Goal: Contribute content: Contribute content

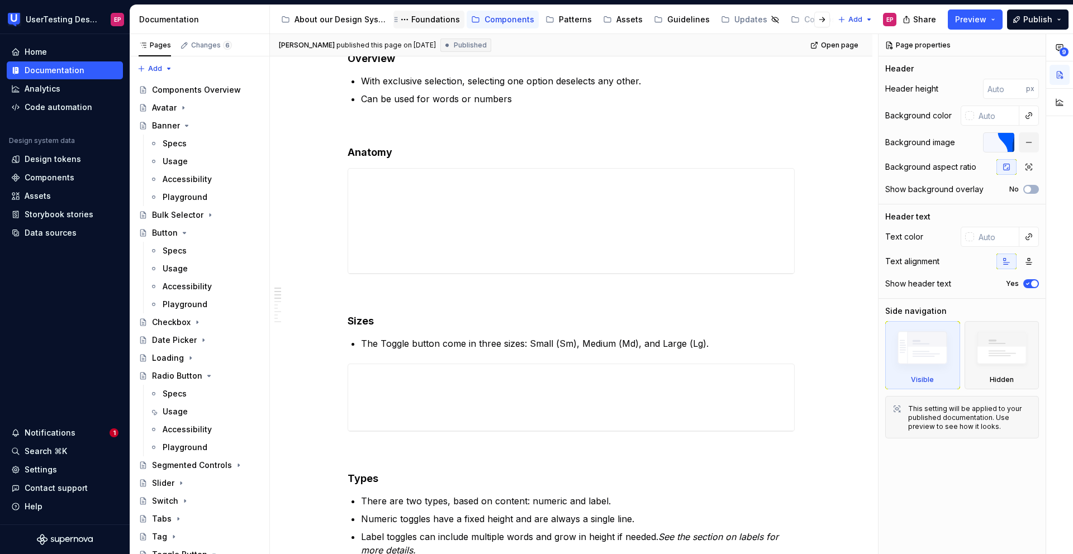
click at [432, 16] on div "Foundations" at bounding box center [435, 19] width 49 height 11
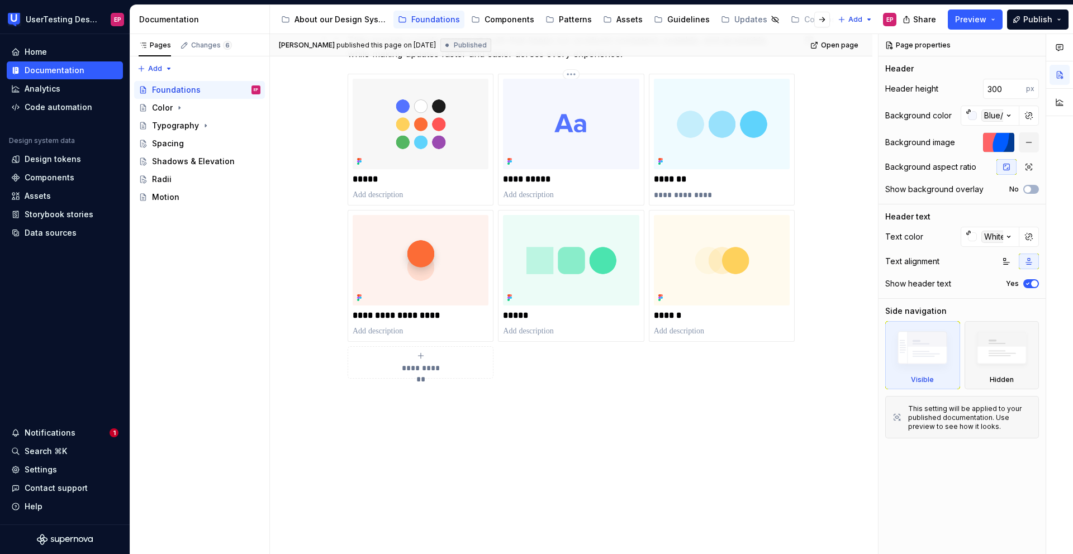
scroll to position [290, 0]
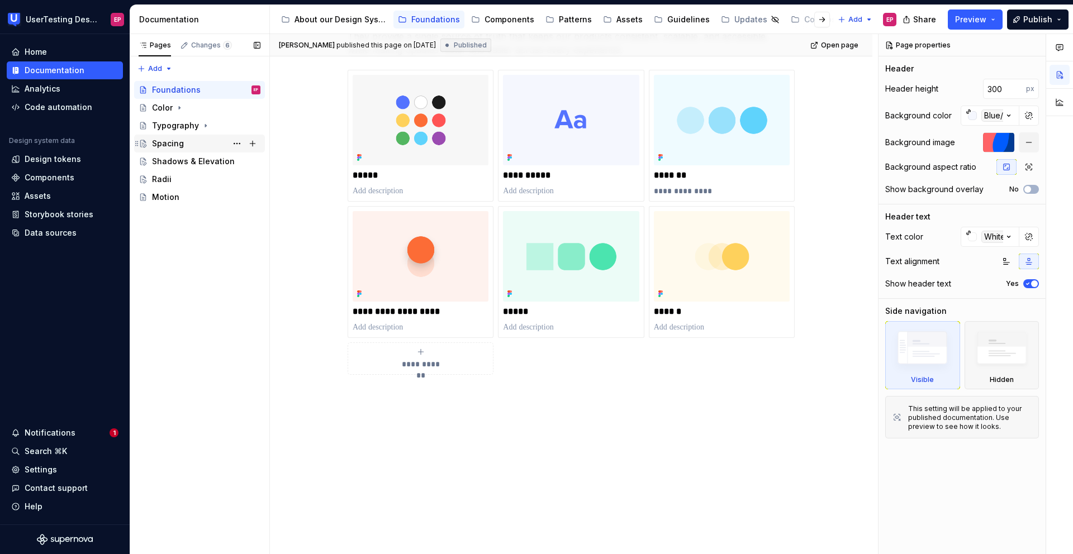
click at [200, 141] on div "Spacing" at bounding box center [206, 144] width 108 height 16
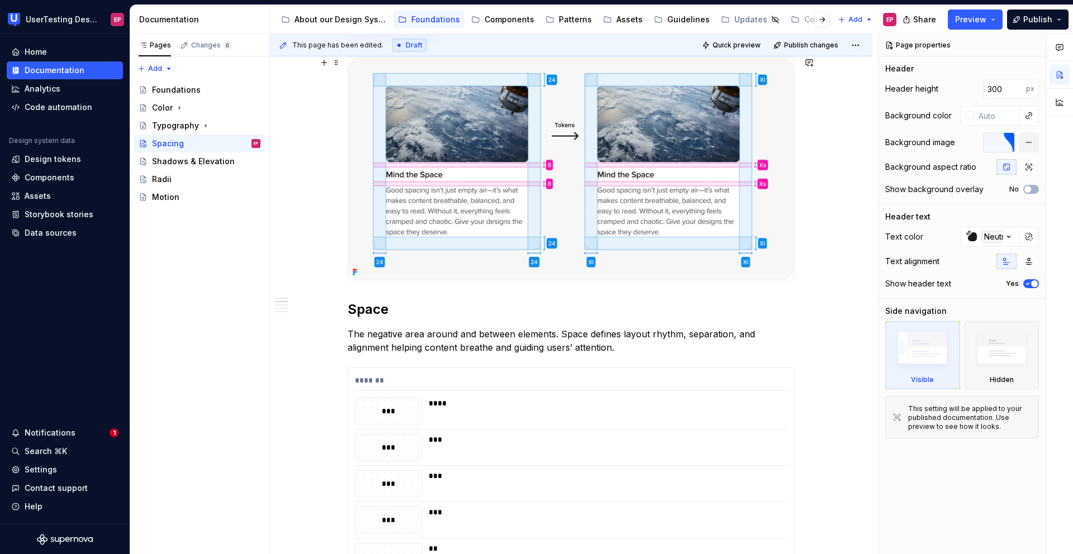
scroll to position [391, 0]
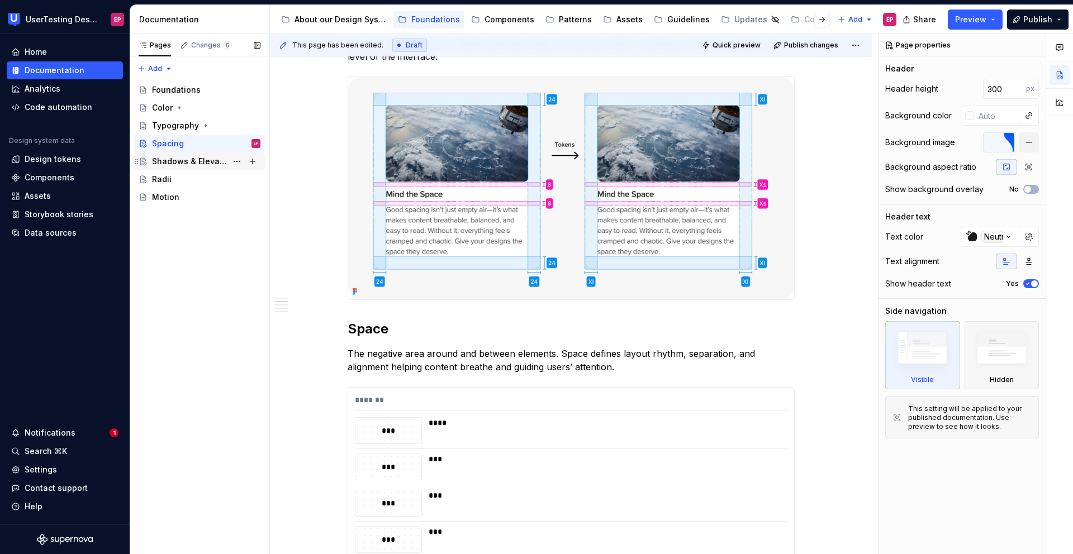
click at [201, 161] on div "Shadows & Elevation" at bounding box center [189, 161] width 75 height 11
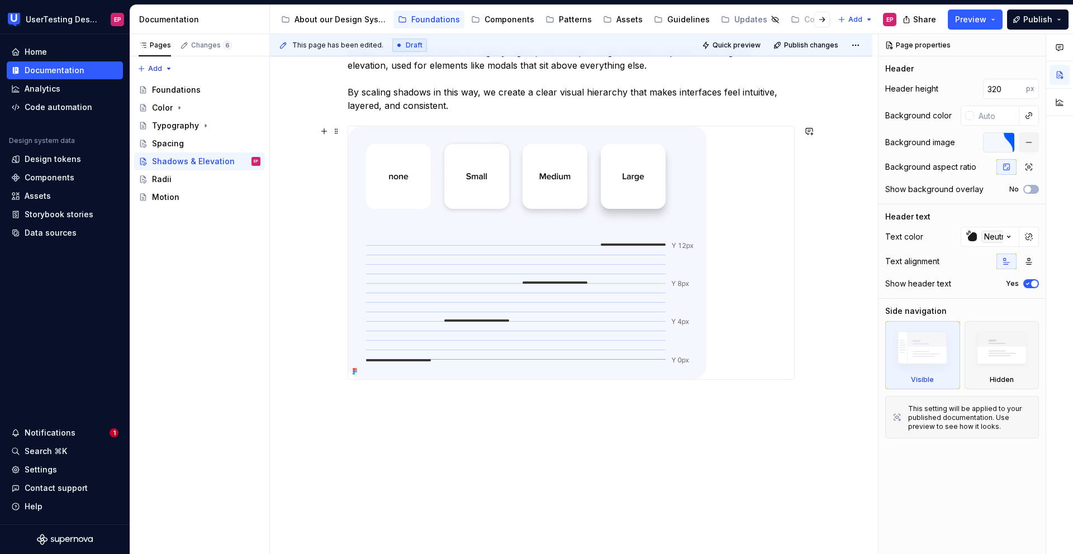
scroll to position [366, 0]
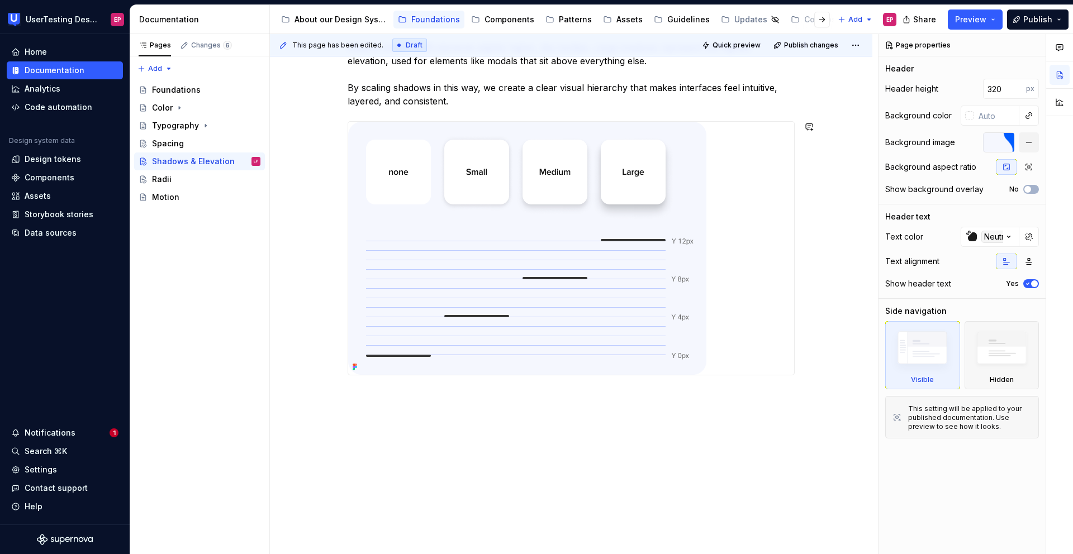
type textarea "*"
click at [396, 394] on div "Shadows bring depth and hierarchy to our interfaces, helping users understand w…" at bounding box center [571, 224] width 602 height 662
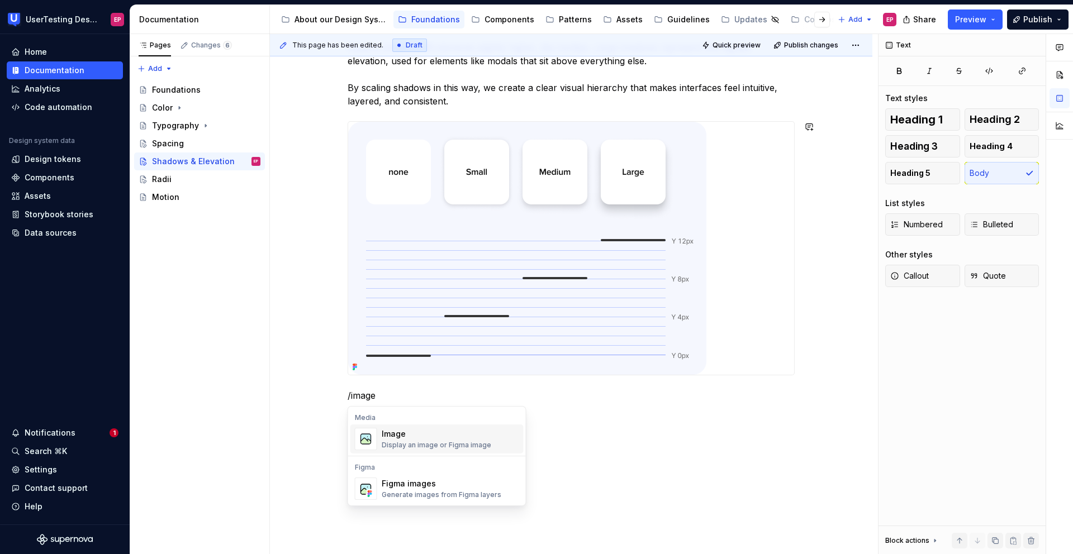
click at [398, 431] on div "Image" at bounding box center [436, 433] width 109 height 11
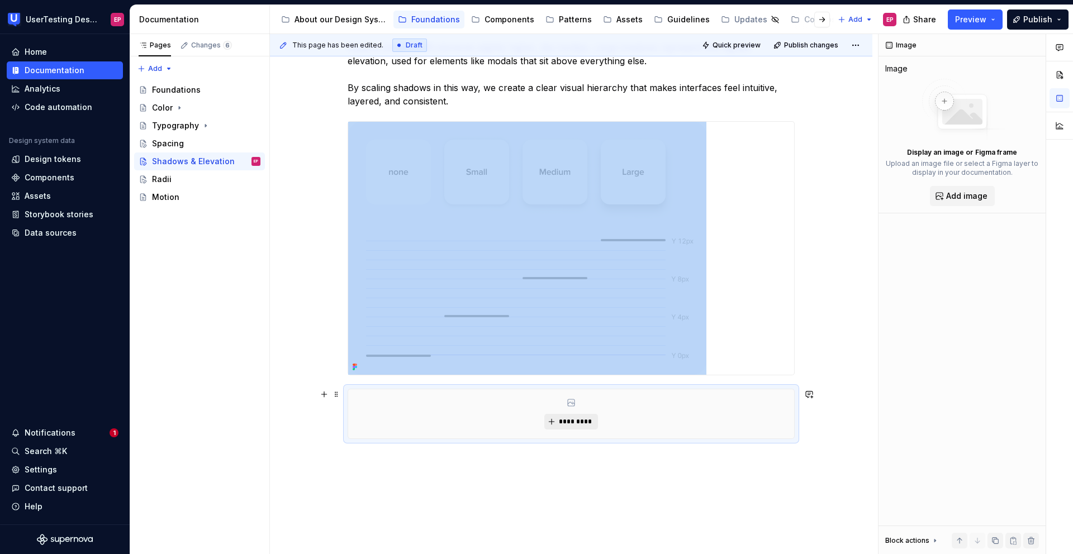
click at [562, 426] on button "*********" at bounding box center [570, 422] width 53 height 16
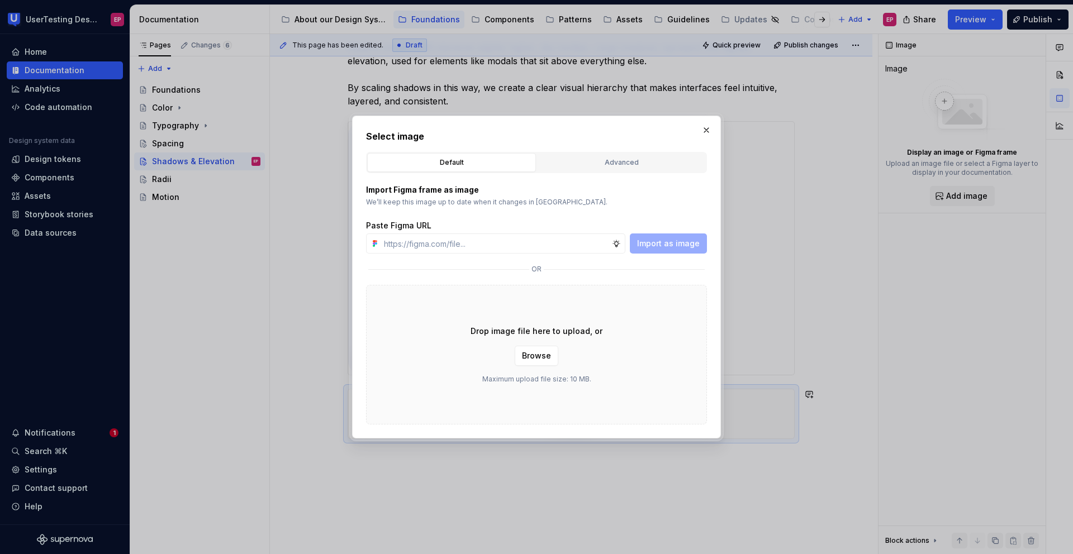
type textarea "*"
type input "[URL][DOMAIN_NAME]"
click at [644, 247] on span "Import as image" at bounding box center [668, 243] width 63 height 11
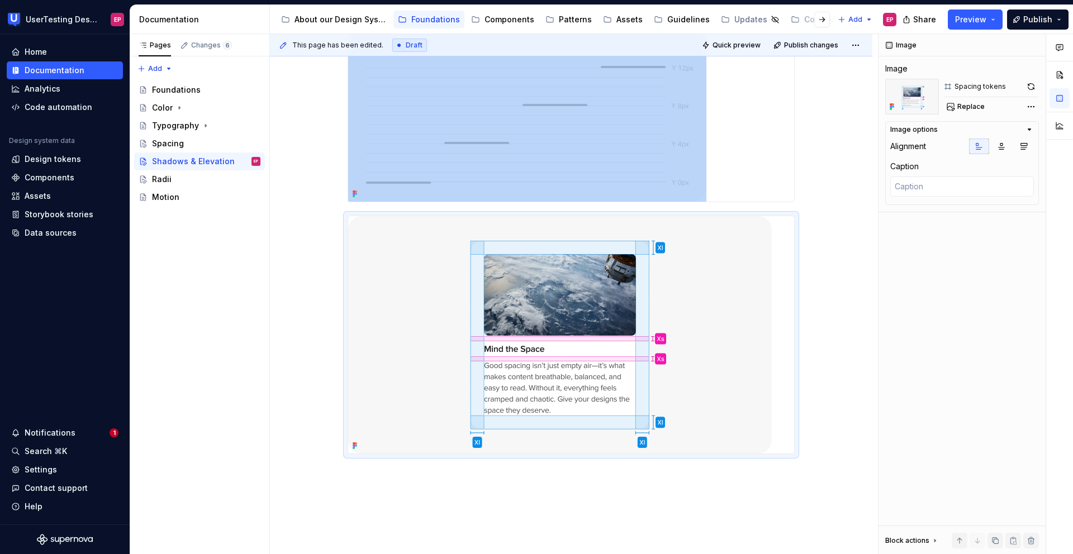
scroll to position [618, 0]
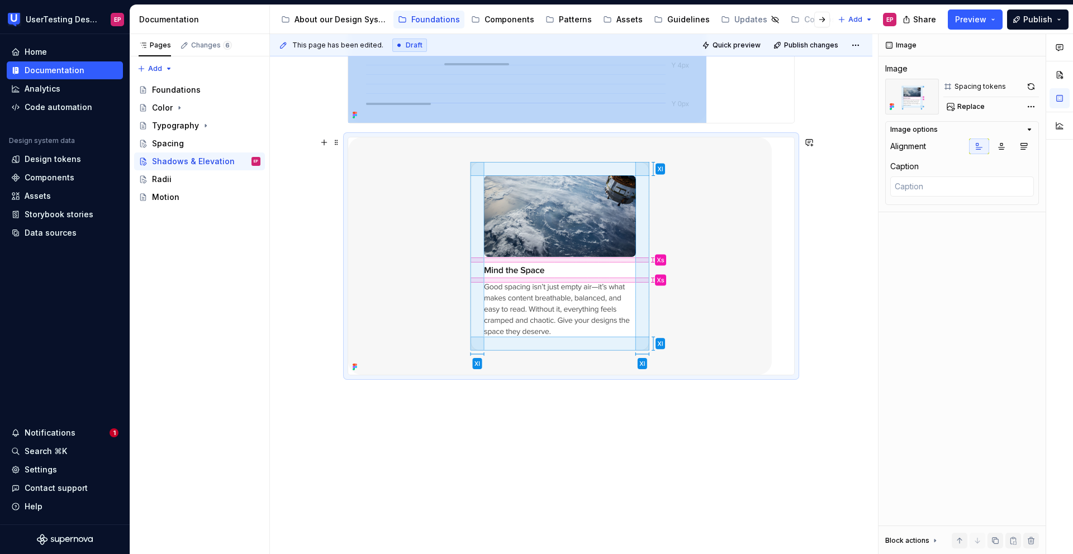
click at [727, 198] on img at bounding box center [559, 255] width 423 height 237
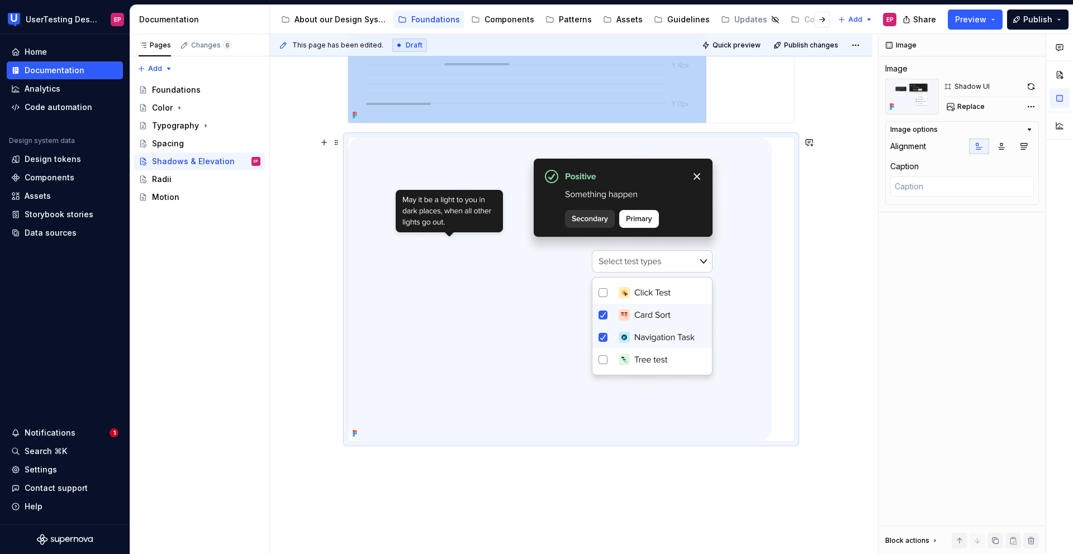
click at [802, 239] on div "Shadows bring depth and hierarchy to our interfaces, helping users understand w…" at bounding box center [571, 131] width 602 height 980
click at [846, 216] on div "Shadows bring depth and hierarchy to our interfaces, helping users understand w…" at bounding box center [571, 131] width 602 height 980
click at [1035, 83] on button "button" at bounding box center [1031, 87] width 16 height 16
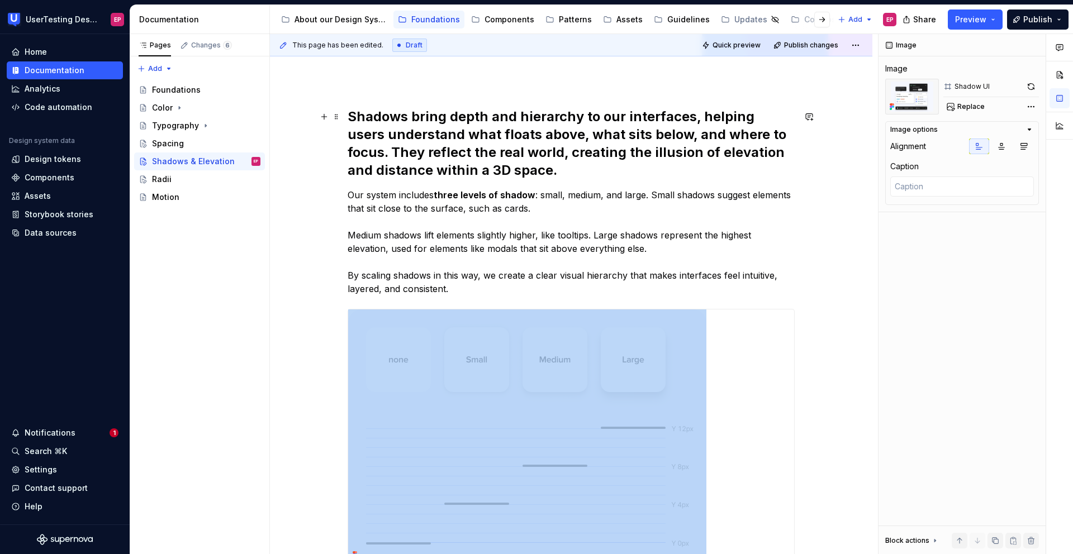
scroll to position [141, 0]
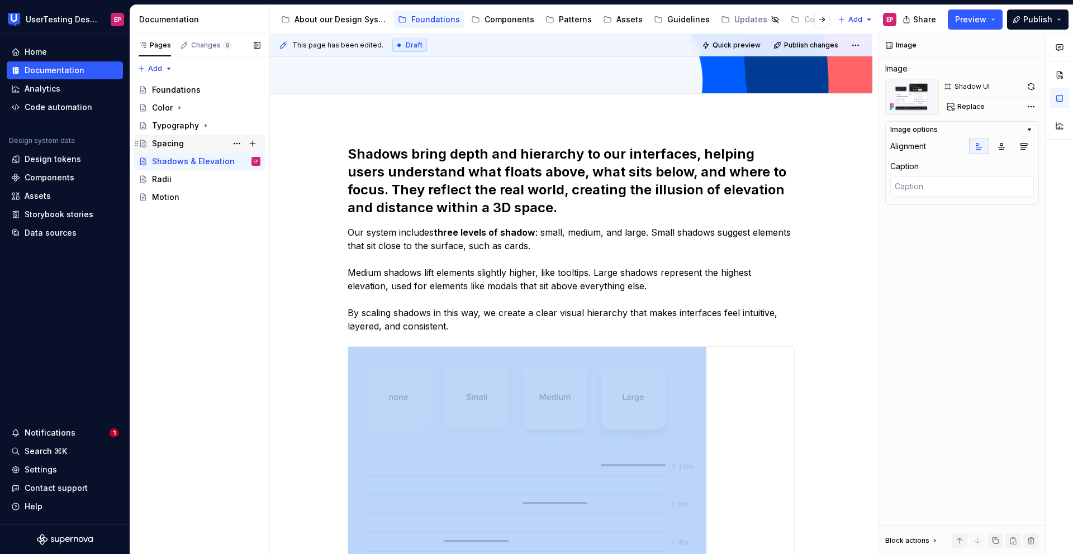
click at [183, 144] on div "Spacing" at bounding box center [206, 144] width 108 height 16
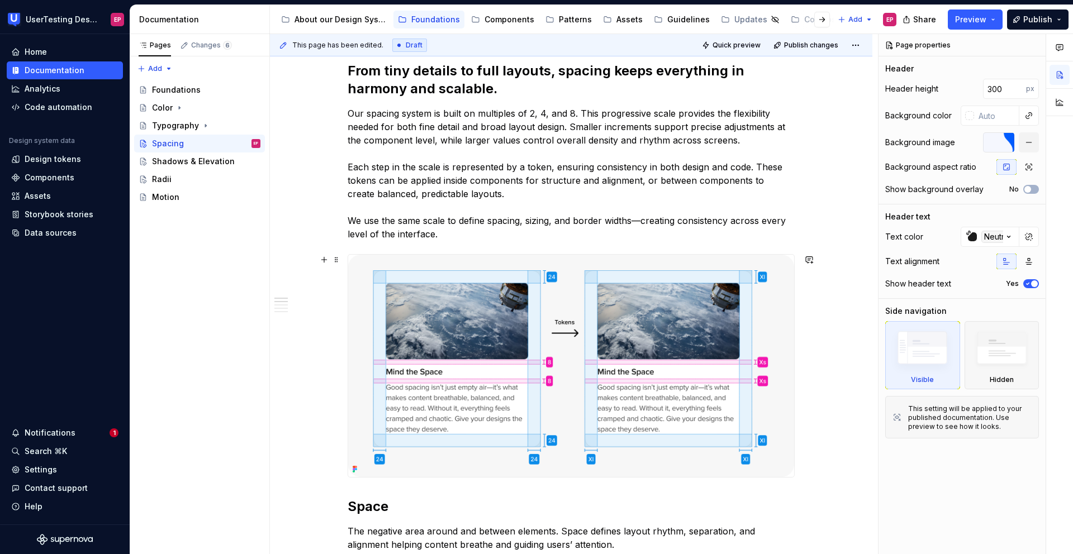
scroll to position [217, 0]
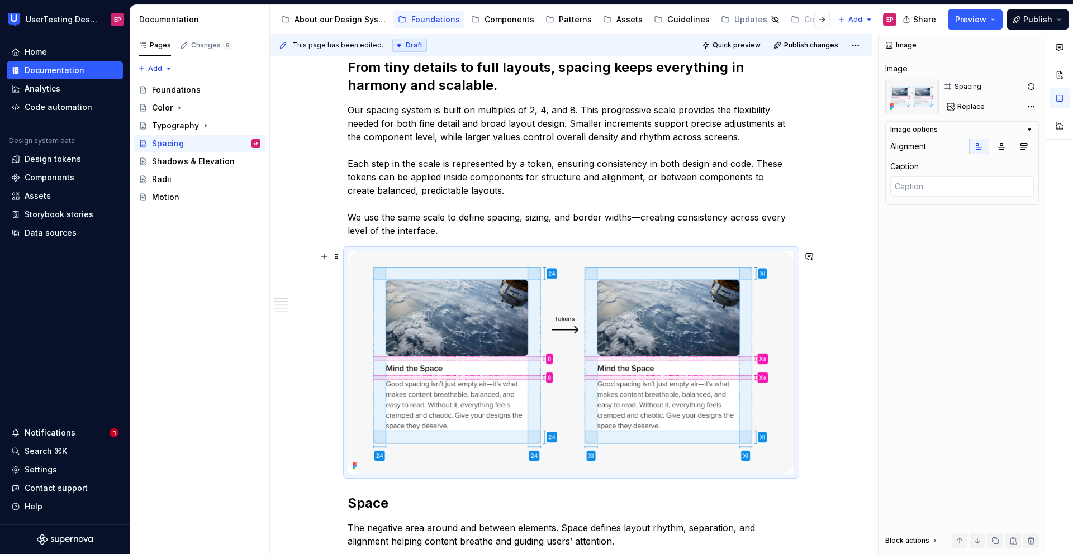
click at [564, 294] on img at bounding box center [571, 362] width 446 height 222
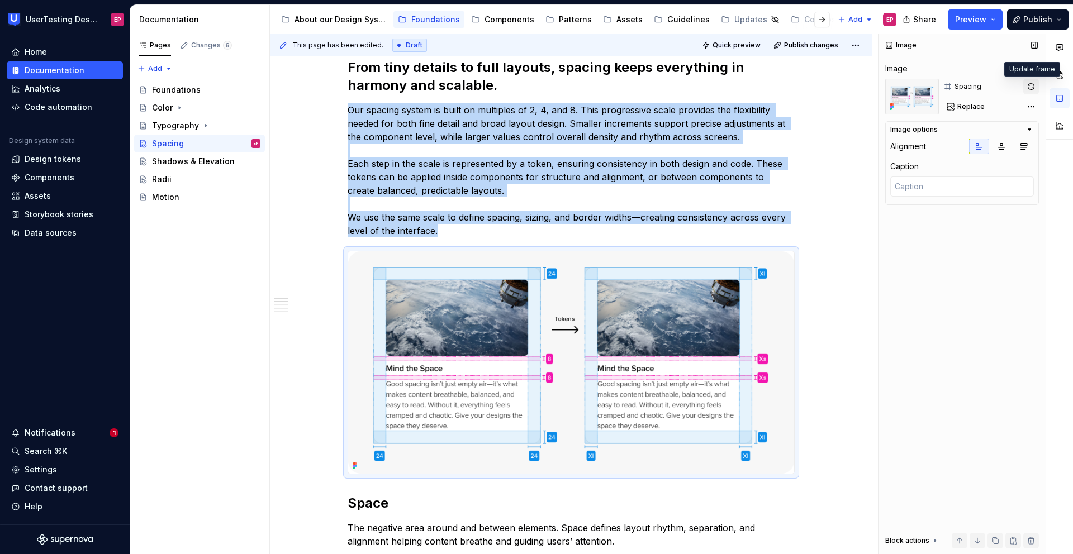
click at [1028, 88] on button "button" at bounding box center [1031, 87] width 16 height 16
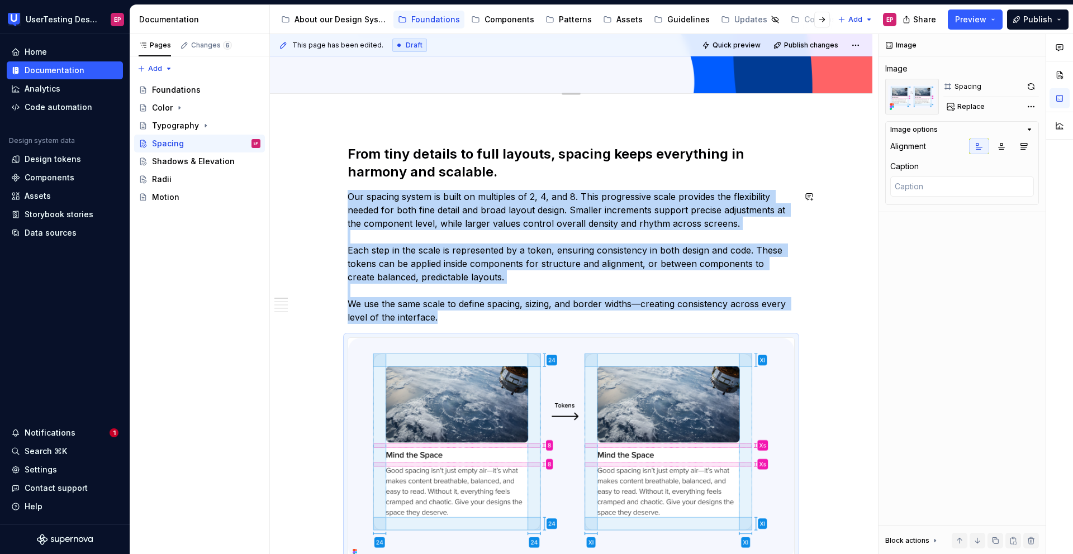
scroll to position [0, 0]
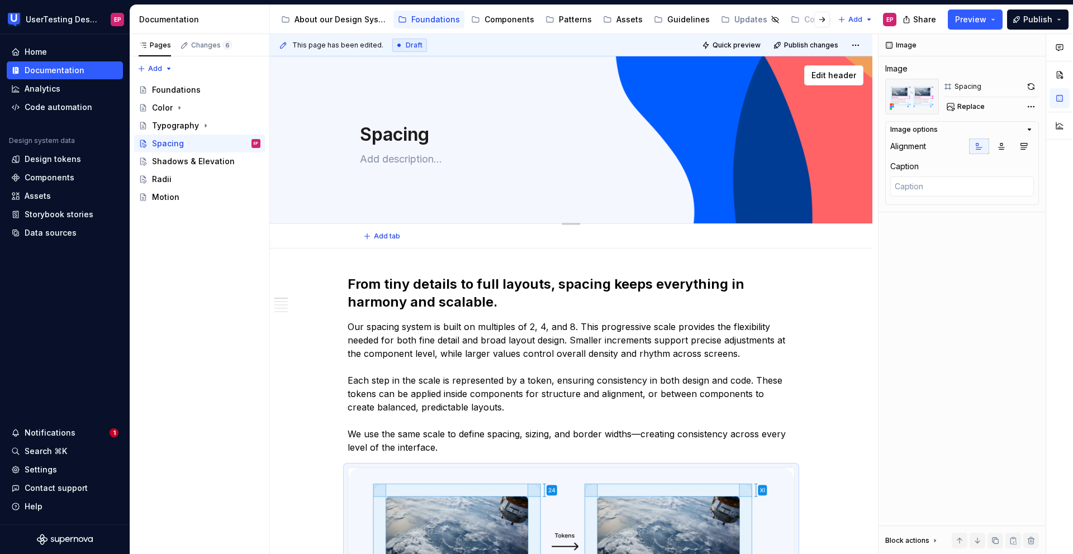
click at [426, 134] on textarea "Spacing" at bounding box center [569, 134] width 422 height 27
click at [430, 134] on textarea "Spacing" at bounding box center [569, 134] width 422 height 27
type textarea "*"
type textarea "Spacing,"
type textarea "*"
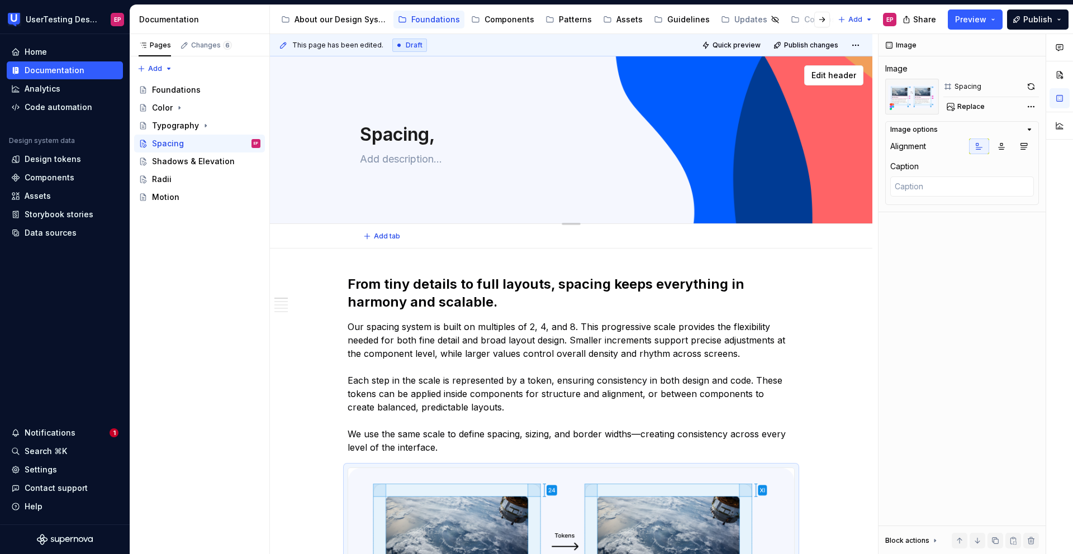
type textarea "Spacing,"
type textarea "*"
type textarea "Spacing, P"
type textarea "*"
type textarea "Spacing, [GEOGRAPHIC_DATA]"
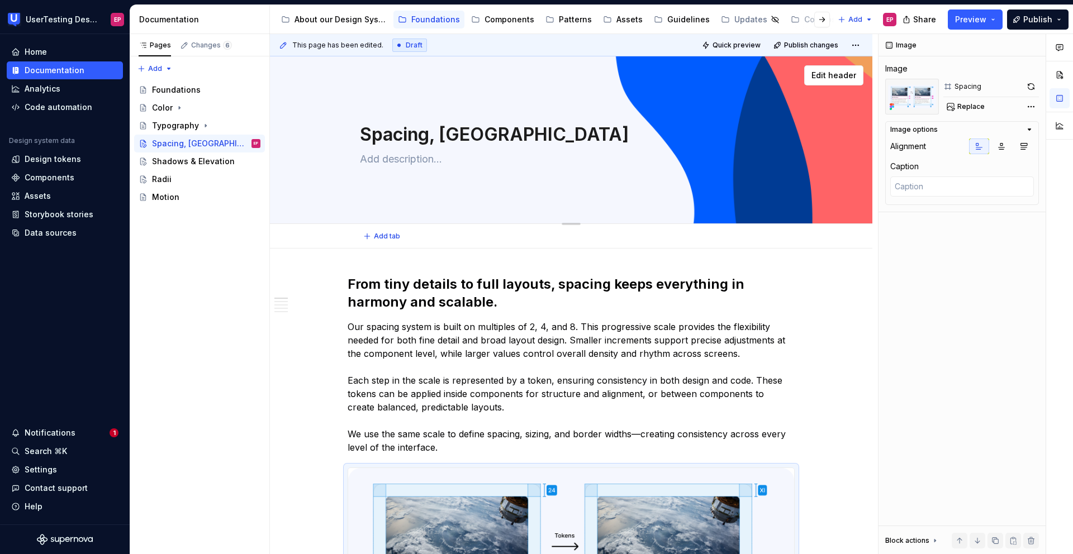
type textarea "*"
type textarea "Spacing, Pad"
type textarea "*"
type textarea "Spacing, Padd"
type textarea "*"
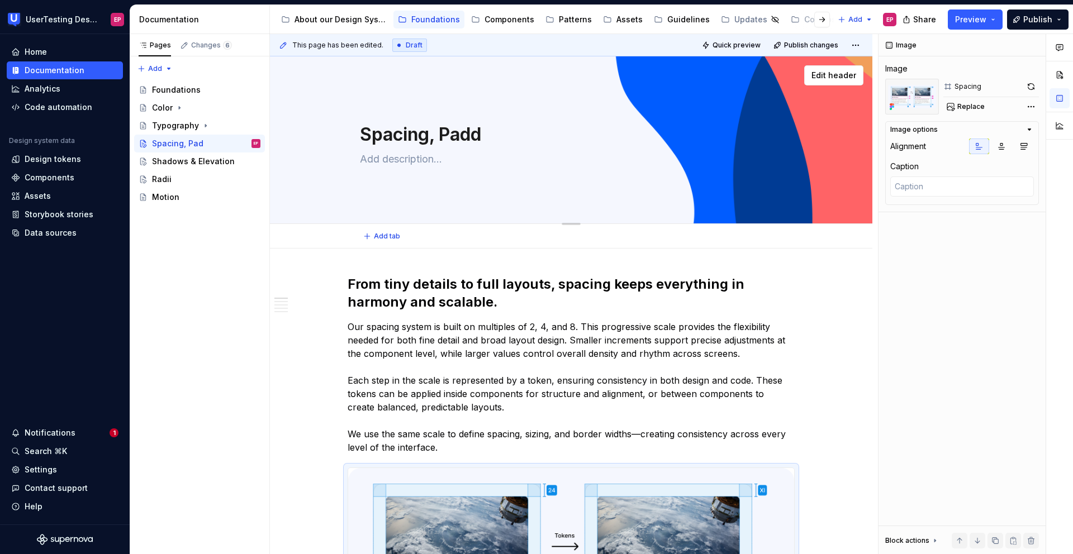
type textarea "Spacing, Paddi"
type textarea "*"
type textarea "Spacing, Paddin"
type textarea "*"
type textarea "Spacing, Padding"
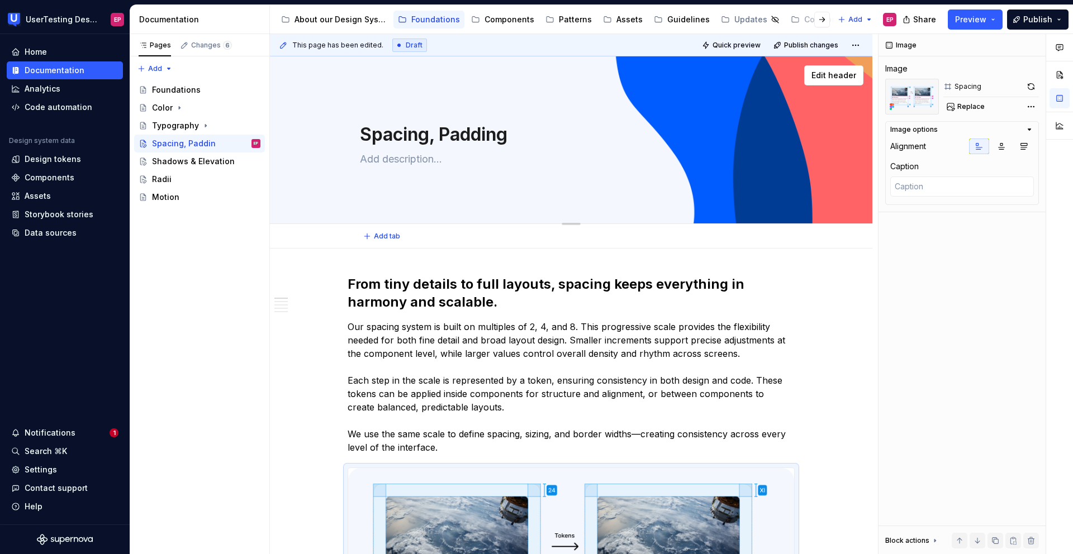
type textarea "*"
type textarea "Spacing, Padding"
type textarea "*"
type textarea "Spacing, Padding a"
type textarea "*"
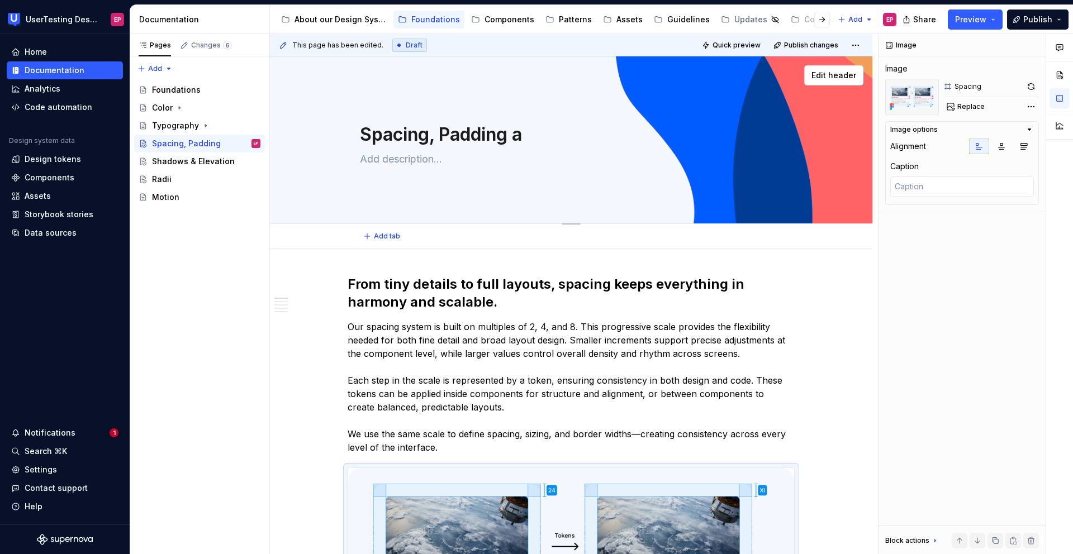
type textarea "Spacing, Padding an"
type textarea "*"
type textarea "Spacing, Padding and"
type textarea "*"
type textarea "Spacing, Padding and s"
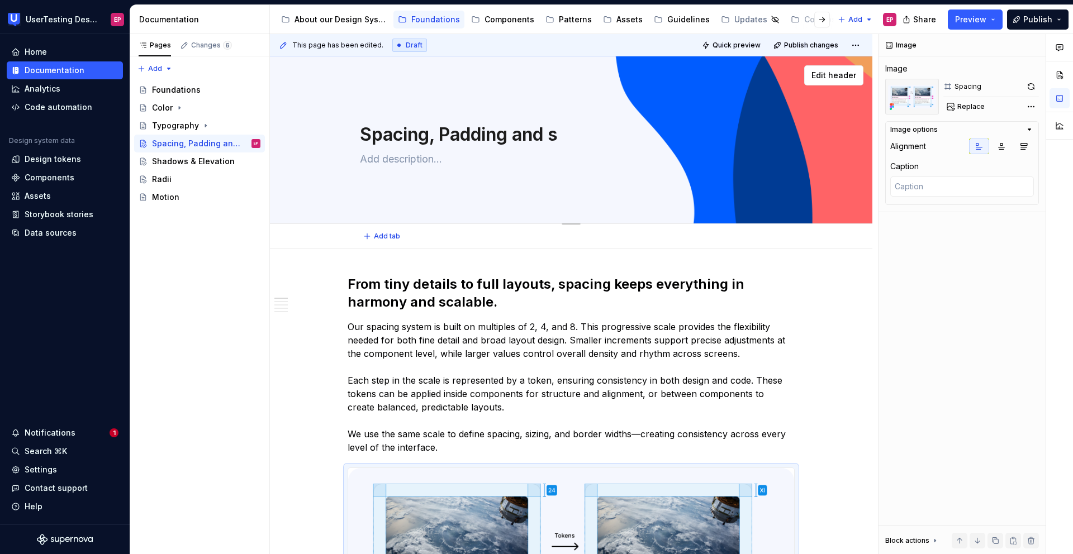
type textarea "*"
type textarea "Spacing, Padding and si"
type textarea "*"
type textarea "Spacing, Padding and siz"
type textarea "*"
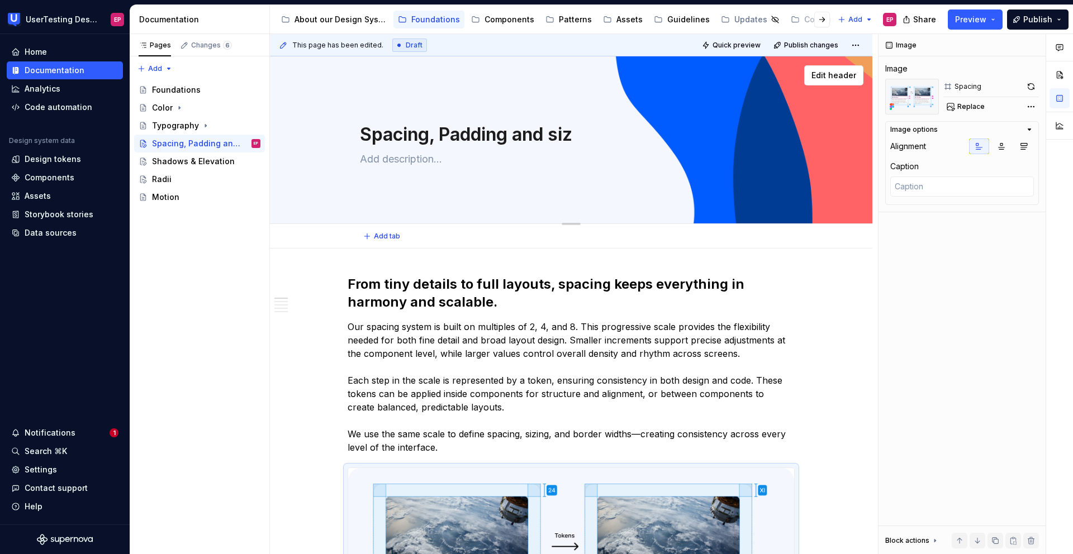
type textarea "Spacing, Padding and size"
type textarea "*"
type textarea "Spacing, Padding and siz"
type textarea "*"
type textarea "Spacing, Padding and si"
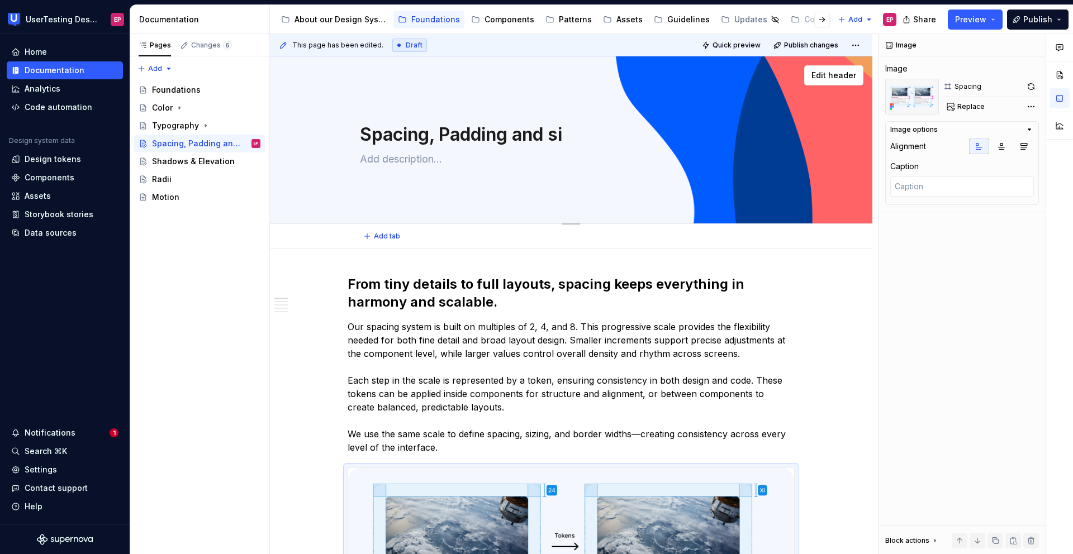
type textarea "*"
type textarea "Spacing, Padding and s"
type textarea "*"
type textarea "Spacing, Padding and"
type textarea "*"
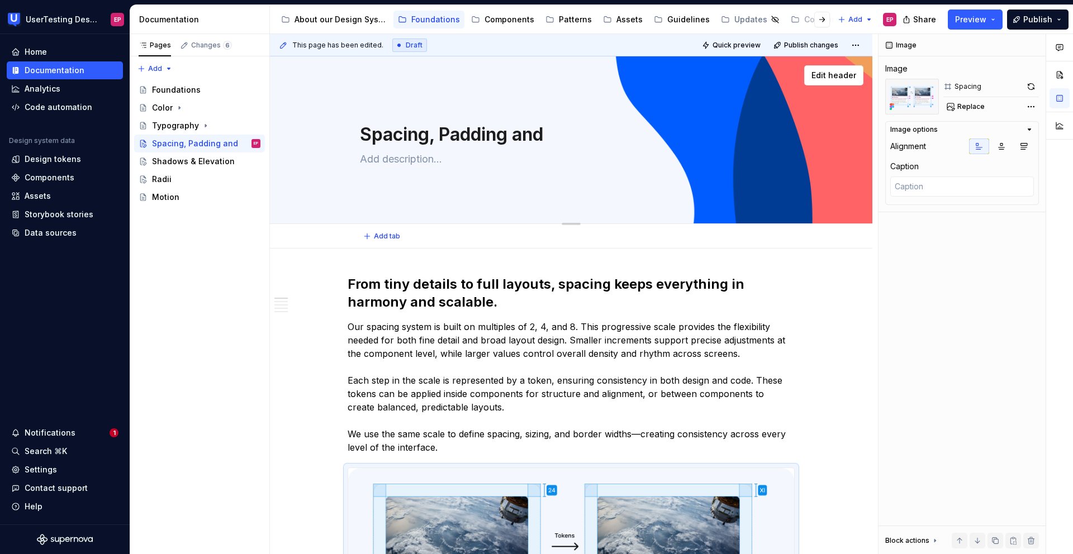
type textarea "Spacing, Padding and S"
type textarea "*"
type textarea "Spacing, Padding and Sz"
type textarea "*"
type textarea "Spacing, Padding and Szi"
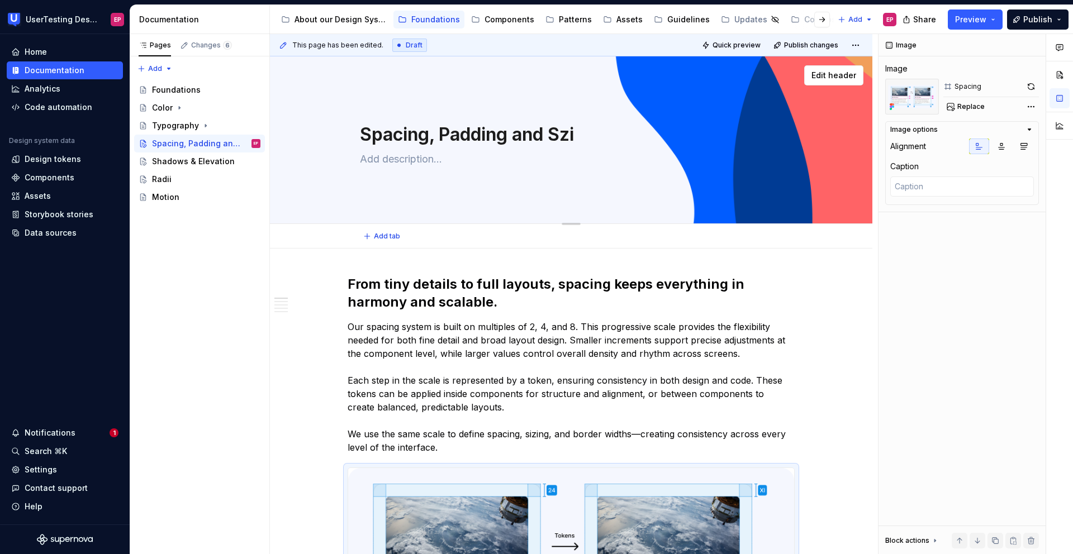
type textarea "*"
type textarea "Spacing, Padding and Szie"
type textarea "*"
type textarea "Spacing, Padding and Szi"
type textarea "*"
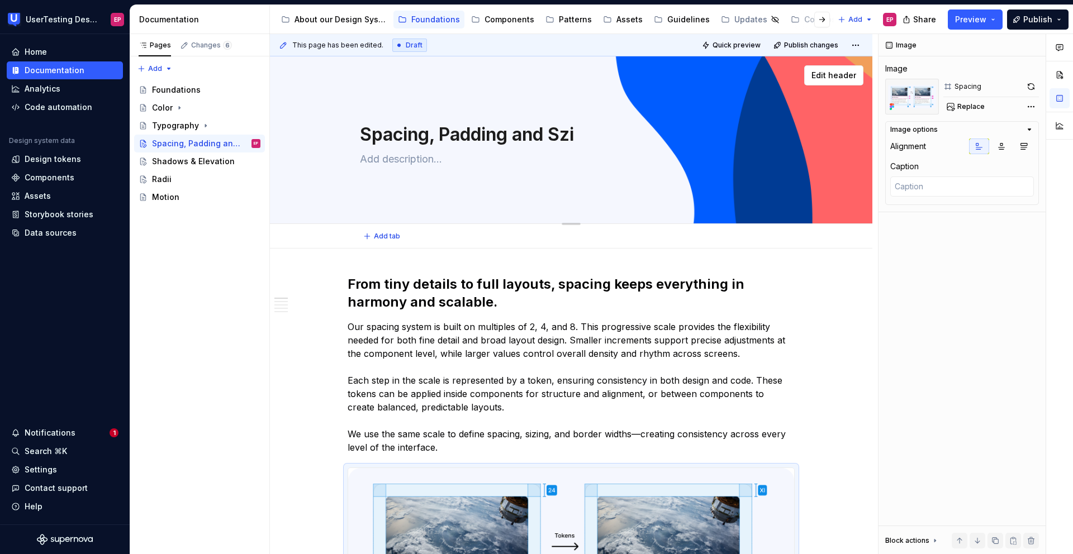
type textarea "Spacing, Padding and Sz"
type textarea "*"
type textarea "Spacing, Padding and S"
type textarea "*"
type textarea "Spacing, Padding and Si"
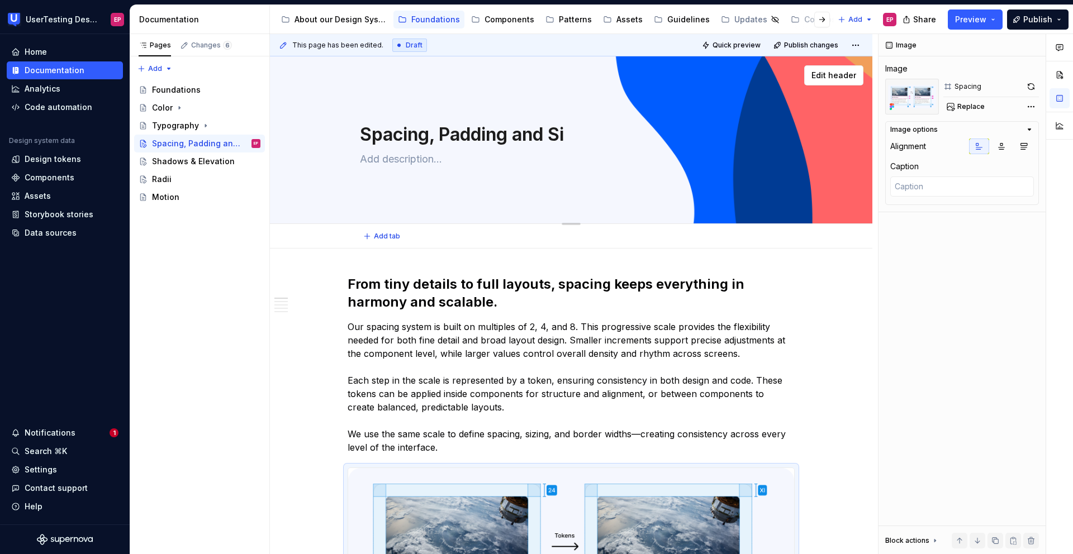
type textarea "*"
type textarea "Spacing, Padding and Siz"
type textarea "*"
type textarea "Spacing, Padding and Sizo"
type textarea "*"
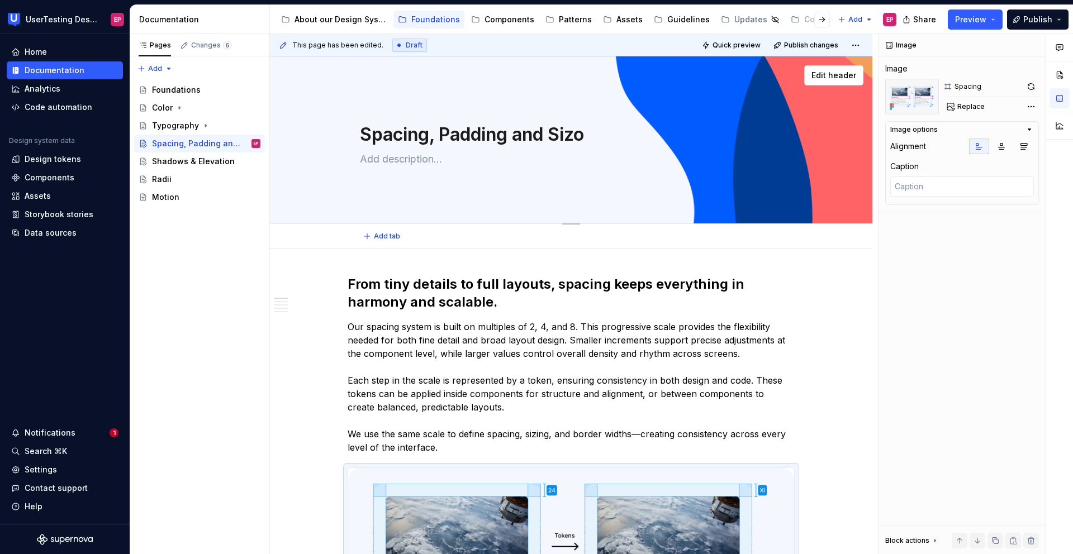
type textarea "Spacing, Padding and Siz"
type textarea "*"
type textarea "Spacing, Padding and Sizi"
type textarea "*"
type textarea "Spacing, Padding and [PERSON_NAME]"
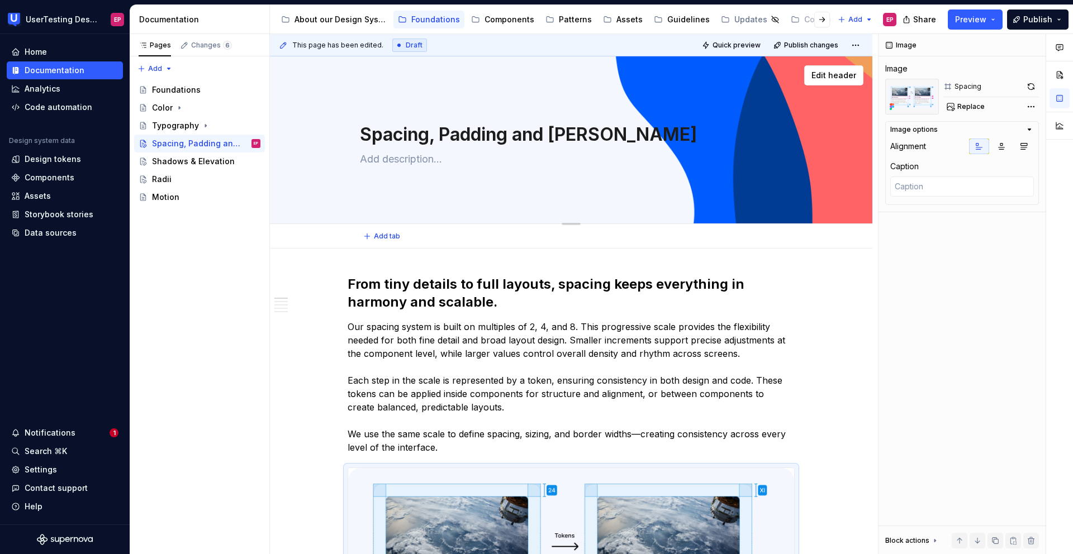
type textarea "*"
type textarea "Spacing, Padding and Sizing"
type textarea "*"
type textarea "Spacing, Padding and Sizing"
click at [761, 290] on h2 "From tiny details to full layouts, spacing keeps everything in harmony and scal…" at bounding box center [570, 293] width 447 height 36
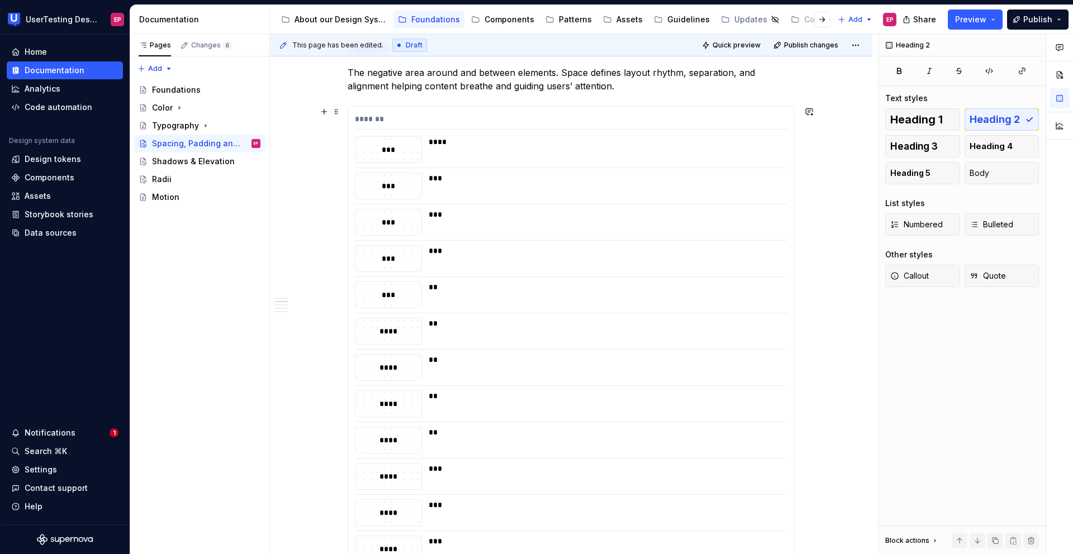
scroll to position [671, 0]
click at [622, 91] on p "The negative area around and between elements. Space defines layout rhythm, sep…" at bounding box center [570, 79] width 447 height 27
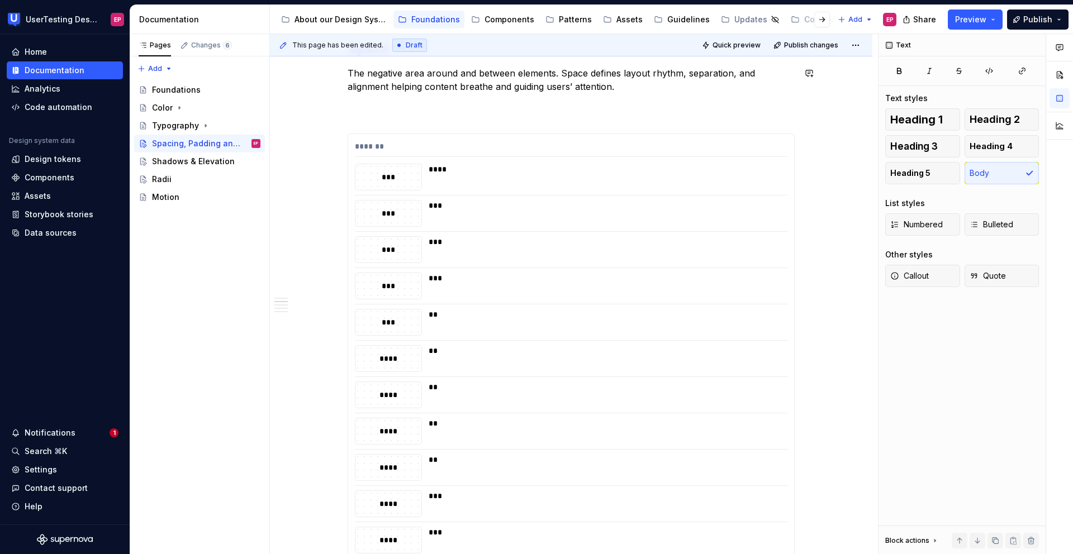
type textarea "*"
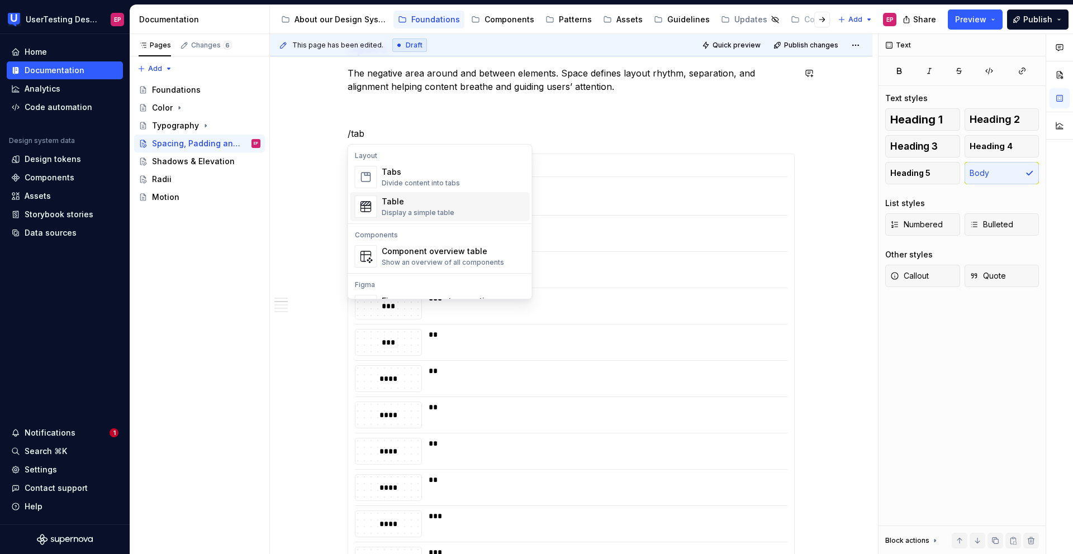
click at [459, 199] on div "Table Display a simple table" at bounding box center [454, 207] width 144 height 22
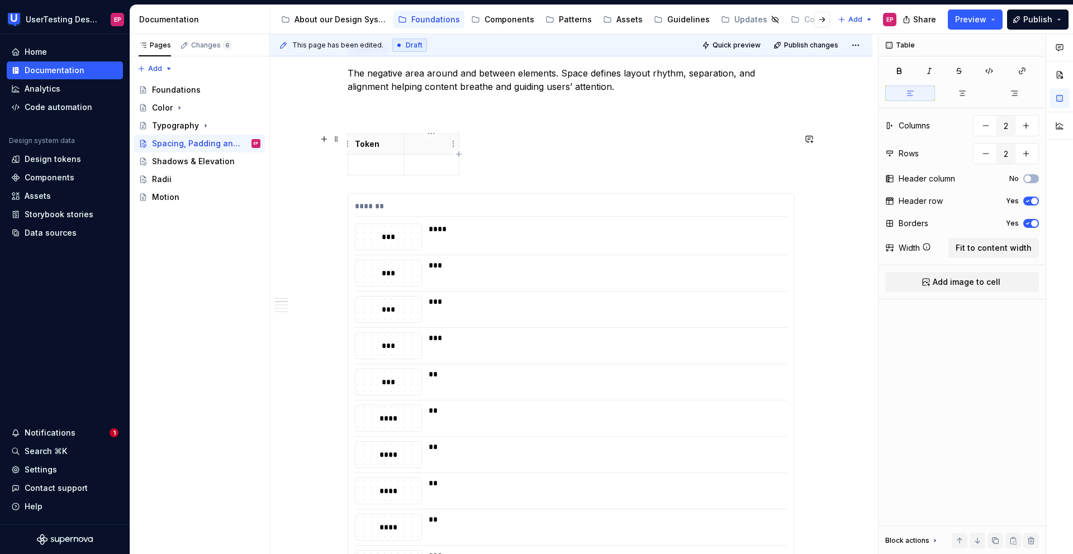
click at [423, 147] on p at bounding box center [432, 144] width 42 height 11
type textarea "*"
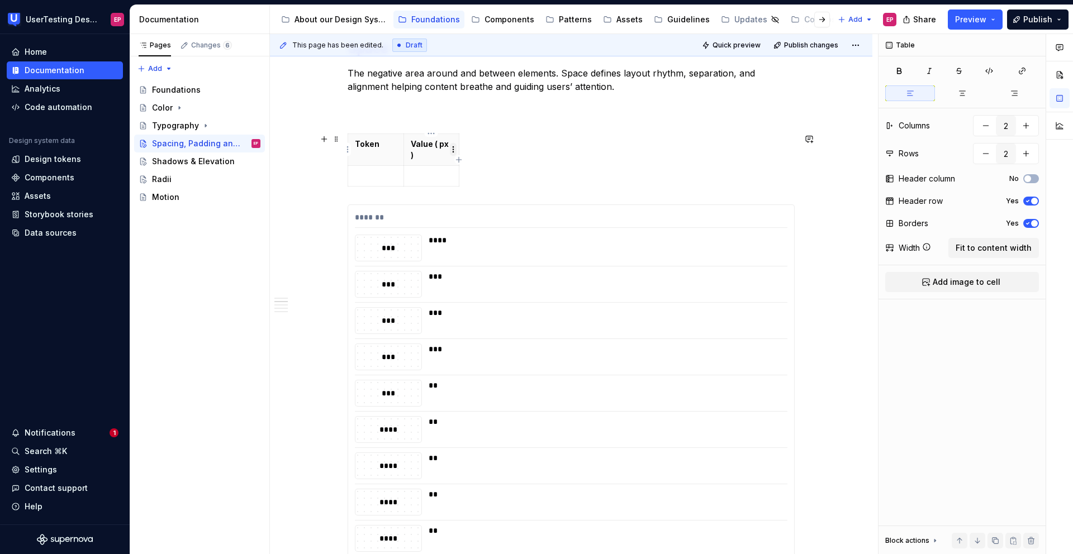
click at [453, 155] on html "UserTesting Design System EP Home Documentation Analytics Code automation Desig…" at bounding box center [536, 277] width 1073 height 554
click at [429, 166] on html "UserTesting Design System EP Home Documentation Analytics Code automation Desig…" at bounding box center [536, 277] width 1073 height 554
click at [461, 159] on icon "button" at bounding box center [458, 159] width 9 height 9
type input "3"
click at [473, 152] on html "UserTesting Design System EP Home Documentation Analytics Code automation Desig…" at bounding box center [536, 277] width 1073 height 554
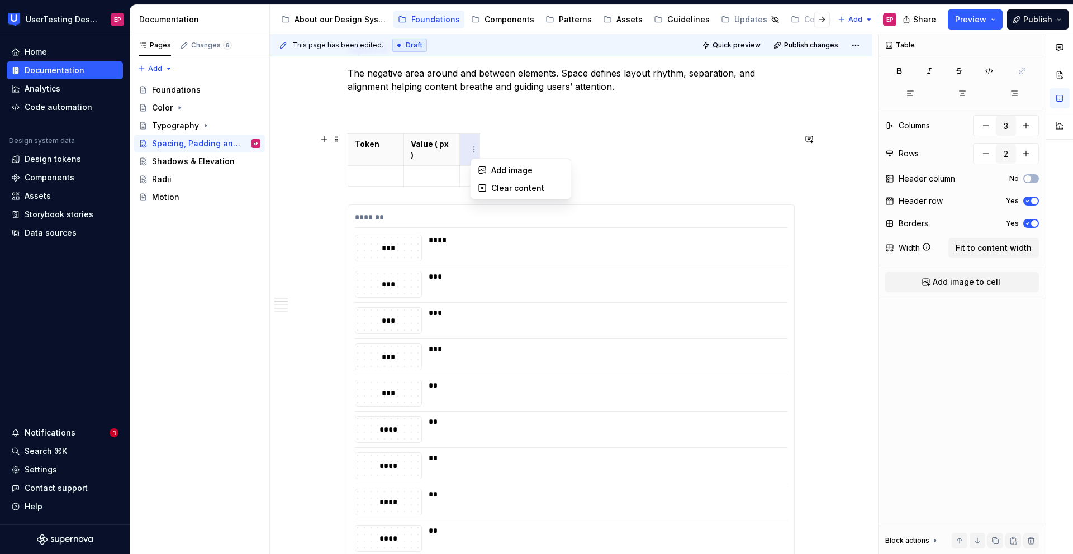
click at [465, 153] on html "UserTesting Design System EP Home Documentation Analytics Code automation Desig…" at bounding box center [536, 277] width 1073 height 554
click at [371, 171] on p at bounding box center [376, 175] width 42 height 11
click at [414, 171] on p at bounding box center [432, 175] width 42 height 11
drag, startPoint x: 375, startPoint y: 177, endPoint x: 353, endPoint y: 175, distance: 21.9
click at [353, 175] on td "0px" at bounding box center [376, 176] width 56 height 21
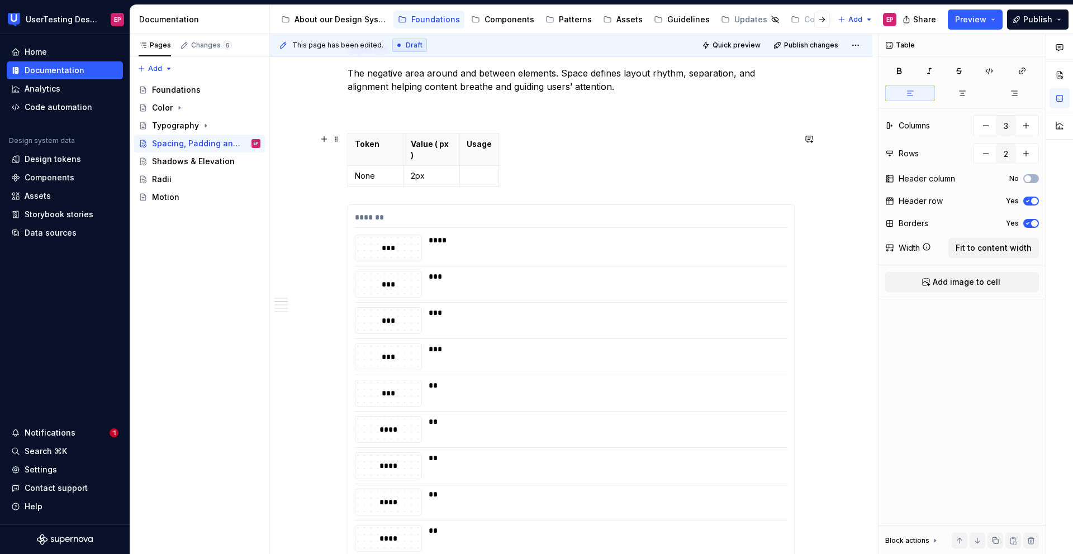
click at [503, 146] on div "Token Value ( px ) Usage None 2px" at bounding box center [570, 163] width 447 height 58
click at [973, 249] on span "Fit to content width" at bounding box center [993, 247] width 76 height 11
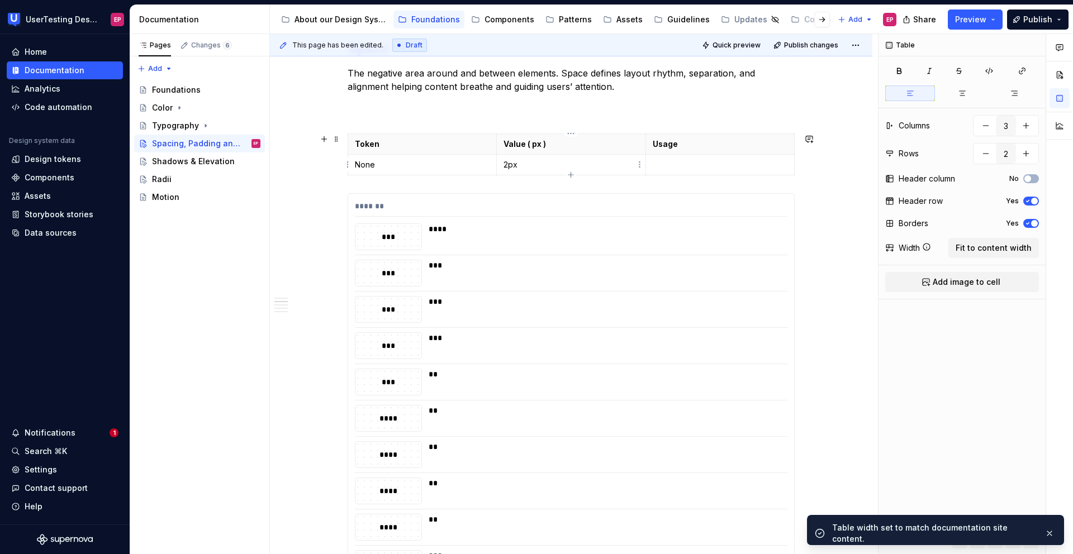
click at [566, 163] on p "2px" at bounding box center [570, 164] width 135 height 11
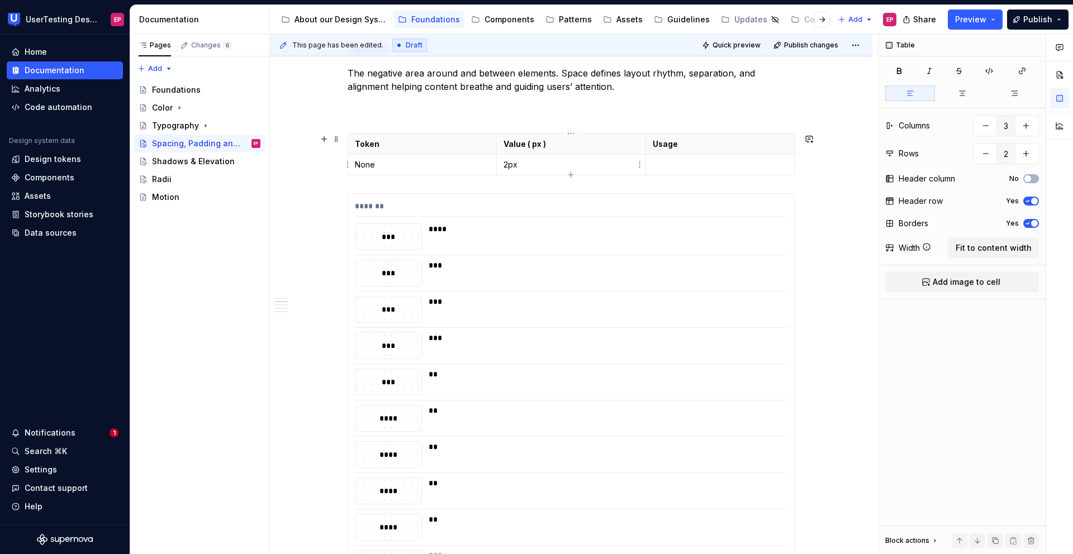
type textarea "*"
click at [508, 164] on p "2px" at bounding box center [570, 164] width 135 height 11
click at [570, 174] on icon "button" at bounding box center [570, 174] width 5 height 5
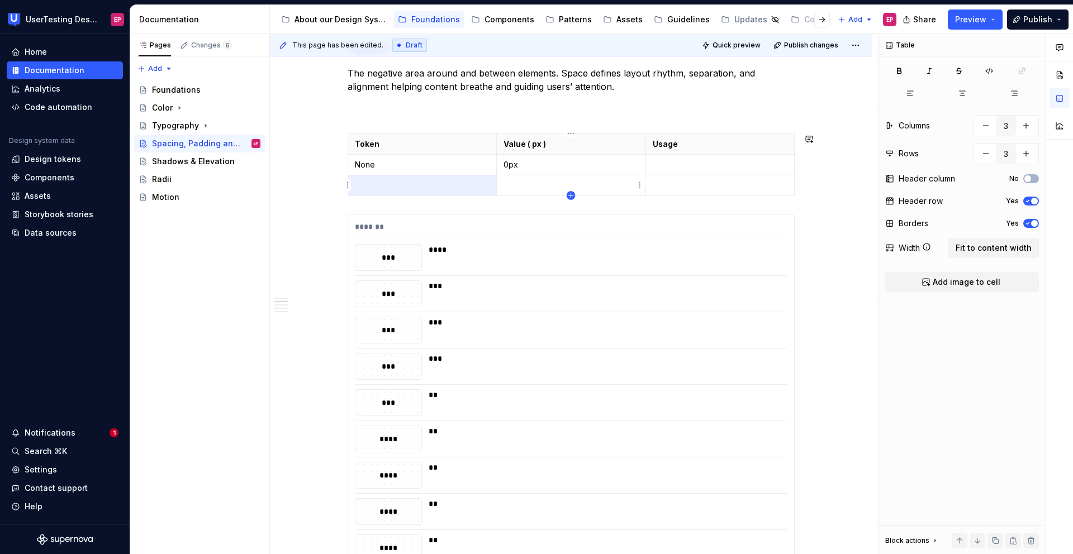
click at [568, 195] on icon "button" at bounding box center [570, 195] width 5 height 5
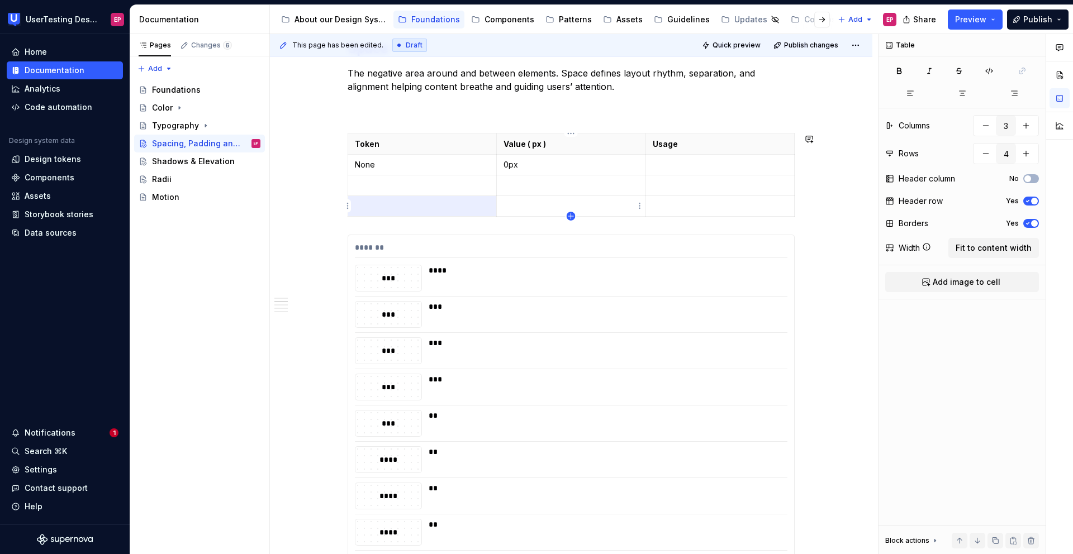
click at [568, 218] on icon "button" at bounding box center [570, 216] width 9 height 9
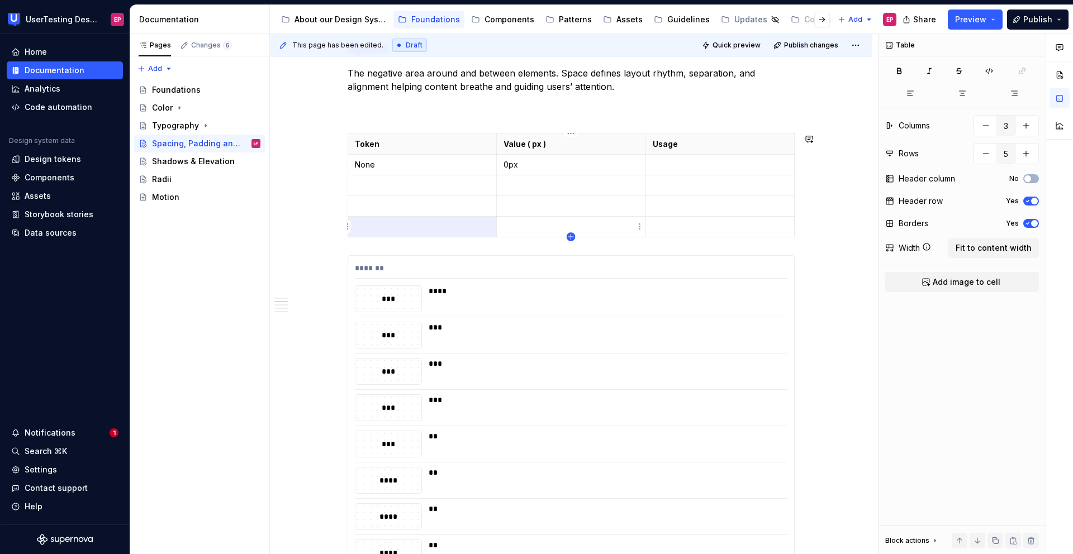
click at [570, 235] on icon "button" at bounding box center [570, 236] width 5 height 5
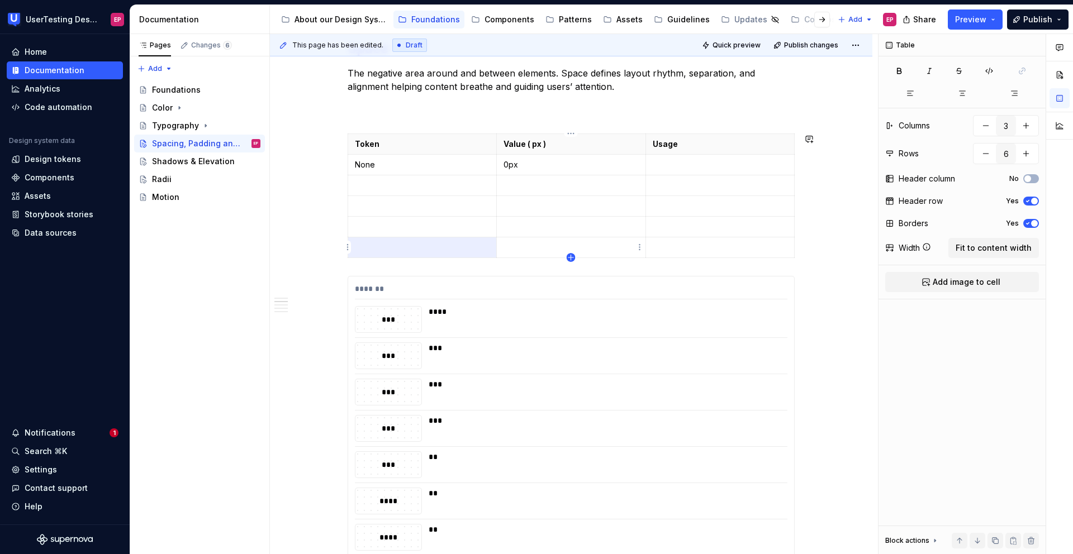
click at [571, 254] on icon "button" at bounding box center [570, 257] width 9 height 9
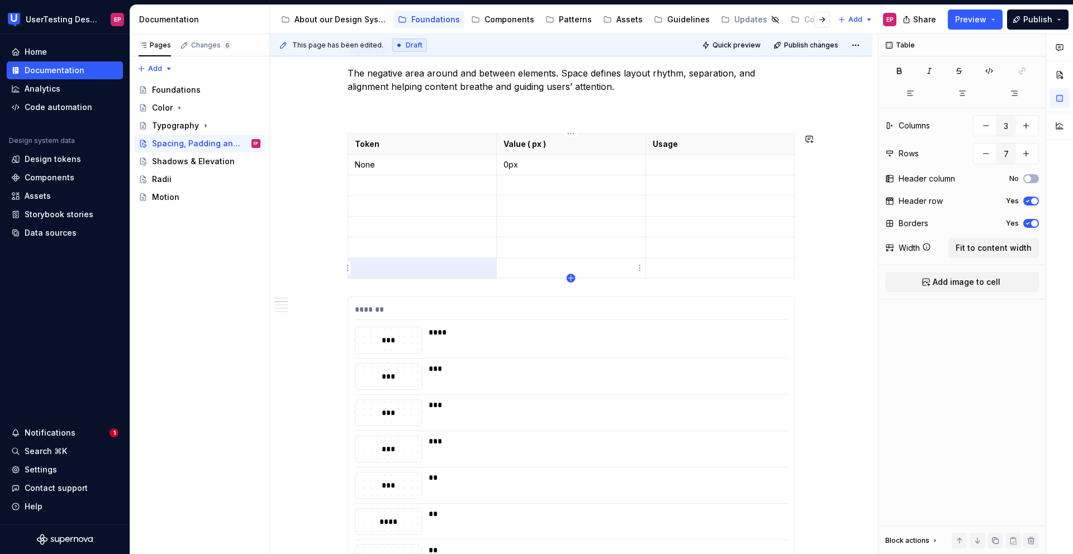
click at [571, 278] on icon "button" at bounding box center [570, 278] width 9 height 9
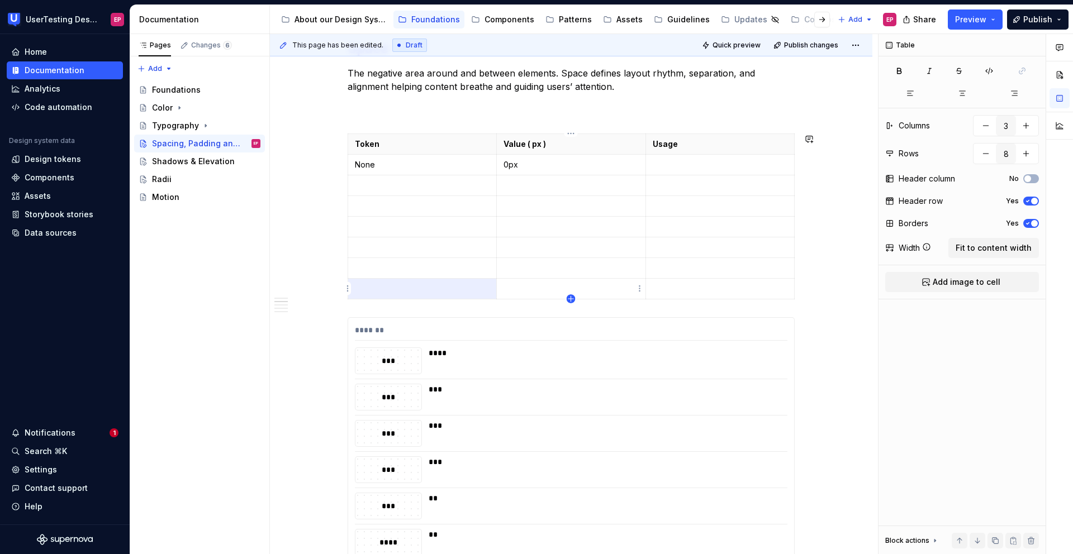
click at [571, 297] on icon "button" at bounding box center [570, 298] width 9 height 9
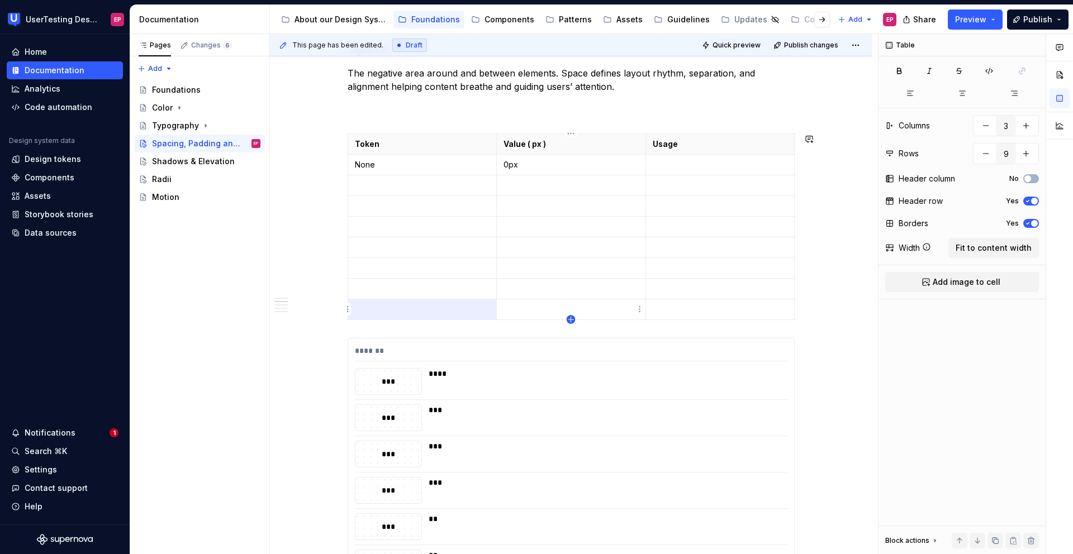
click at [571, 318] on icon "button" at bounding box center [570, 319] width 9 height 9
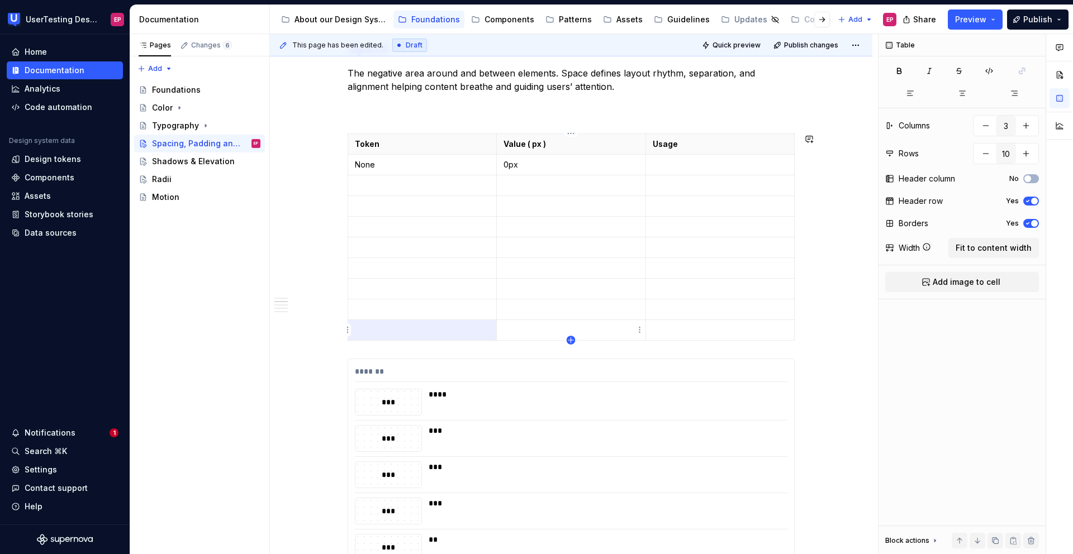
click at [570, 340] on icon "button" at bounding box center [570, 339] width 5 height 5
type input "11"
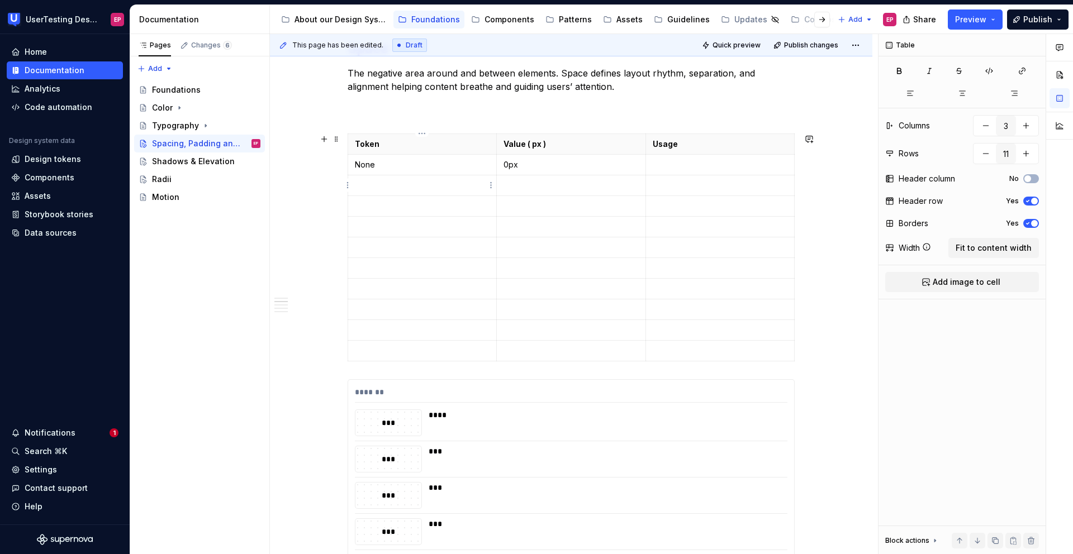
click at [388, 186] on p at bounding box center [422, 185] width 135 height 11
click at [383, 205] on p at bounding box center [422, 206] width 135 height 11
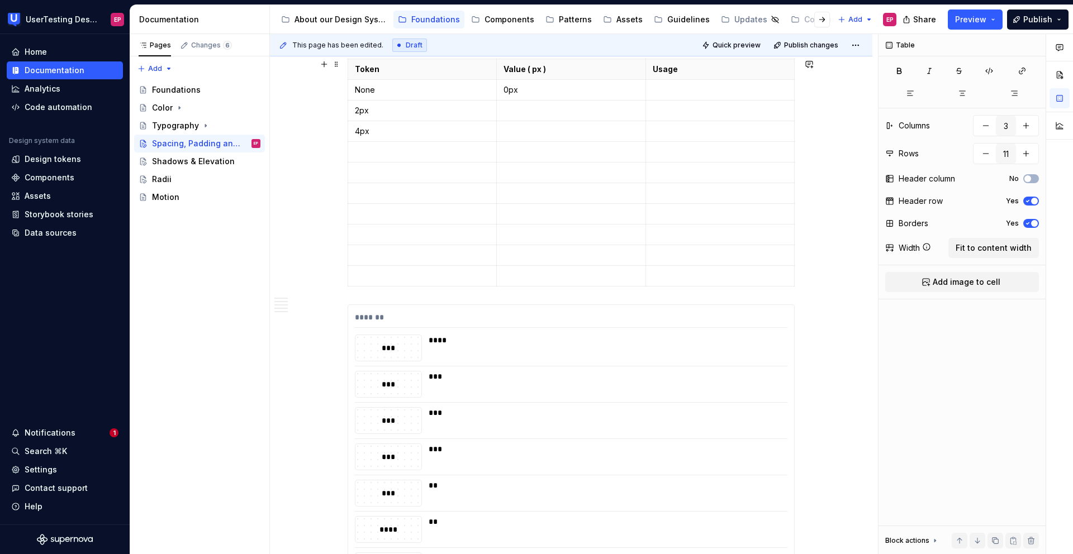
scroll to position [750, 0]
click at [362, 149] on p at bounding box center [422, 147] width 135 height 11
click at [355, 165] on p at bounding box center [422, 168] width 135 height 11
click at [355, 182] on td at bounding box center [422, 189] width 149 height 21
click at [358, 203] on td at bounding box center [422, 210] width 149 height 21
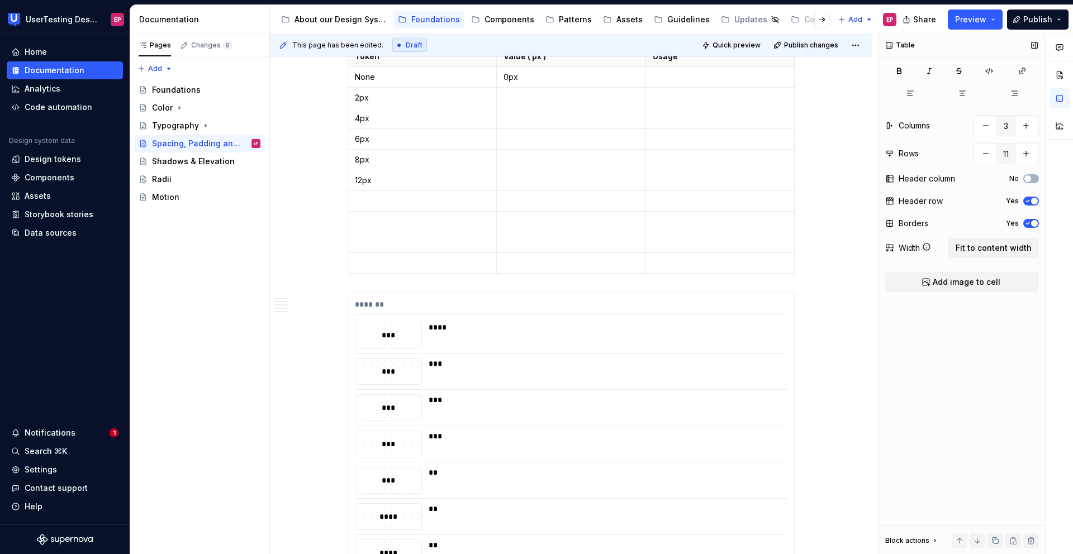
scroll to position [764, 0]
type textarea "*"
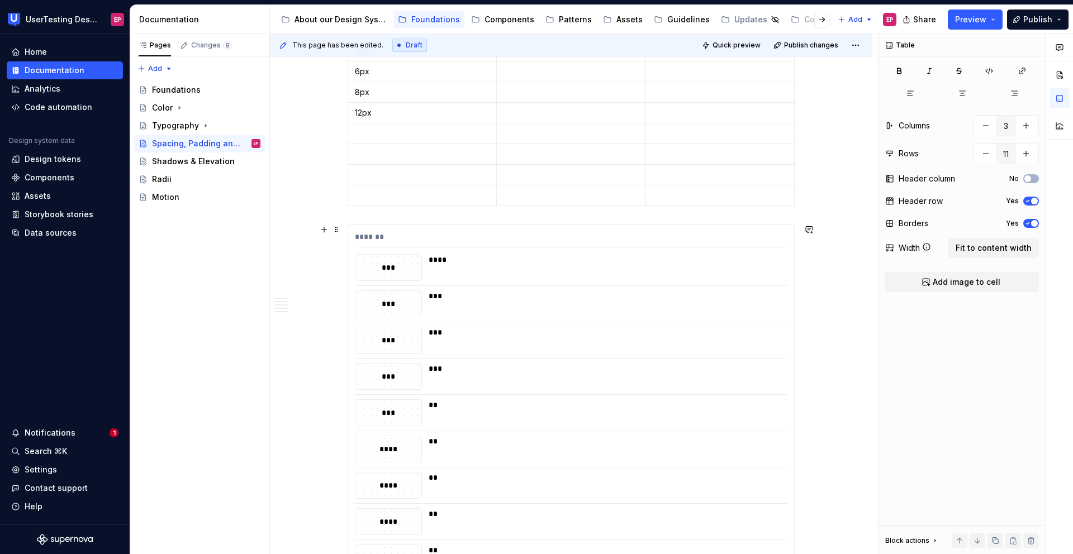
scroll to position [827, 0]
click at [358, 148] on p at bounding box center [422, 153] width 135 height 11
click at [366, 163] on td "20px" at bounding box center [422, 154] width 149 height 21
click at [364, 169] on p at bounding box center [422, 174] width 135 height 11
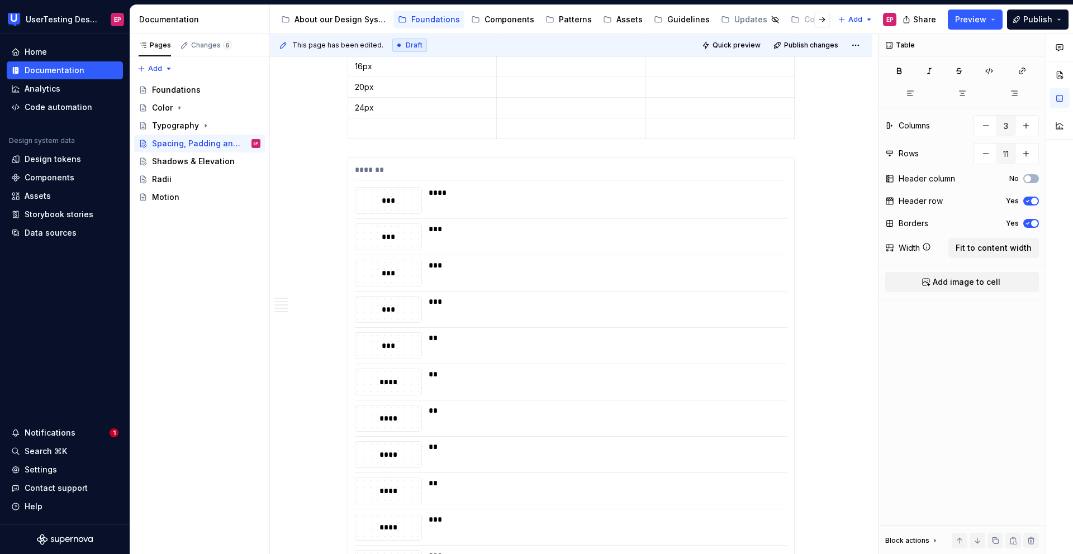
scroll to position [930, 0]
click at [359, 94] on p at bounding box center [422, 92] width 135 height 11
click at [571, 104] on icon "button" at bounding box center [570, 105] width 9 height 9
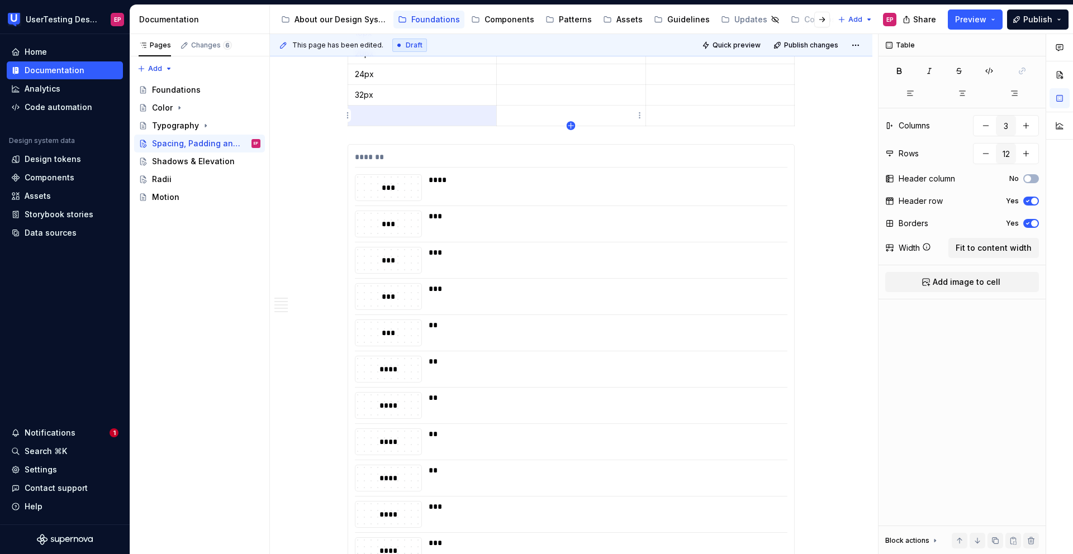
click at [569, 125] on icon "button" at bounding box center [570, 125] width 9 height 9
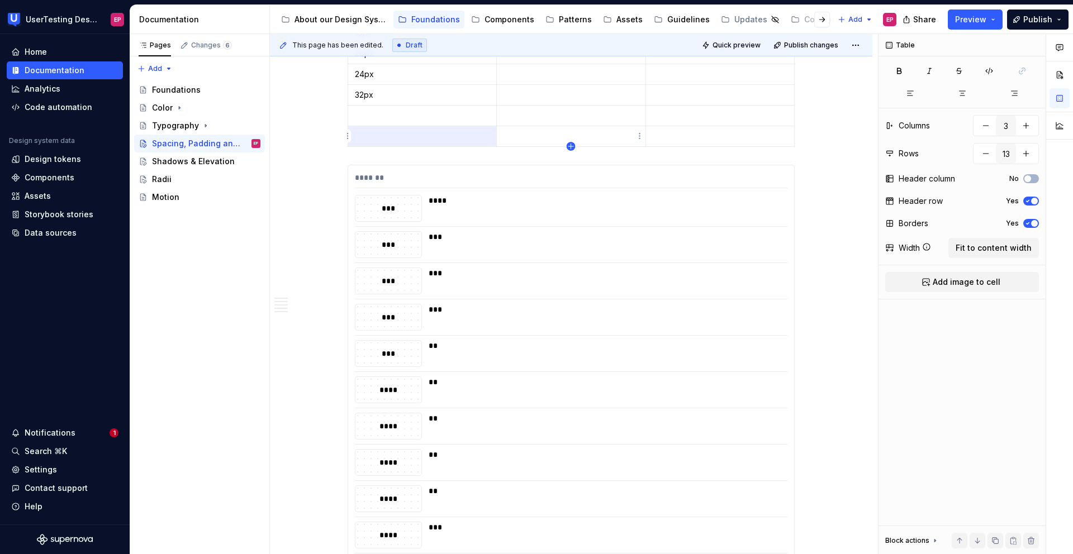
click at [570, 146] on icon "button" at bounding box center [570, 146] width 5 height 5
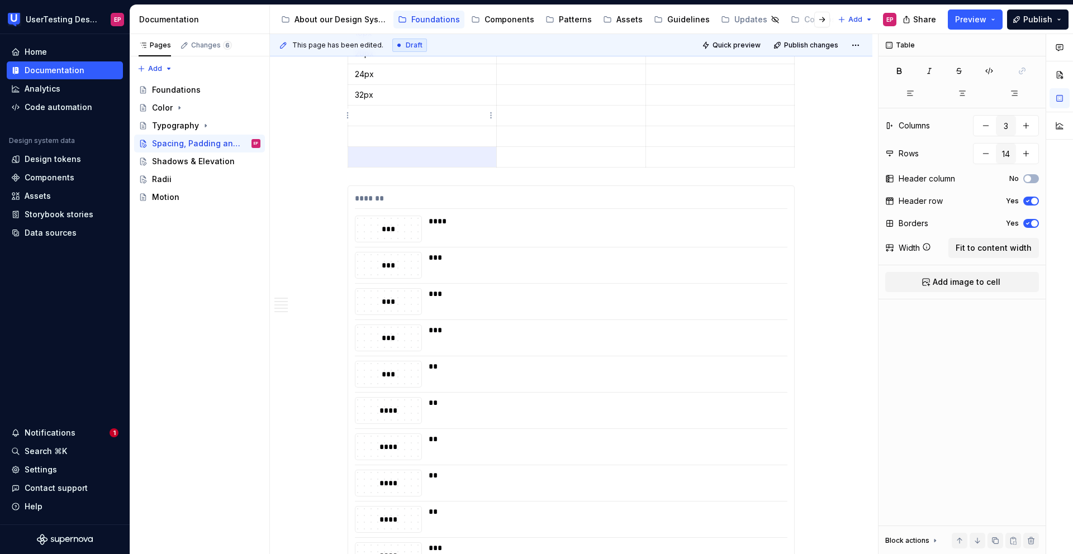
click at [416, 117] on p at bounding box center [422, 115] width 135 height 11
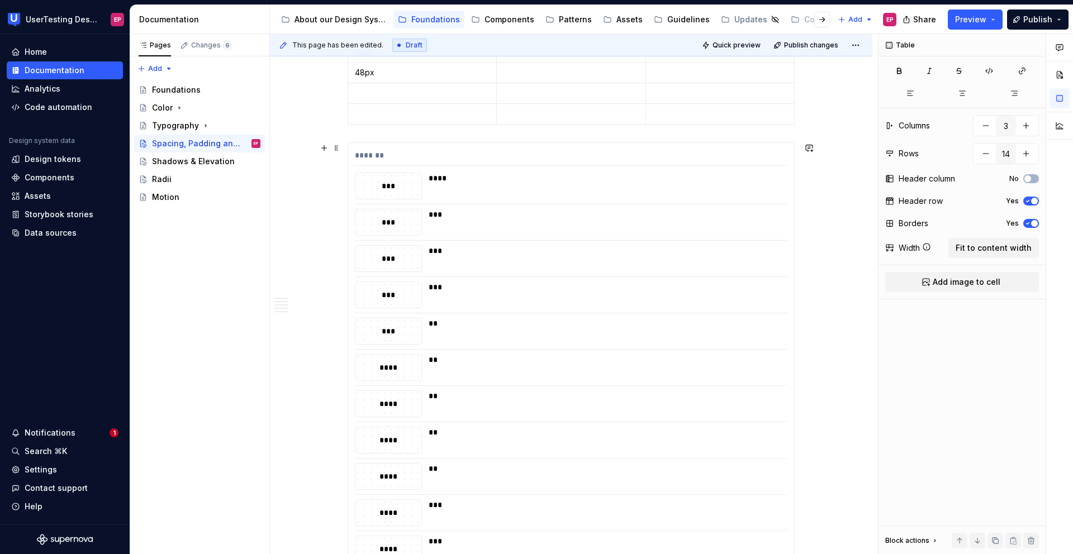
scroll to position [969, 0]
click at [363, 96] on p at bounding box center [422, 94] width 135 height 11
click at [569, 123] on icon "button" at bounding box center [570, 125] width 9 height 9
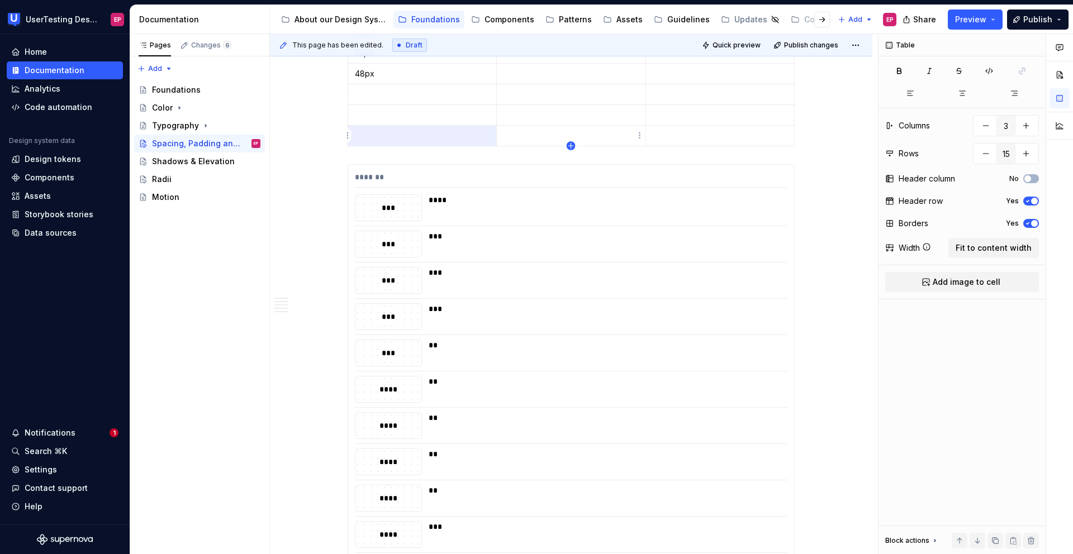
click at [571, 145] on icon "button" at bounding box center [570, 145] width 5 height 5
type input "16"
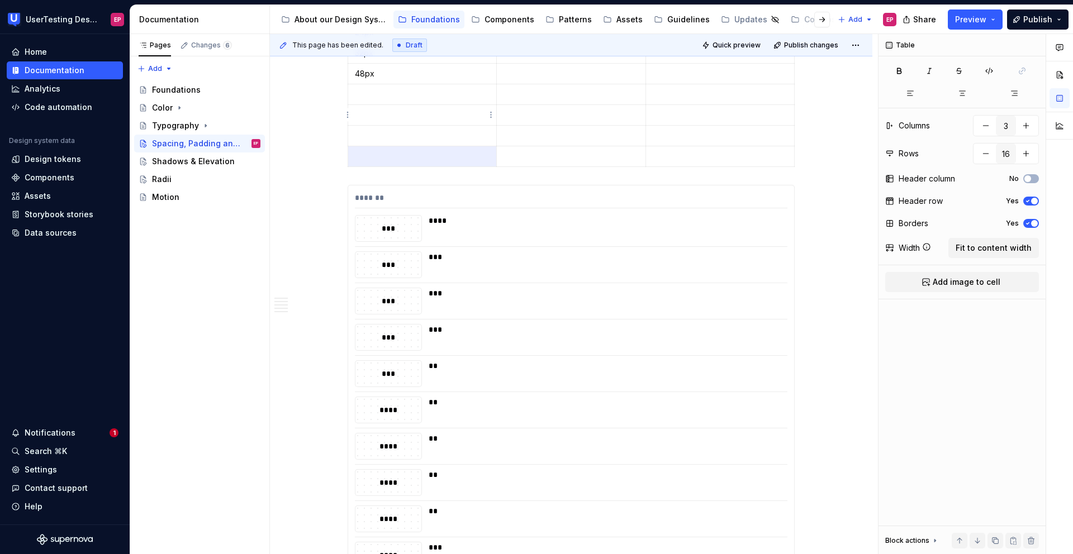
click at [402, 106] on td at bounding box center [422, 115] width 149 height 21
click at [389, 103] on td at bounding box center [422, 94] width 149 height 21
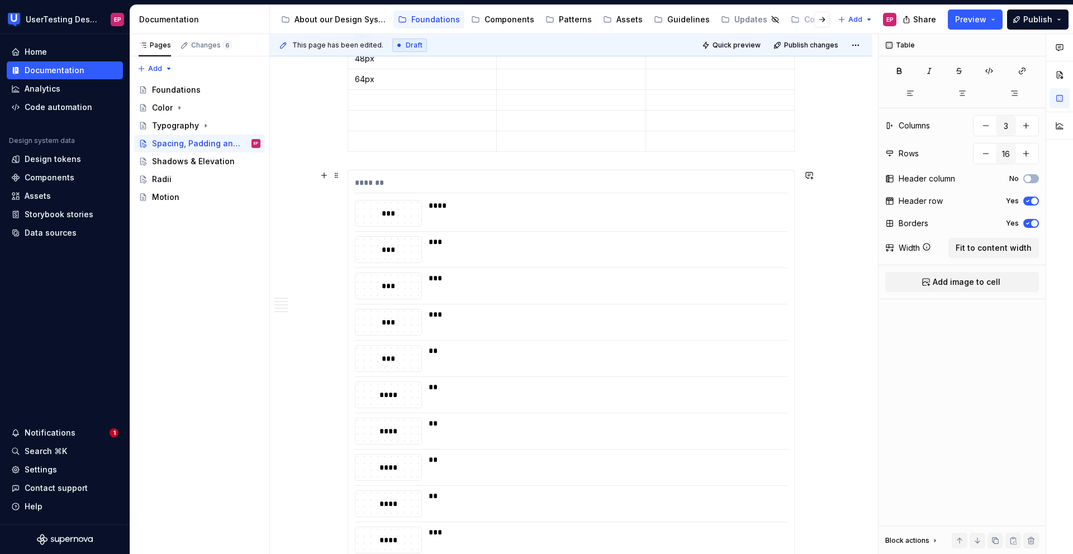
scroll to position [908, 0]
click at [384, 217] on p at bounding box center [422, 217] width 135 height 11
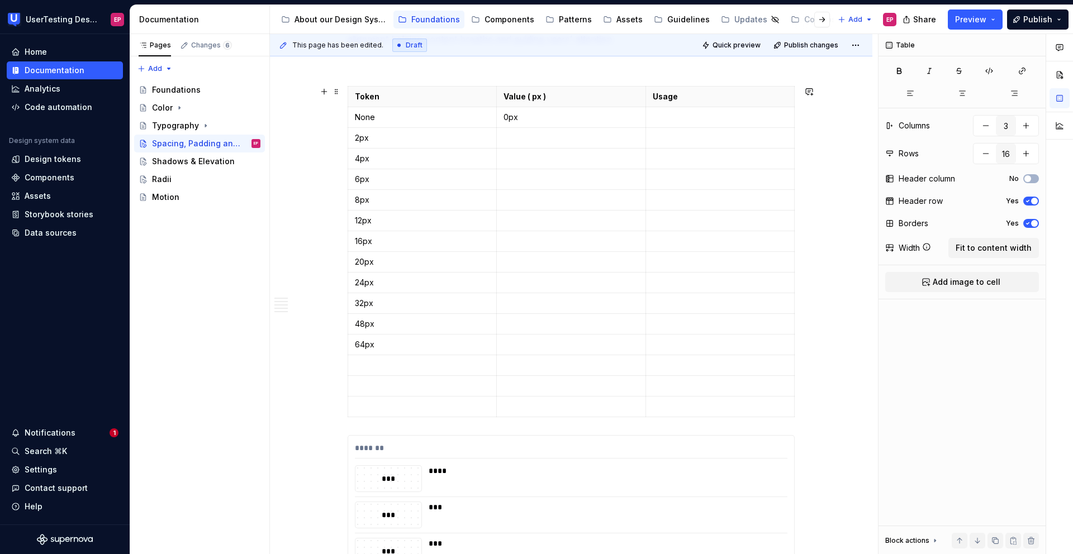
scroll to position [716, 0]
click at [505, 144] on p at bounding box center [570, 141] width 135 height 11
drag, startPoint x: 514, startPoint y: 138, endPoint x: 504, endPoint y: 139, distance: 10.1
click at [504, 139] on p "4Xs" at bounding box center [570, 141] width 135 height 11
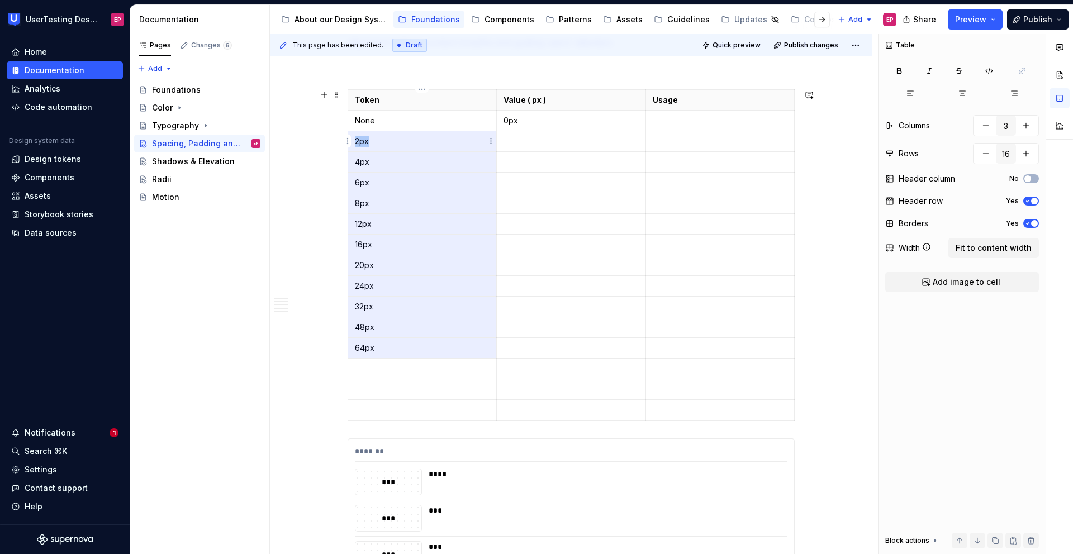
drag, startPoint x: 373, startPoint y: 346, endPoint x: 357, endPoint y: 147, distance: 200.1
click at [357, 147] on tbody "Token Value ( px ) Usage None 0px 2px 4px 6px 8px 12px 16px 20px 24px 32px 48px…" at bounding box center [571, 255] width 446 height 331
click at [505, 141] on p at bounding box center [570, 141] width 135 height 11
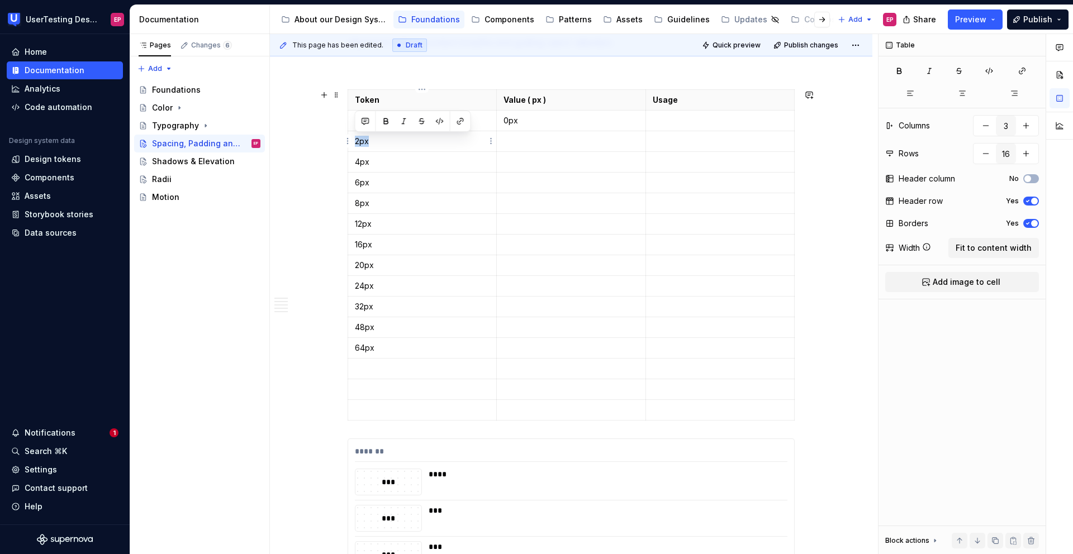
drag, startPoint x: 370, startPoint y: 143, endPoint x: 355, endPoint y: 141, distance: 14.7
click at [355, 141] on p "2px" at bounding box center [422, 141] width 135 height 11
click at [518, 145] on p at bounding box center [570, 141] width 135 height 11
drag, startPoint x: 391, startPoint y: 162, endPoint x: 356, endPoint y: 159, distance: 34.8
click at [356, 159] on p "4px" at bounding box center [422, 161] width 135 height 11
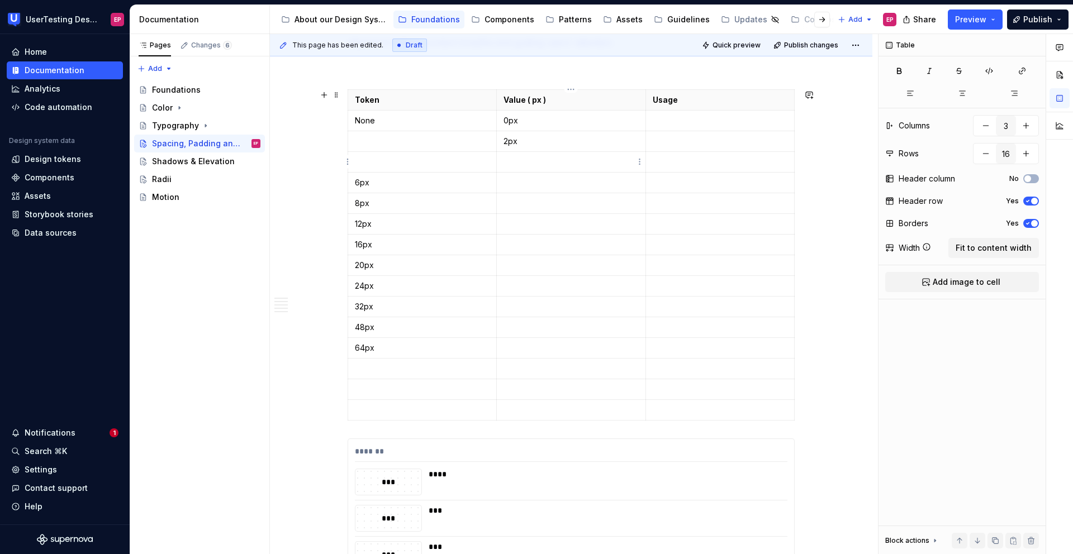
click at [519, 164] on p at bounding box center [570, 161] width 135 height 11
drag, startPoint x: 380, startPoint y: 180, endPoint x: 355, endPoint y: 179, distance: 25.2
click at [355, 179] on p "6px" at bounding box center [422, 182] width 135 height 11
click at [506, 179] on p at bounding box center [570, 182] width 135 height 11
drag, startPoint x: 370, startPoint y: 202, endPoint x: 356, endPoint y: 202, distance: 14.5
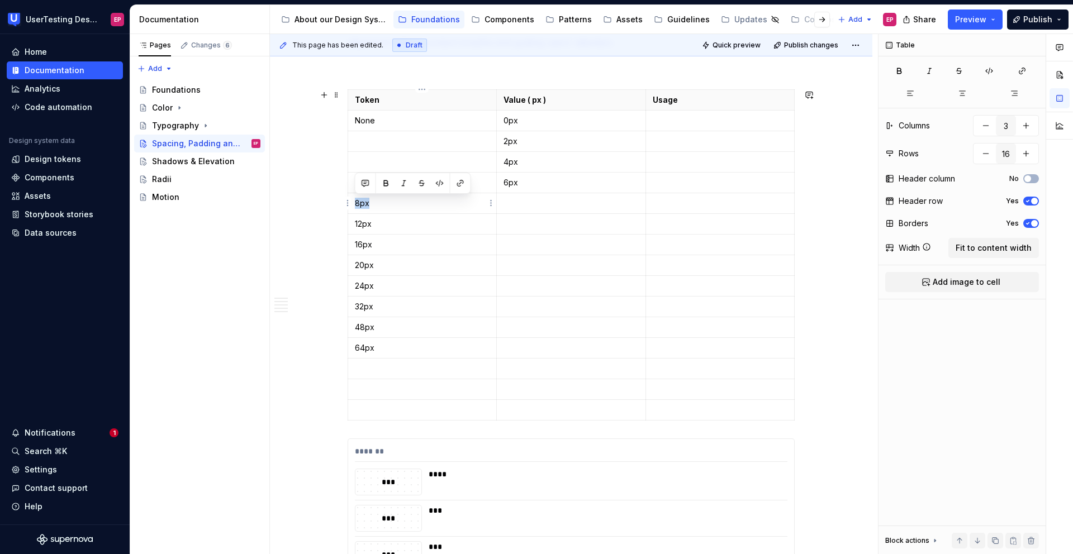
click at [356, 202] on p "8px" at bounding box center [422, 203] width 135 height 11
click at [508, 199] on p at bounding box center [570, 203] width 135 height 11
drag, startPoint x: 384, startPoint y: 223, endPoint x: 356, endPoint y: 222, distance: 28.5
click at [356, 222] on p "12px" at bounding box center [422, 223] width 135 height 11
click at [502, 226] on td at bounding box center [571, 224] width 149 height 21
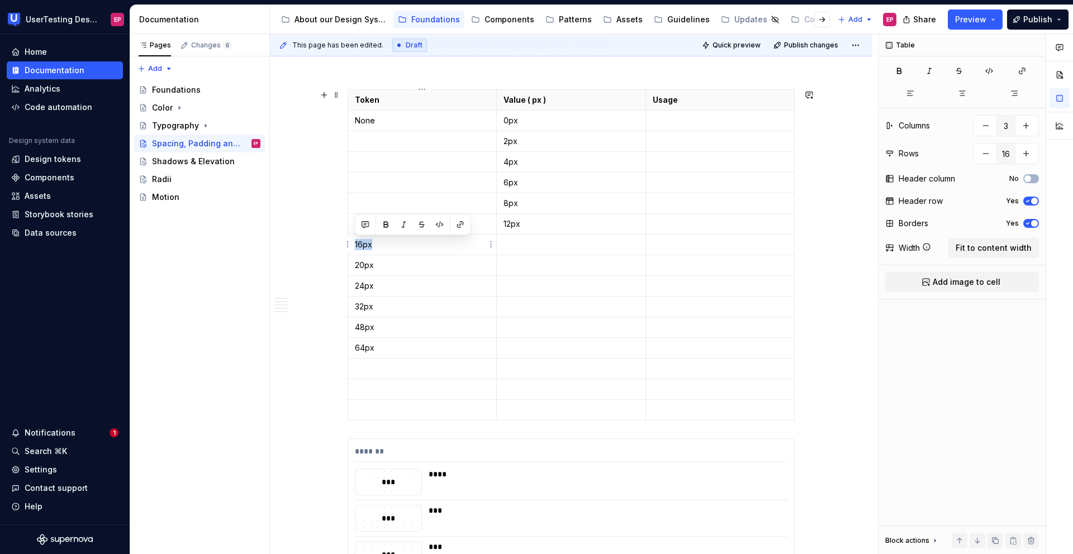
drag, startPoint x: 389, startPoint y: 247, endPoint x: 355, endPoint y: 245, distance: 33.6
click at [355, 245] on p "16px" at bounding box center [422, 244] width 135 height 11
click at [516, 247] on p at bounding box center [570, 244] width 135 height 11
drag, startPoint x: 380, startPoint y: 266, endPoint x: 355, endPoint y: 267, distance: 25.2
click at [355, 267] on p "20px" at bounding box center [422, 265] width 135 height 11
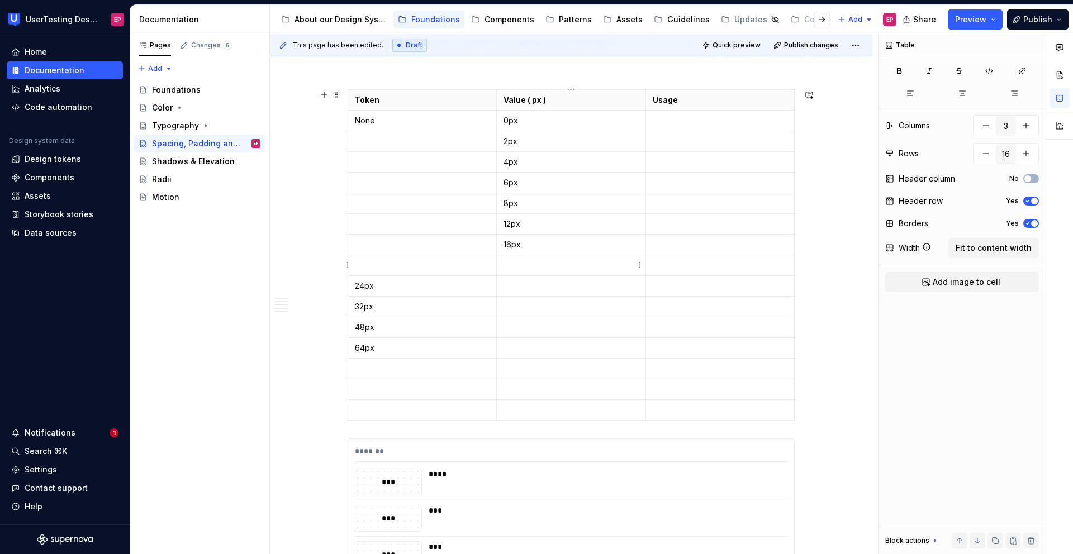
click at [522, 268] on p at bounding box center [570, 265] width 135 height 11
drag, startPoint x: 370, startPoint y: 288, endPoint x: 352, endPoint y: 288, distance: 17.9
click at [352, 288] on td "24px" at bounding box center [422, 286] width 149 height 21
click at [509, 284] on p at bounding box center [570, 285] width 135 height 11
drag, startPoint x: 373, startPoint y: 309, endPoint x: 355, endPoint y: 308, distance: 17.9
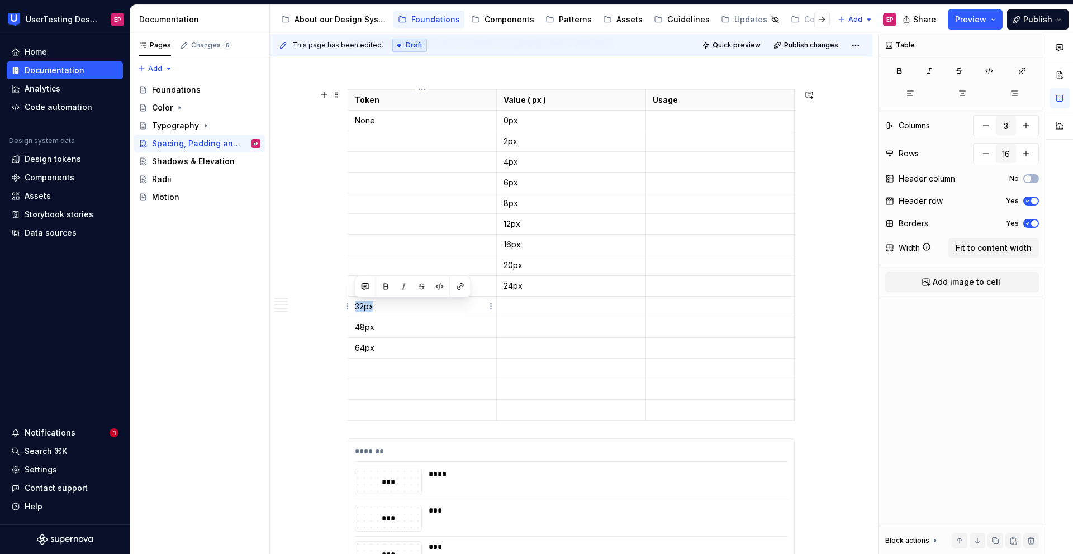
click at [355, 308] on p "32px" at bounding box center [422, 306] width 135 height 11
click at [509, 304] on p at bounding box center [570, 306] width 135 height 11
drag, startPoint x: 375, startPoint y: 328, endPoint x: 355, endPoint y: 326, distance: 20.2
click at [355, 326] on p "48px" at bounding box center [422, 327] width 135 height 11
click at [503, 324] on p at bounding box center [570, 327] width 135 height 11
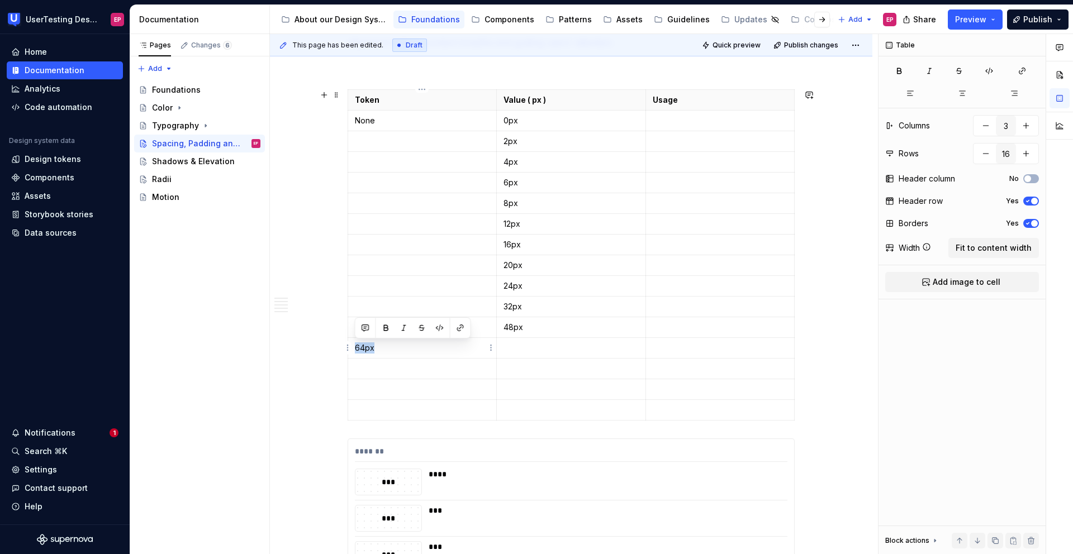
drag, startPoint x: 380, startPoint y: 346, endPoint x: 355, endPoint y: 345, distance: 25.2
click at [355, 345] on p "64px" at bounding box center [422, 347] width 135 height 11
click at [507, 342] on p at bounding box center [570, 347] width 135 height 11
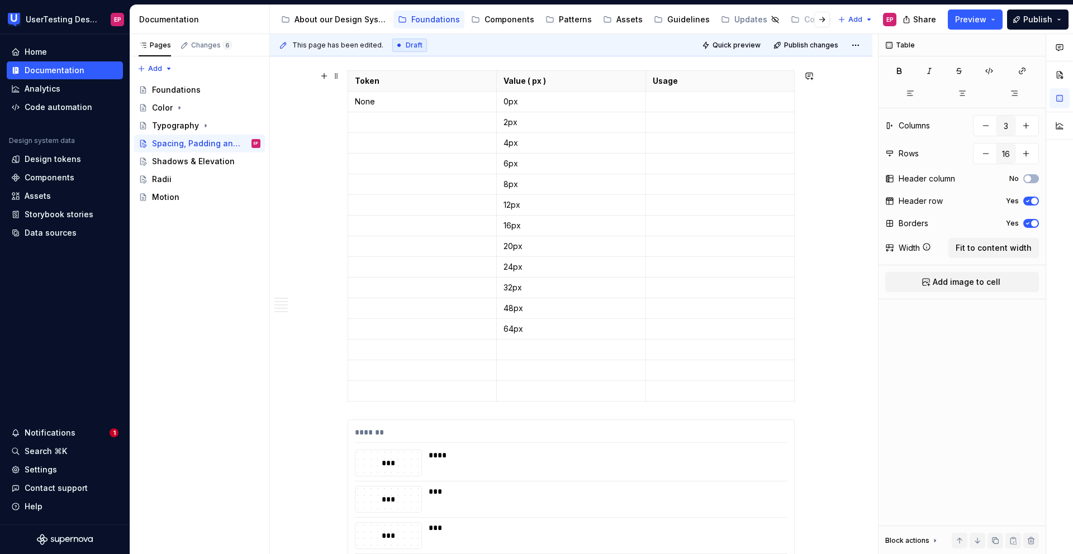
scroll to position [734, 0]
click at [366, 127] on p at bounding box center [422, 122] width 135 height 11
click at [360, 140] on p at bounding box center [422, 143] width 135 height 11
click at [717, 70] on html "UserTesting Design System EP Home Documentation Analytics Code automation Desig…" at bounding box center [536, 277] width 1073 height 554
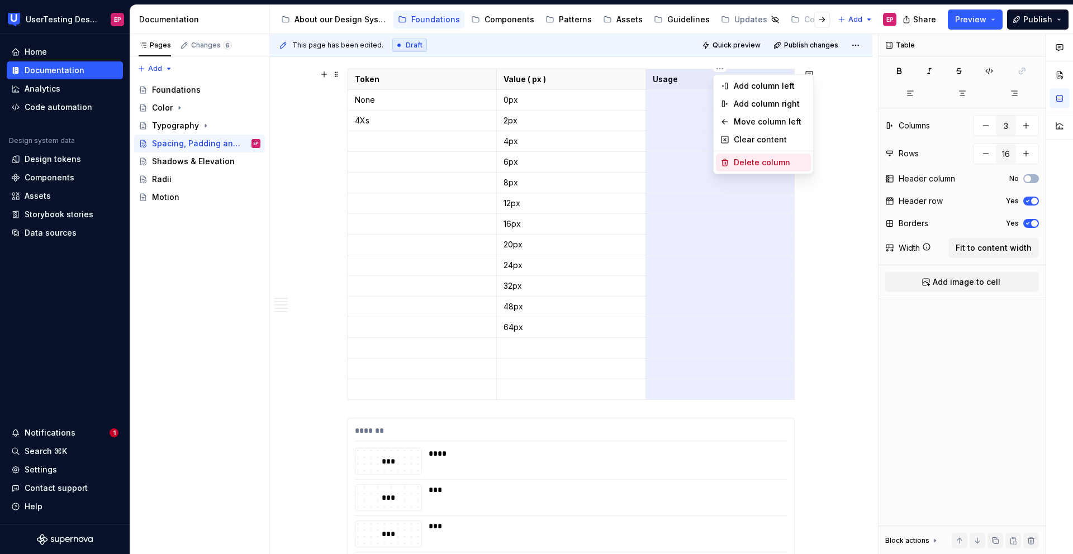
click at [730, 158] on div "Delete column" at bounding box center [763, 163] width 95 height 18
type input "2"
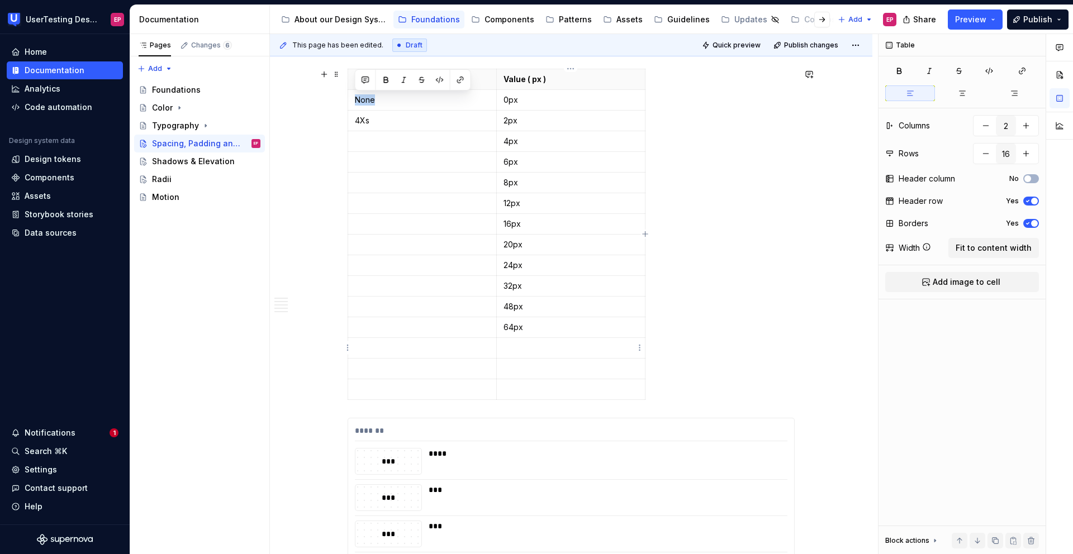
click at [556, 349] on p at bounding box center [570, 347] width 135 height 11
click at [639, 347] on html "UserTesting Design System EP Home Documentation Analytics Code automation Desig…" at bounding box center [536, 277] width 1073 height 554
click at [548, 346] on html "UserTesting Design System EP Home Documentation Analytics Code automation Desig…" at bounding box center [536, 277] width 1073 height 554
click at [347, 347] on html "UserTesting Design System EP Home Documentation Analytics Code automation Desig…" at bounding box center [536, 277] width 1073 height 554
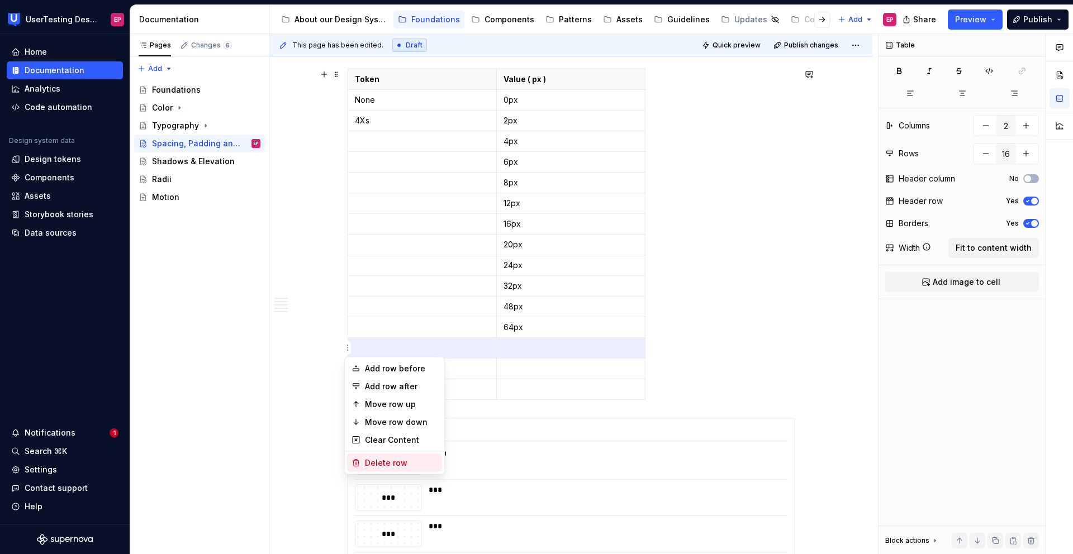
click at [379, 458] on div "Delete row" at bounding box center [401, 463] width 73 height 11
click at [345, 342] on html "UserTesting Design System EP Home Documentation Analytics Code automation Desig…" at bounding box center [536, 277] width 1073 height 554
click at [375, 466] on div "Delete row" at bounding box center [401, 463] width 73 height 11
type input "14"
click at [345, 342] on html "UserTesting Design System EP Home Documentation Analytics Code automation Desig…" at bounding box center [536, 277] width 1073 height 554
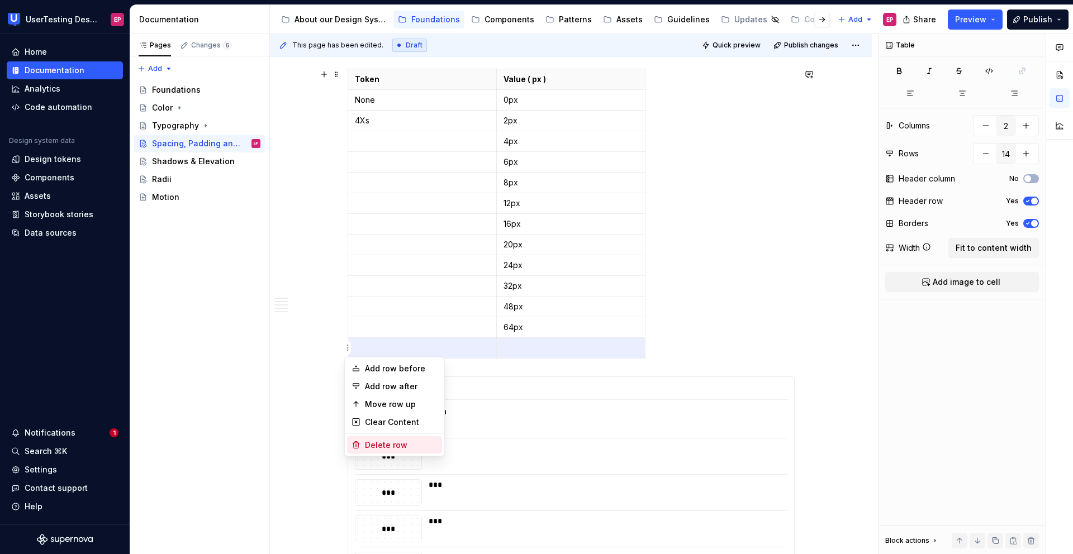
click at [369, 441] on div "Delete row" at bounding box center [401, 445] width 73 height 11
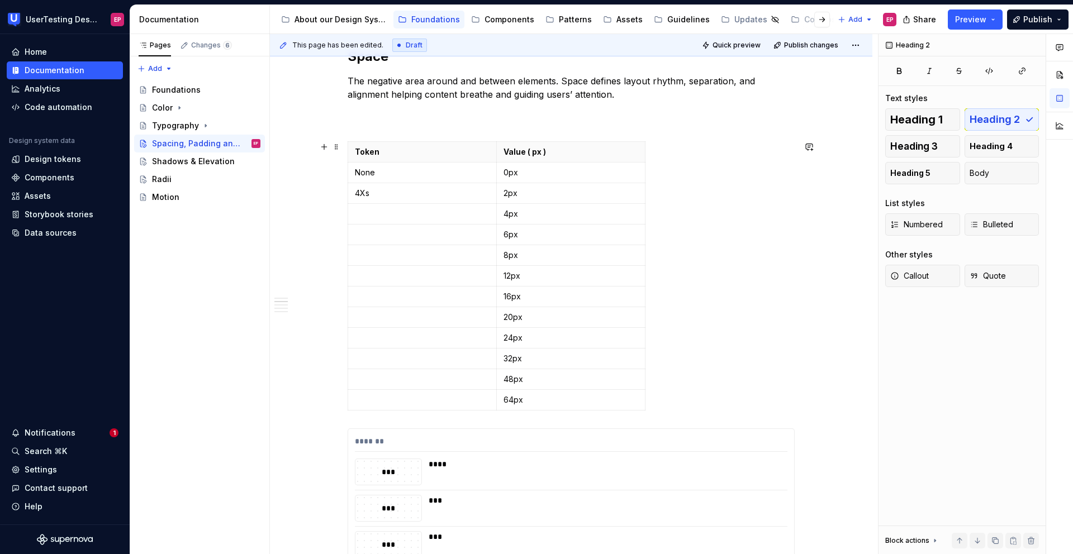
scroll to position [663, 0]
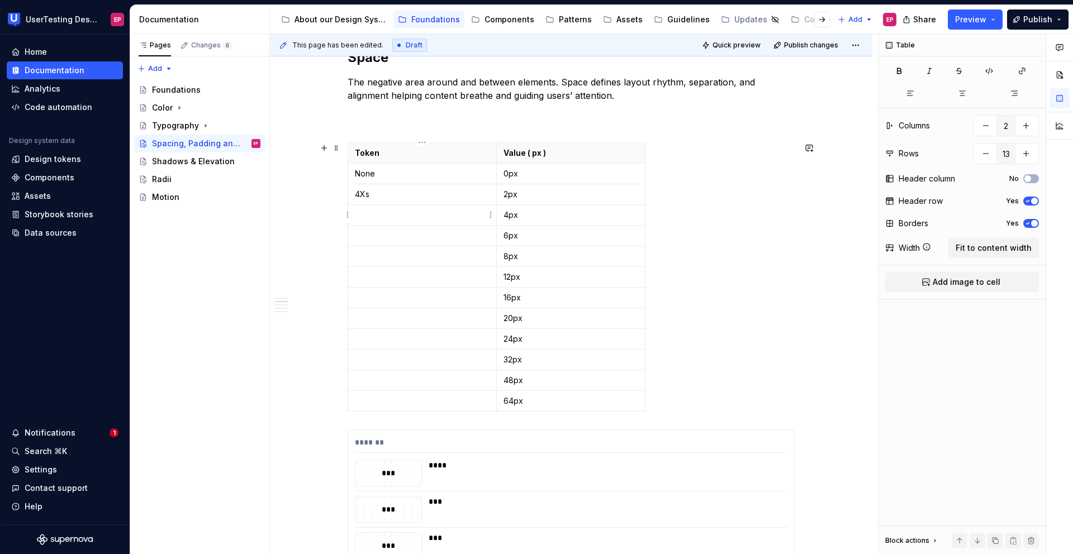
click at [419, 218] on p at bounding box center [422, 214] width 135 height 11
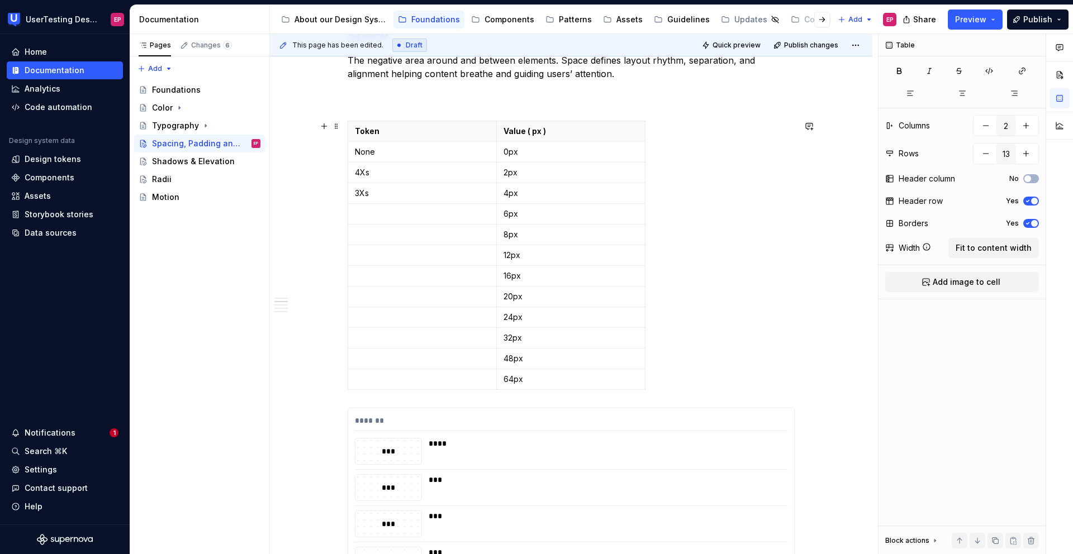
scroll to position [685, 0]
click at [355, 208] on p at bounding box center [422, 213] width 135 height 11
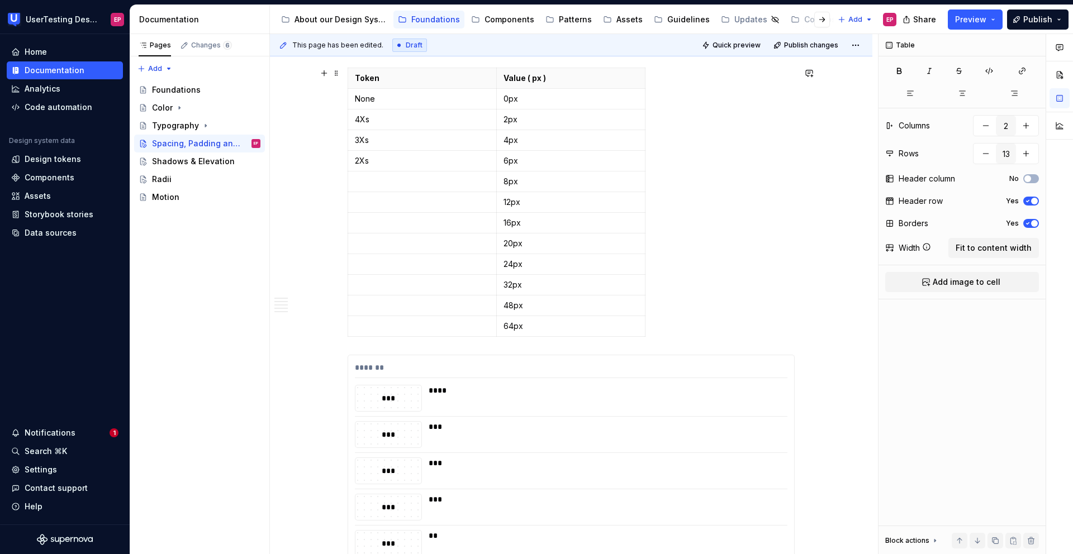
scroll to position [743, 0]
click at [360, 177] on p at bounding box center [422, 175] width 135 height 11
click at [375, 199] on p at bounding box center [422, 196] width 135 height 11
click at [370, 220] on p at bounding box center [422, 217] width 135 height 11
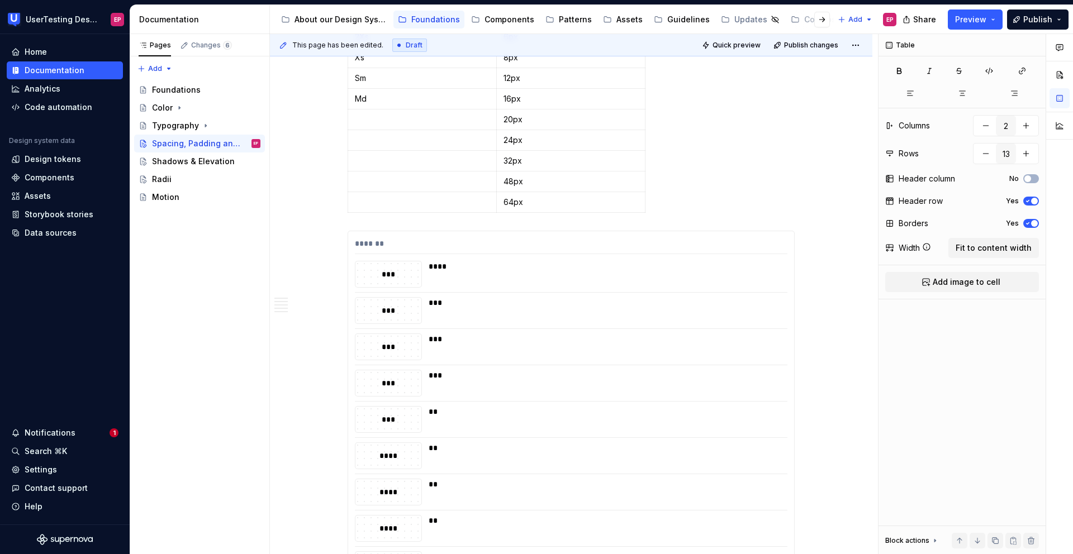
scroll to position [858, 0]
click at [359, 124] on p at bounding box center [422, 122] width 135 height 11
click at [355, 140] on p at bounding box center [422, 143] width 135 height 11
click at [356, 161] on p at bounding box center [422, 164] width 135 height 11
click at [361, 188] on p at bounding box center [422, 184] width 135 height 11
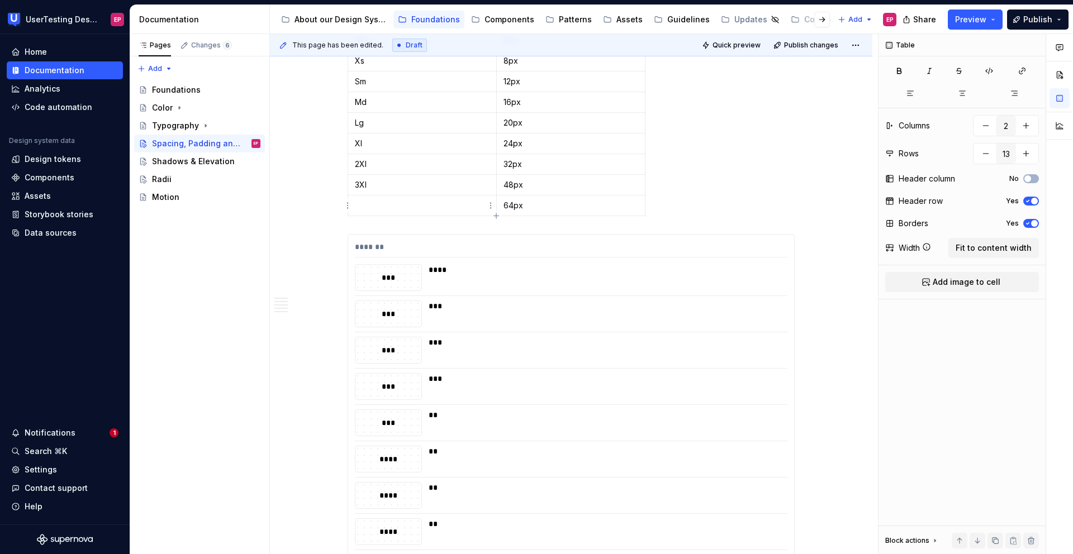
click at [360, 203] on p at bounding box center [422, 205] width 135 height 11
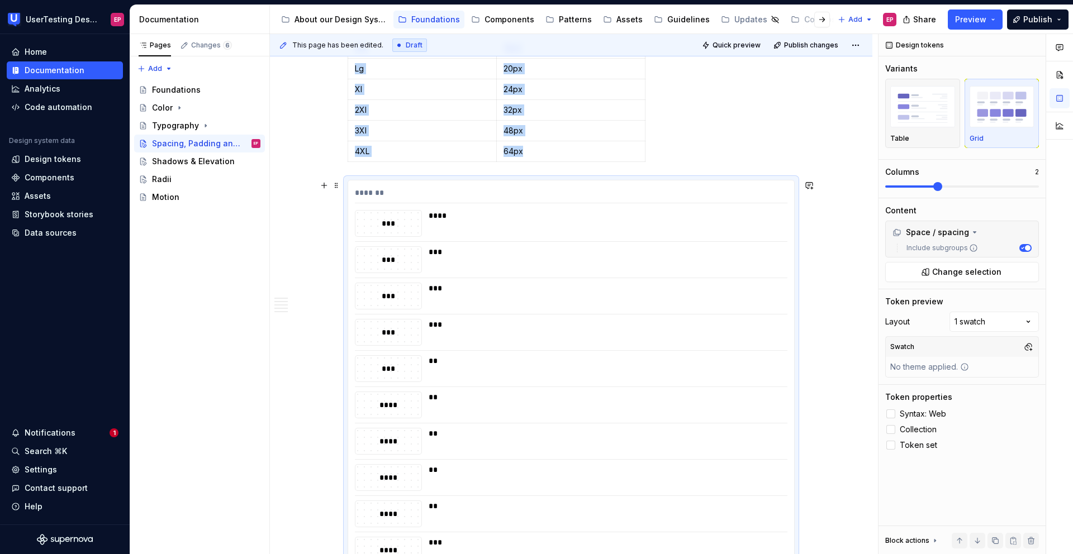
scroll to position [902, 0]
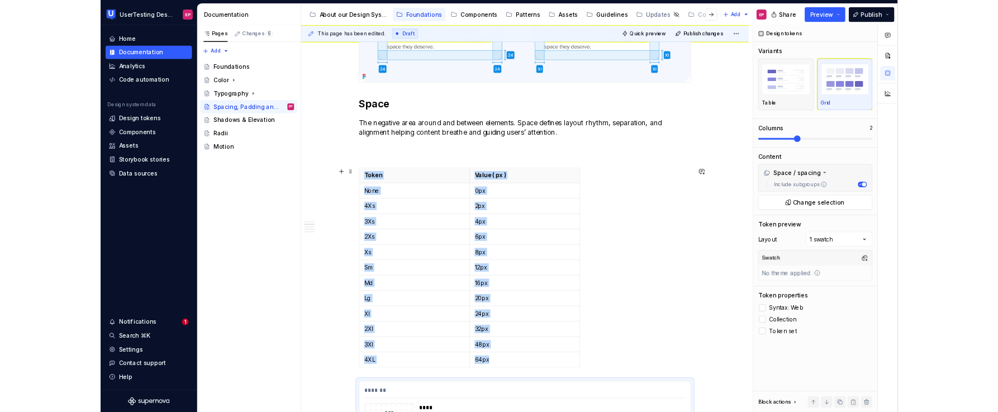
scroll to position [544, 0]
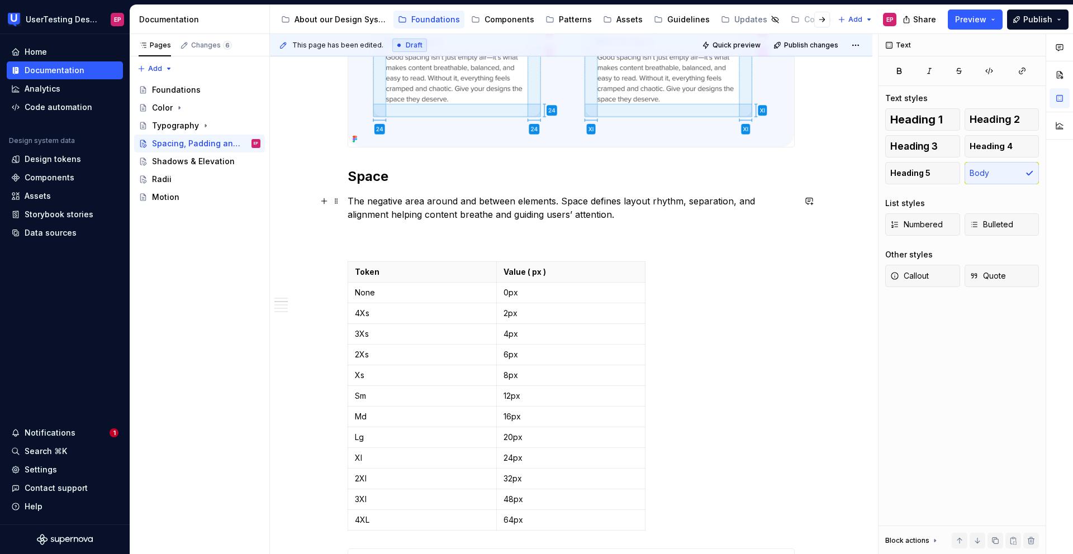
click at [361, 237] on p "The negative area around and between elements. Space defines layout rhythm, sep…" at bounding box center [570, 221] width 447 height 54
click at [390, 178] on h2 "Space" at bounding box center [570, 177] width 447 height 18
click at [366, 233] on p "The negative area around and between elements. Space defines layout rhythm, sep…" at bounding box center [570, 221] width 447 height 54
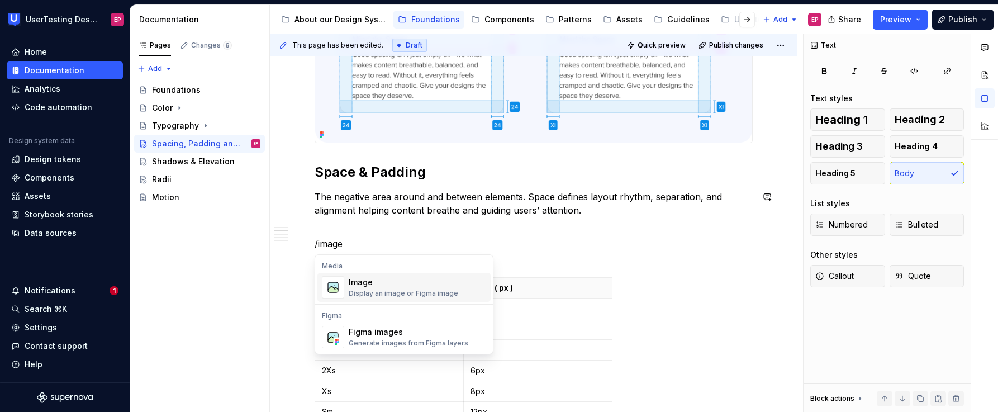
click at [430, 279] on div "Image" at bounding box center [403, 282] width 109 height 11
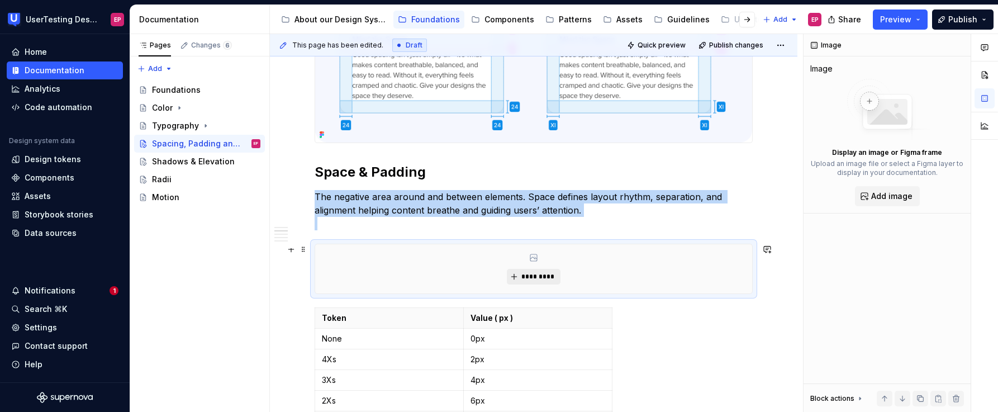
click at [540, 280] on span "*********" at bounding box center [538, 276] width 34 height 9
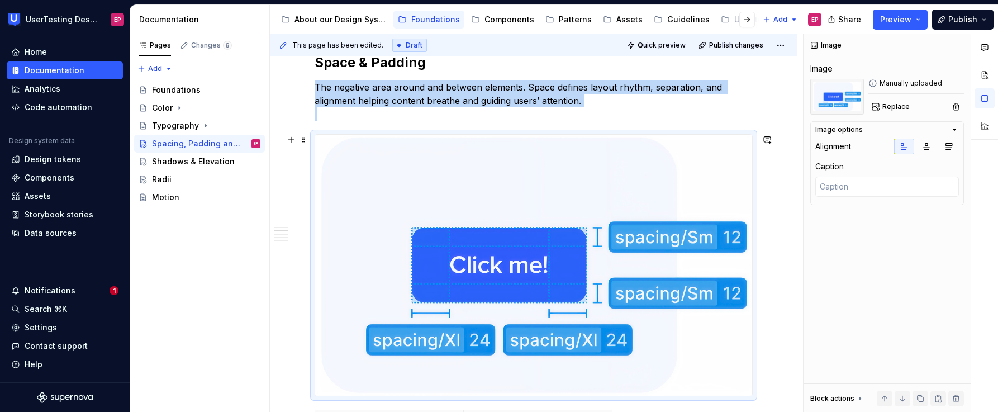
scroll to position [645, 0]
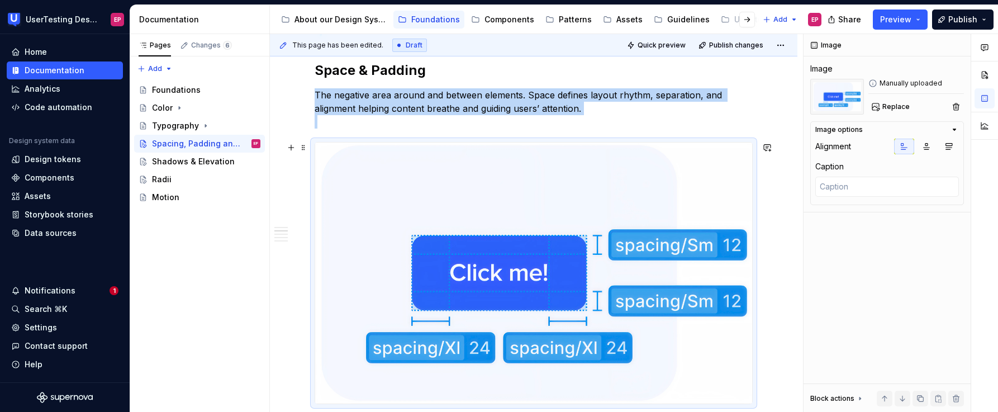
click at [516, 273] on img at bounding box center [533, 272] width 437 height 261
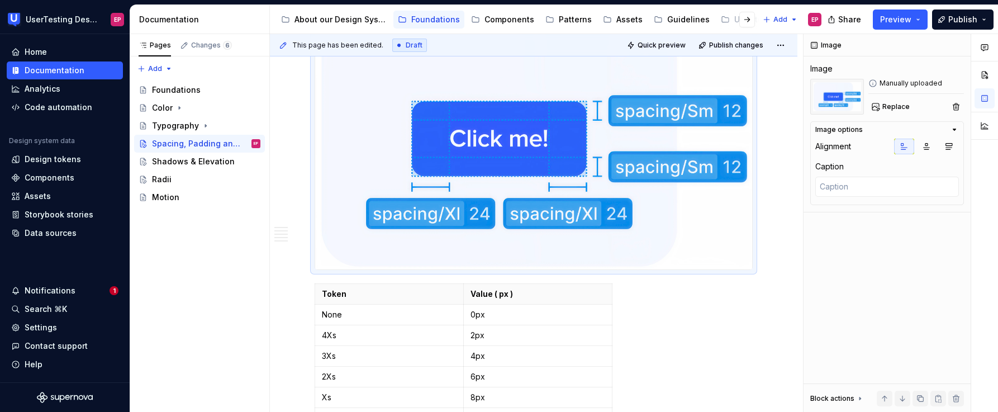
scroll to position [781, 0]
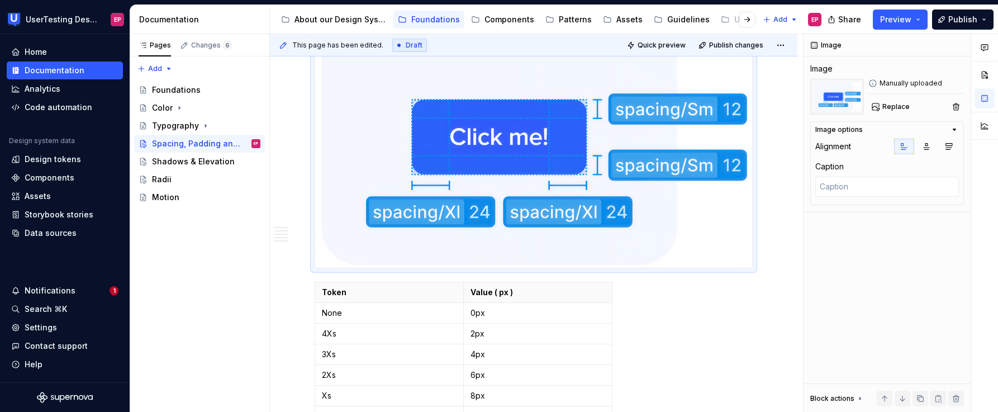
click at [659, 217] on img at bounding box center [533, 137] width 437 height 261
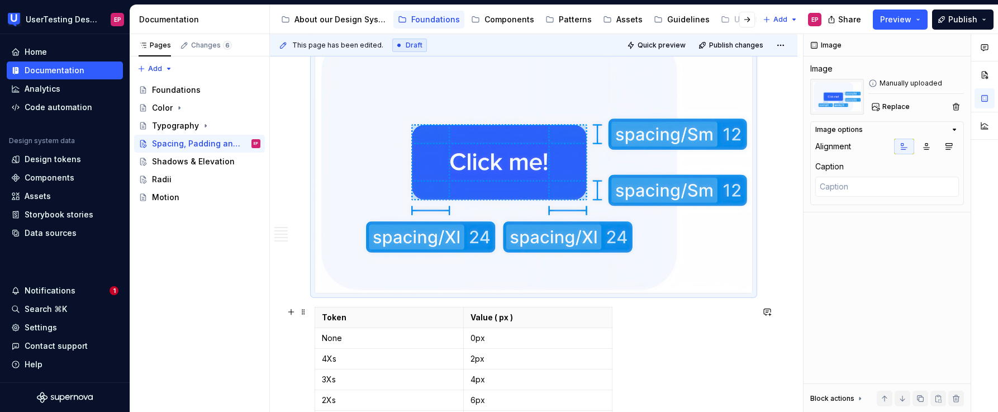
scroll to position [700, 0]
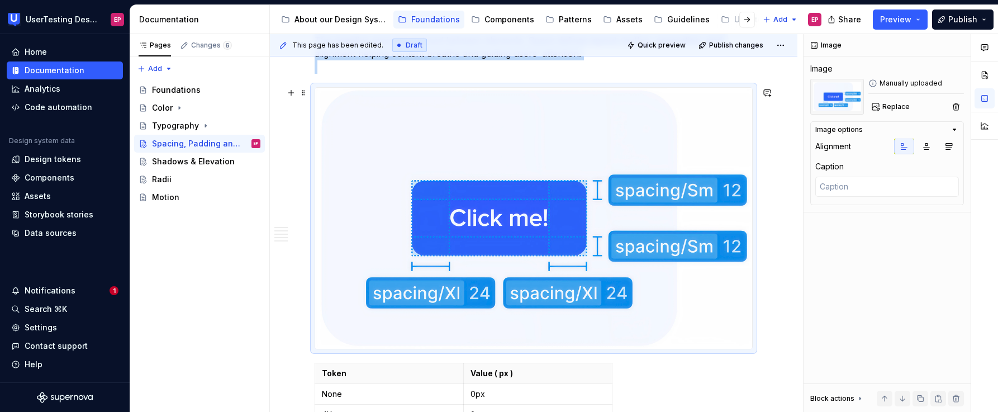
click at [617, 244] on img at bounding box center [533, 218] width 437 height 261
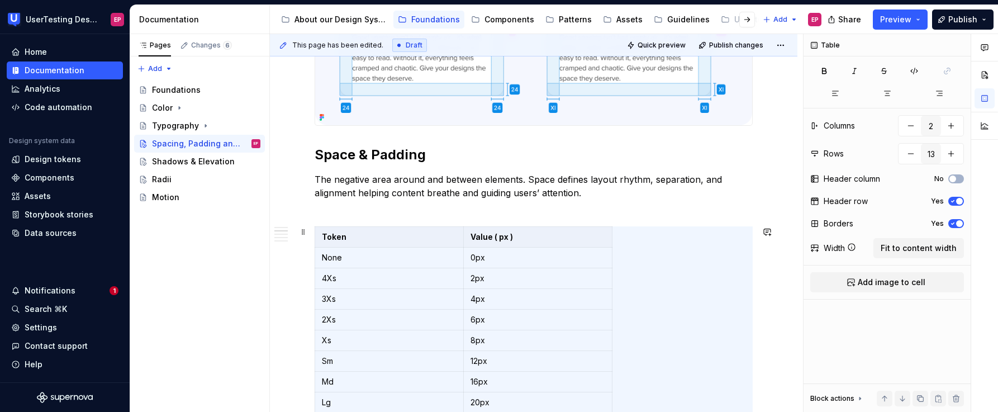
scroll to position [548, 0]
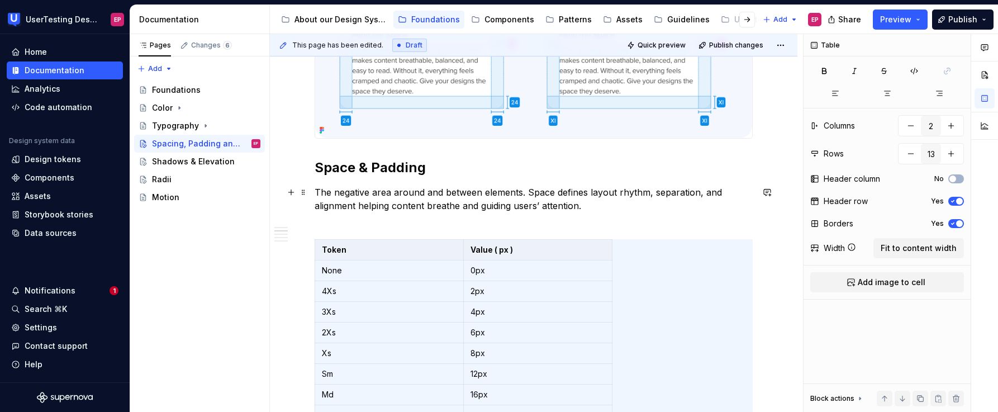
click at [551, 215] on p "The negative area around and between elements. Space defines layout rhythm, sep…" at bounding box center [534, 205] width 438 height 40
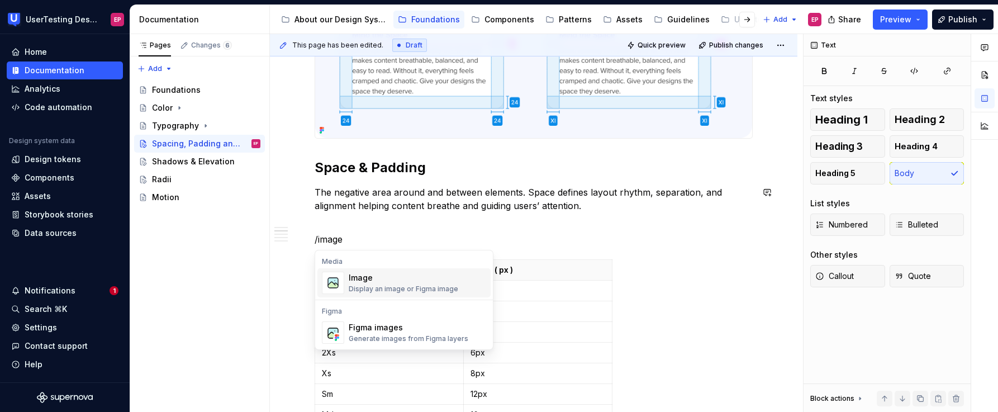
click at [399, 278] on div "Image" at bounding box center [403, 277] width 109 height 11
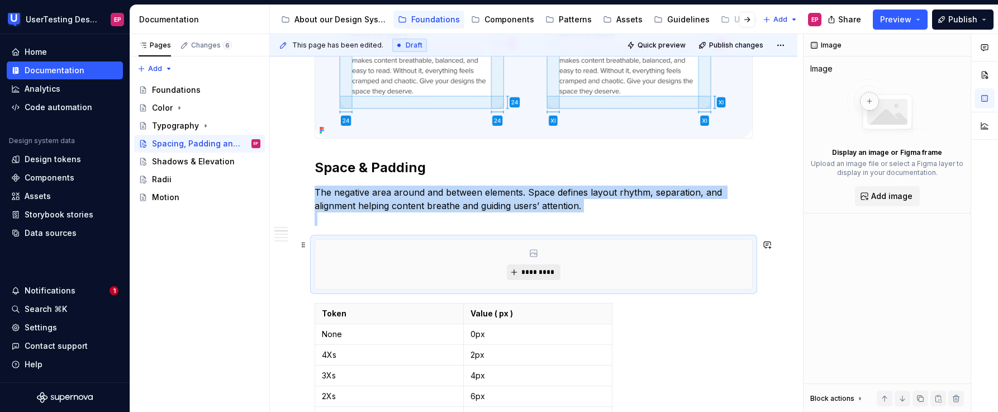
click at [541, 274] on span "*********" at bounding box center [538, 272] width 34 height 9
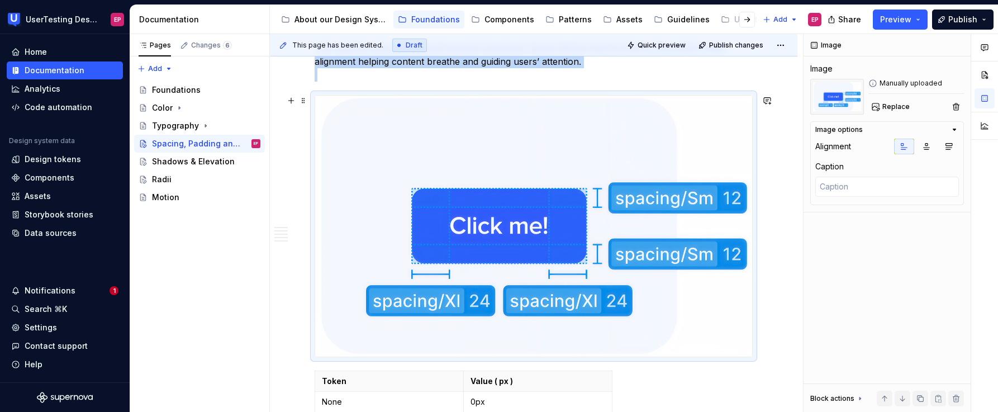
scroll to position [700, 0]
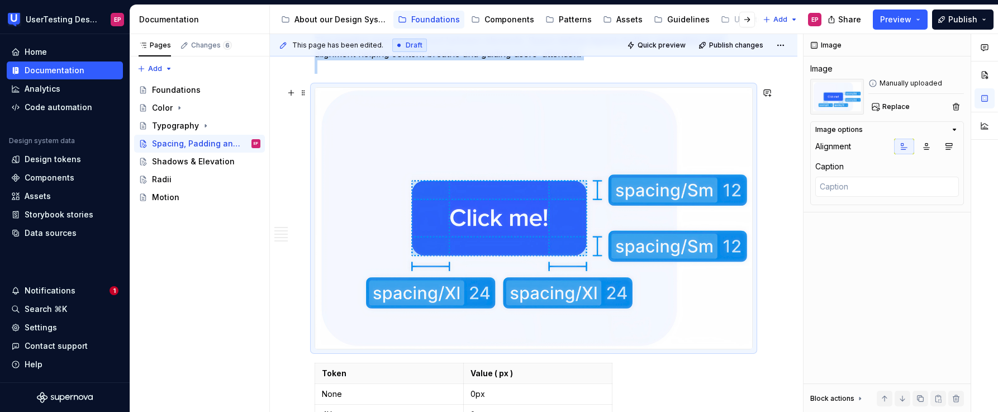
click at [550, 255] on img at bounding box center [533, 218] width 437 height 261
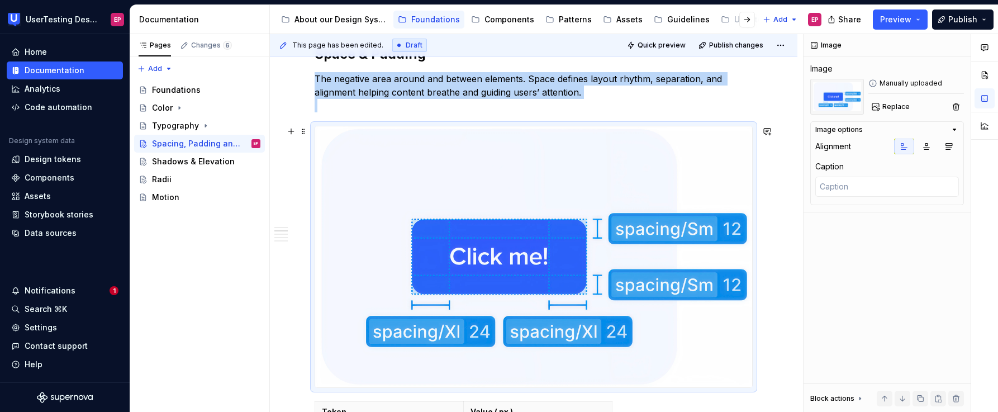
scroll to position [631, 0]
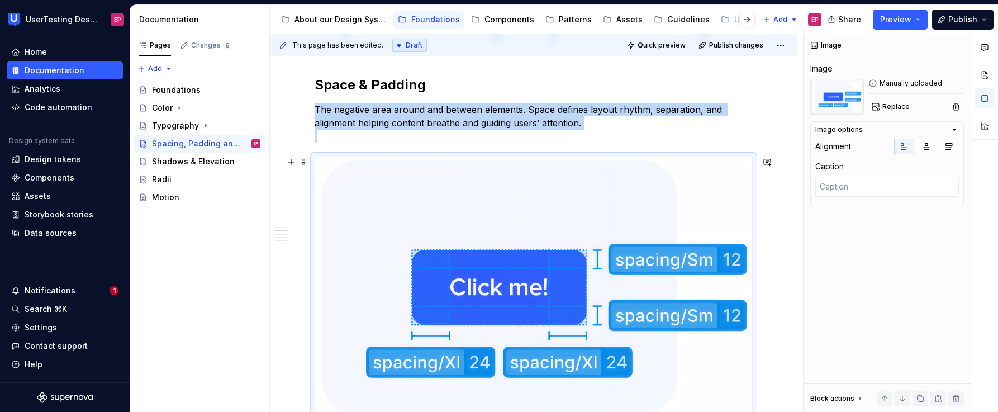
click at [542, 255] on img at bounding box center [533, 287] width 437 height 261
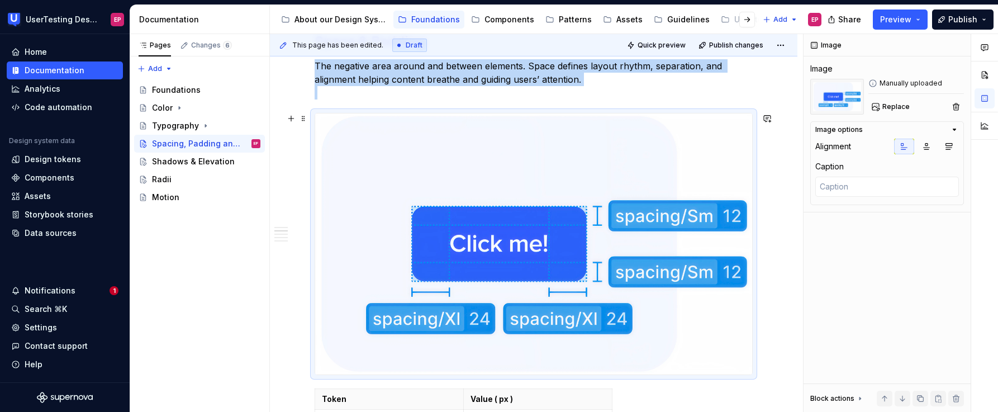
scroll to position [690, 0]
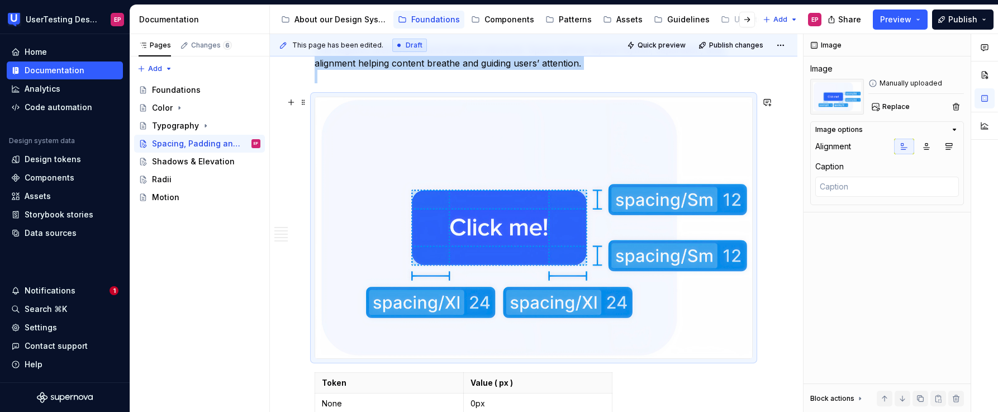
click at [571, 237] on img at bounding box center [533, 227] width 437 height 261
click at [898, 104] on span "Replace" at bounding box center [895, 106] width 27 height 9
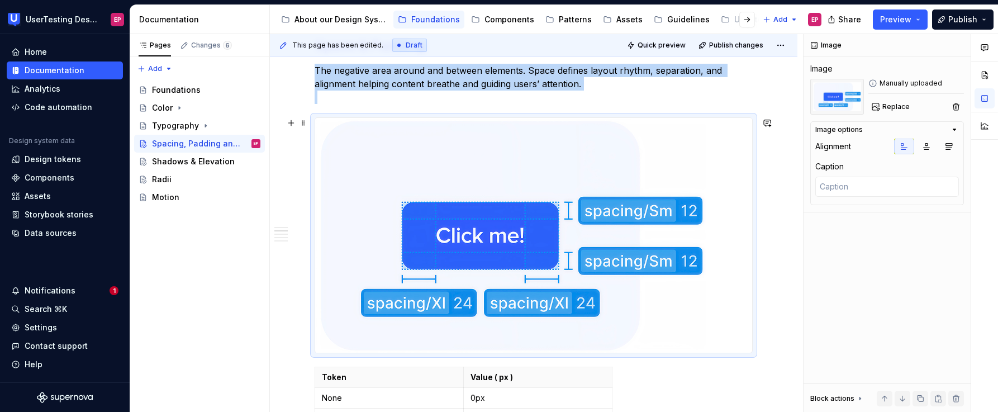
scroll to position [681, 0]
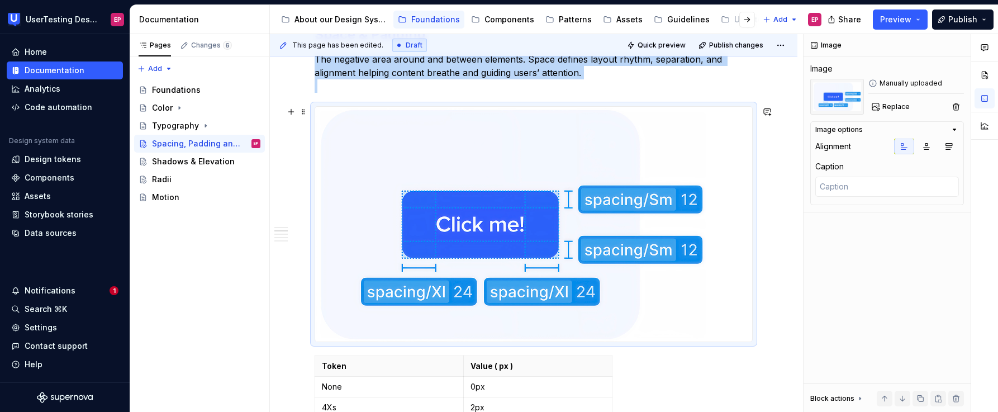
click at [649, 207] on img at bounding box center [511, 224] width 392 height 235
click at [656, 159] on img at bounding box center [511, 224] width 392 height 235
click at [536, 197] on img at bounding box center [511, 224] width 392 height 235
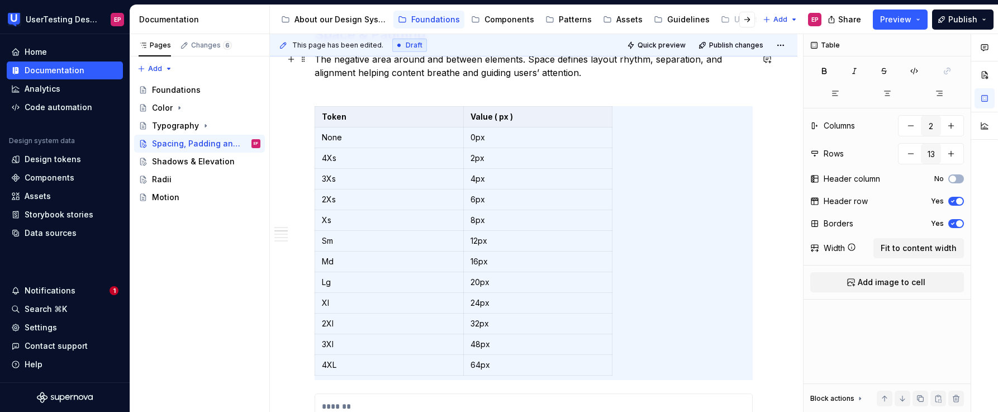
click at [438, 83] on p "The negative area around and between elements. Space defines layout rhythm, sep…" at bounding box center [534, 73] width 438 height 40
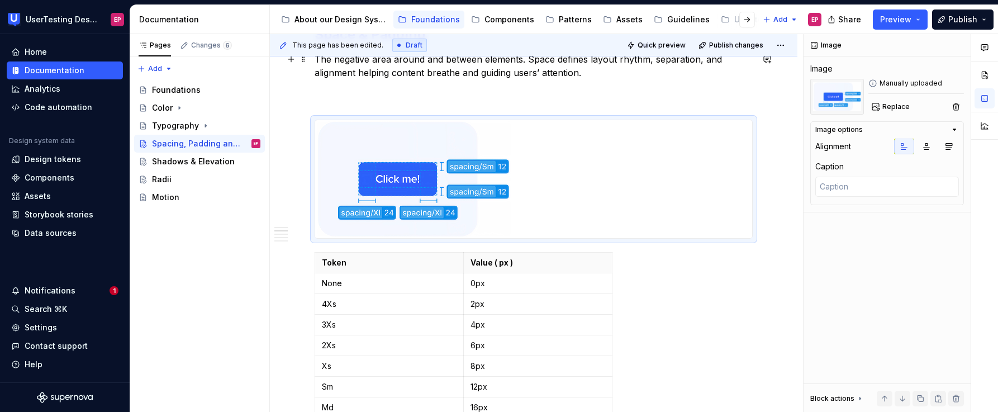
click at [351, 96] on p "The negative area around and between elements. Space defines layout rhythm, sep…" at bounding box center [534, 80] width 438 height 54
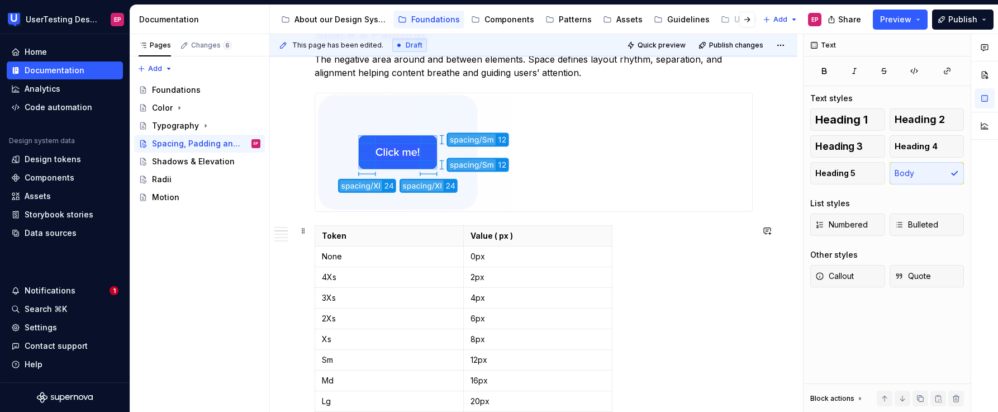
click at [693, 316] on div "Token Value ( px ) None 0px 4Xs 2px 3Xs 4px 2Xs 6px Xs 8px Sm 12px Md 16px Lg 2…" at bounding box center [534, 362] width 438 height 274
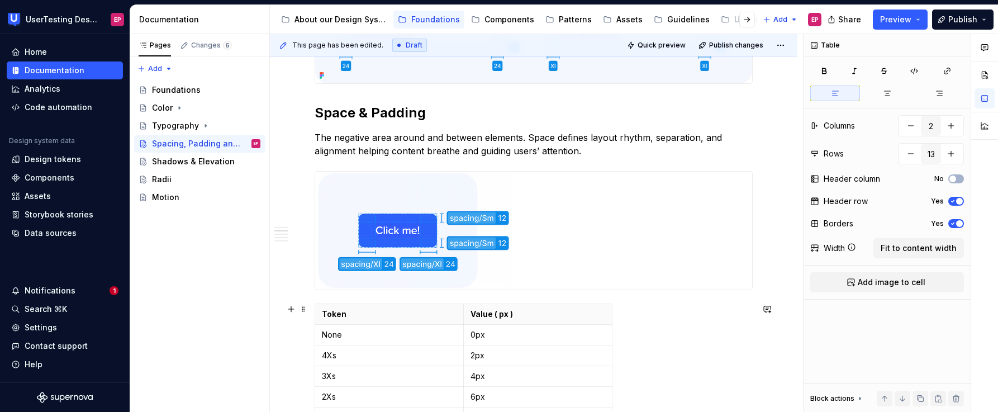
scroll to position [614, 0]
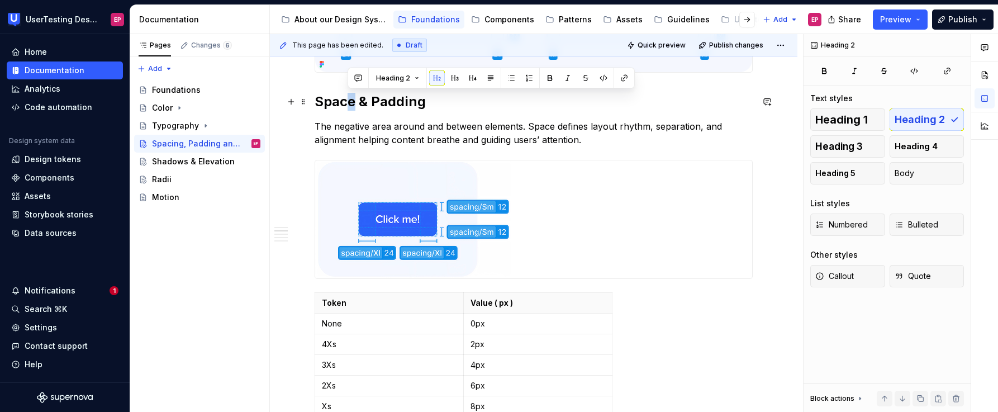
click at [349, 101] on h2 "Space & Padding" at bounding box center [534, 102] width 438 height 18
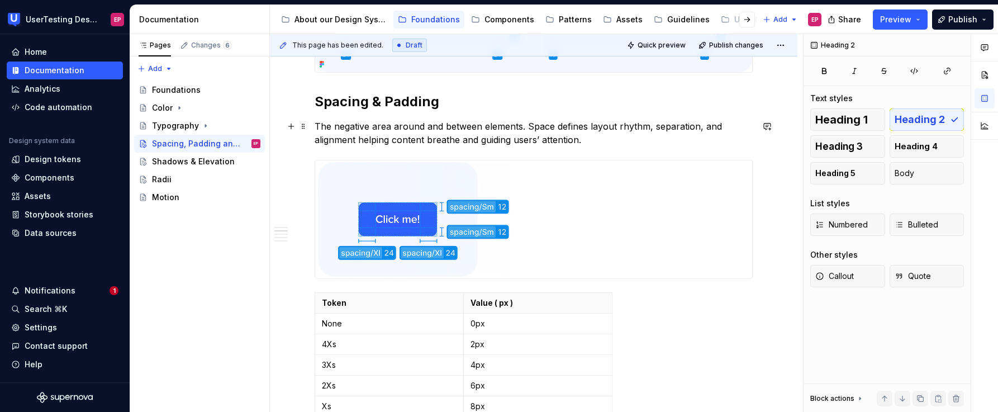
click at [593, 137] on p "The negative area around and between elements. Space defines layout rhythm, sep…" at bounding box center [534, 133] width 438 height 27
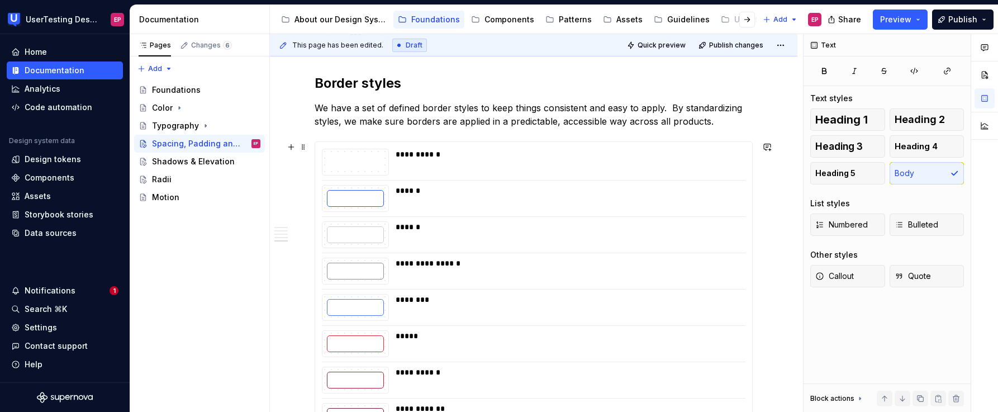
scroll to position [2391, 0]
click at [191, 161] on div "Shadows & Elevation" at bounding box center [189, 161] width 75 height 11
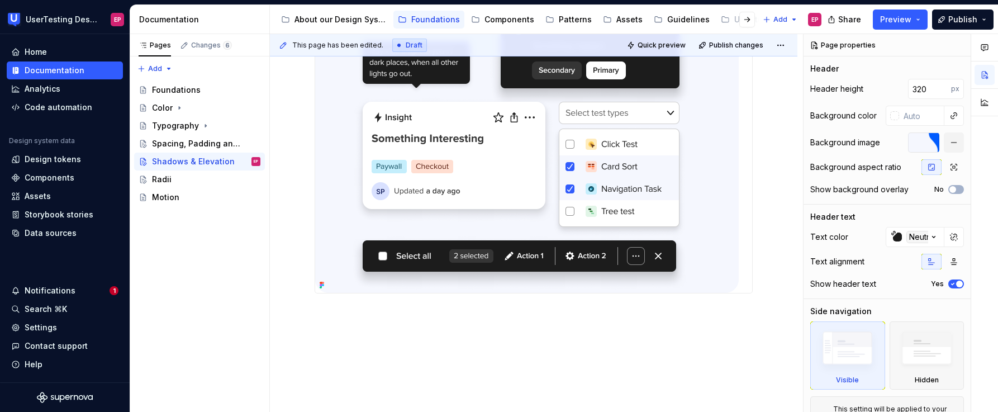
scroll to position [772, 0]
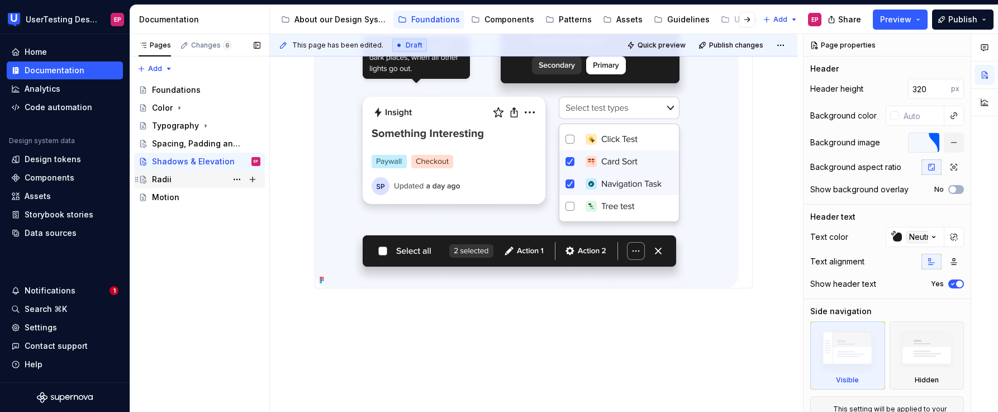
click at [193, 182] on div "Radii" at bounding box center [206, 179] width 108 height 16
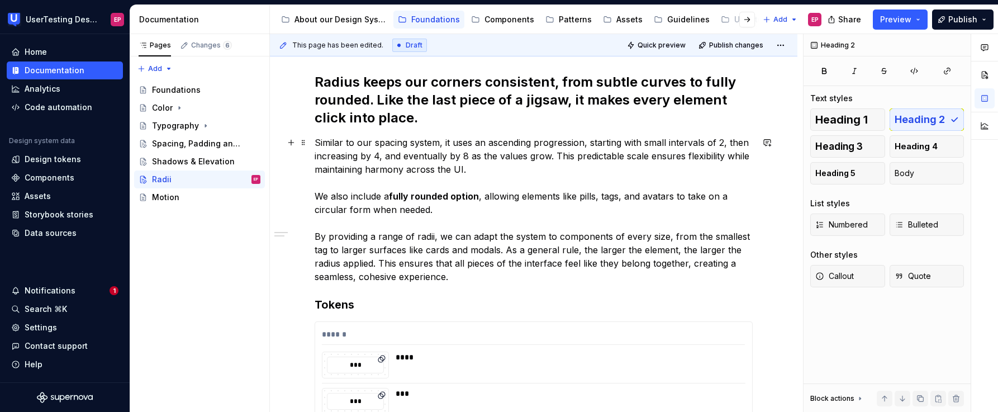
scroll to position [203, 0]
type textarea "*"
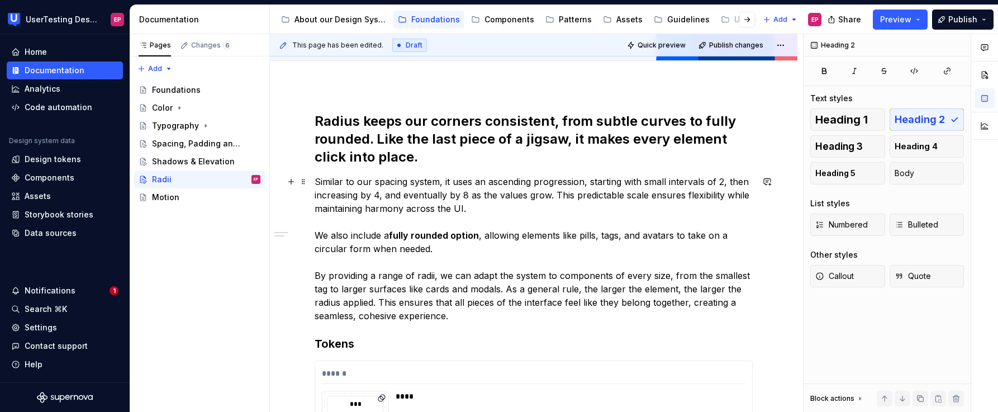
scroll to position [166, 0]
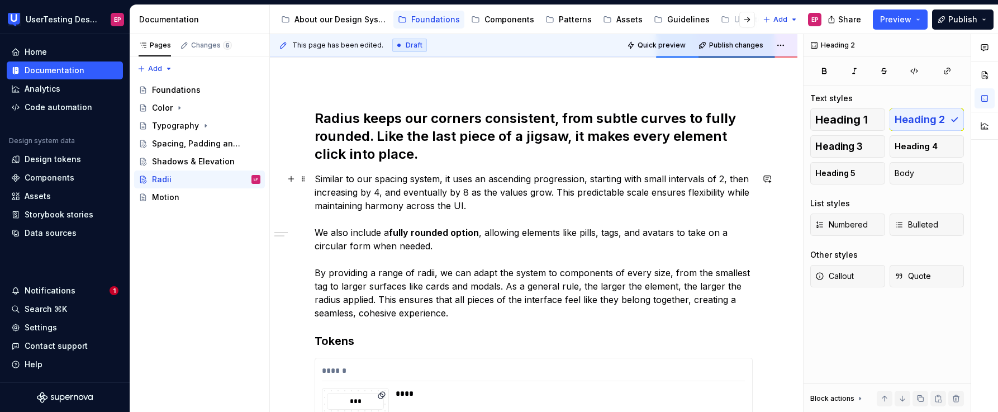
click at [459, 313] on p "Similar to our spacing system, it uses an ascending progression, starting with …" at bounding box center [534, 245] width 438 height 147
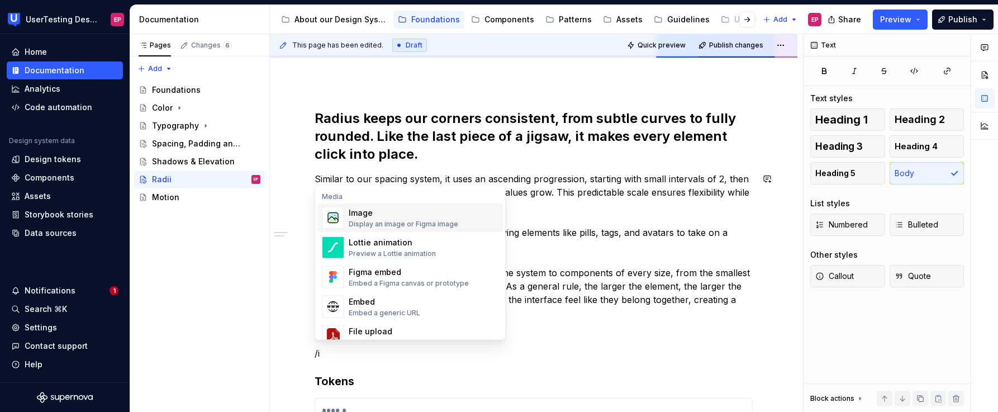
scroll to position [168, 0]
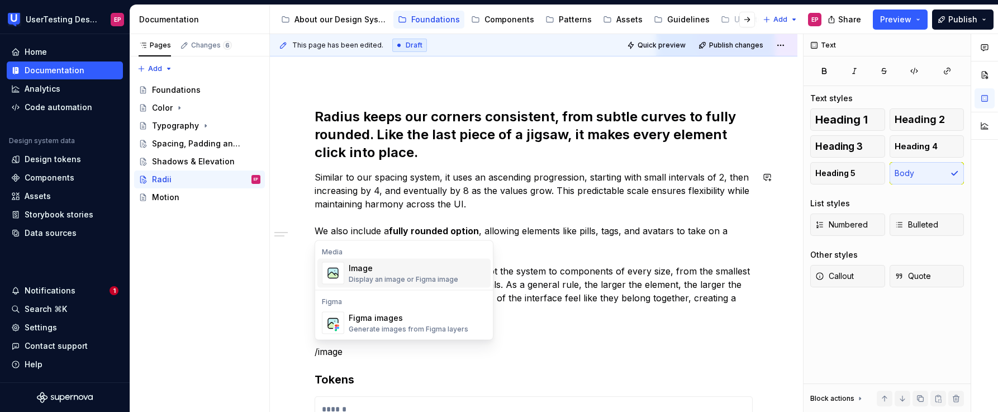
click at [454, 278] on div "Image Display an image or Figma image" at bounding box center [417, 273] width 137 height 22
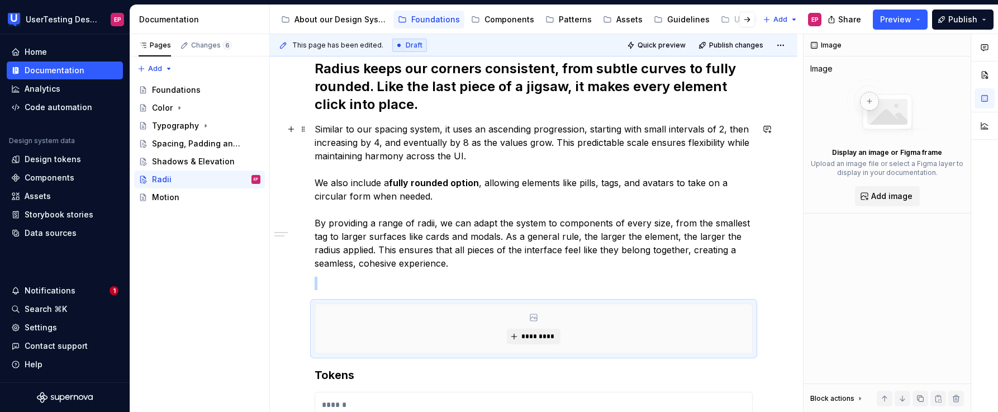
scroll to position [219, 0]
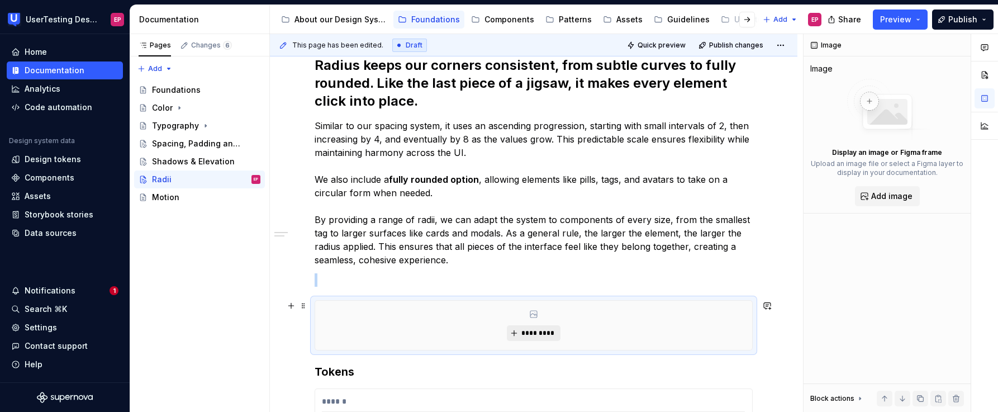
click at [554, 333] on span "*********" at bounding box center [538, 332] width 34 height 9
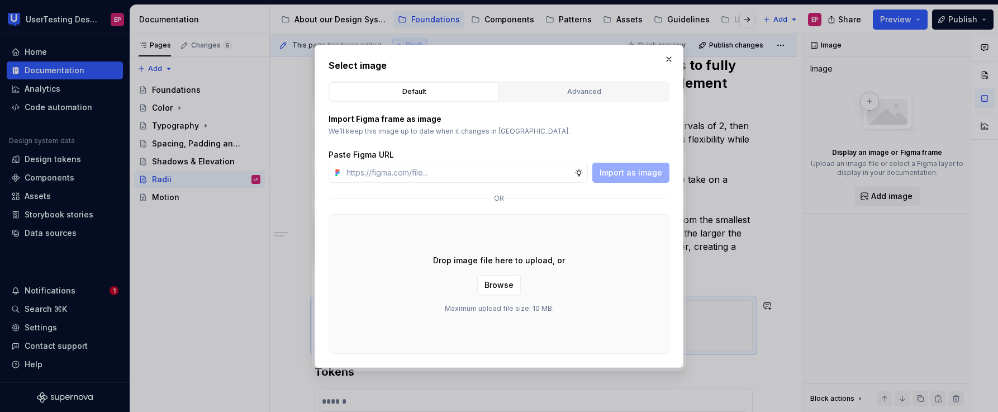
type textarea "*"
type input "[URL][DOMAIN_NAME]"
click at [636, 173] on span "Import as image" at bounding box center [630, 172] width 63 height 11
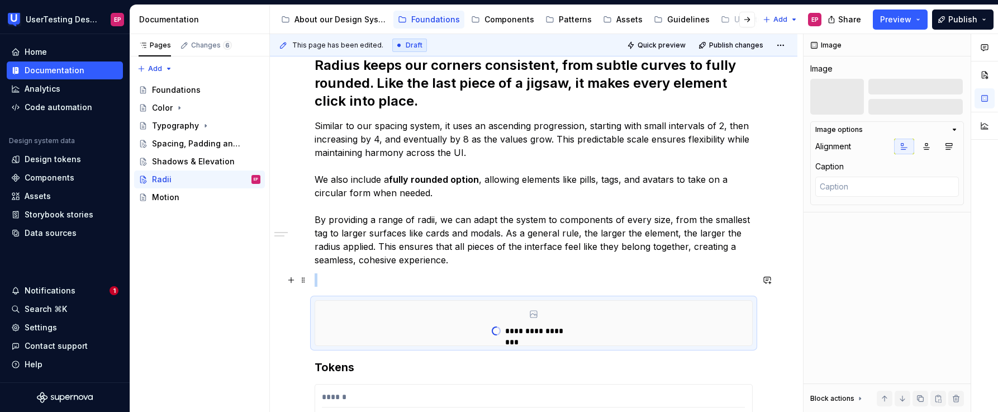
click at [368, 280] on p at bounding box center [534, 279] width 438 height 13
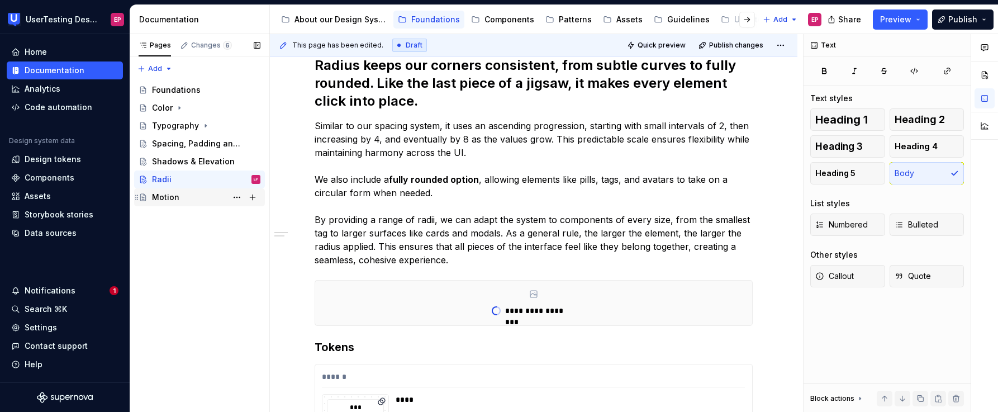
click at [180, 197] on div "Motion" at bounding box center [206, 197] width 108 height 16
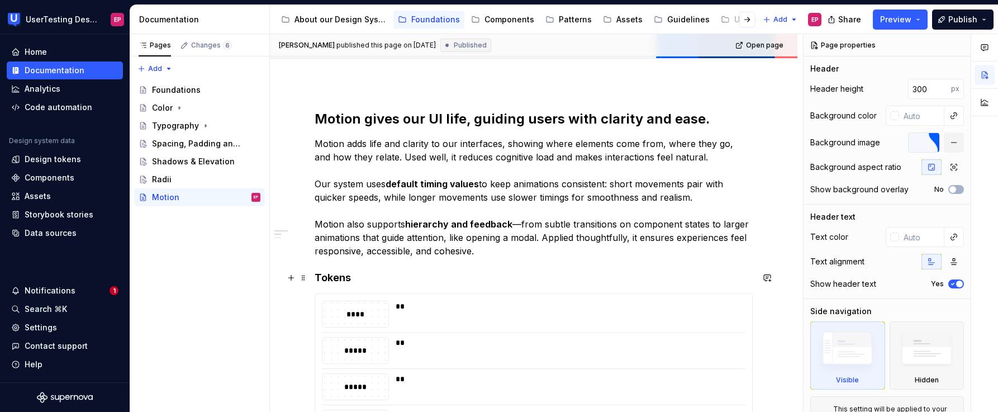
scroll to position [169, 0]
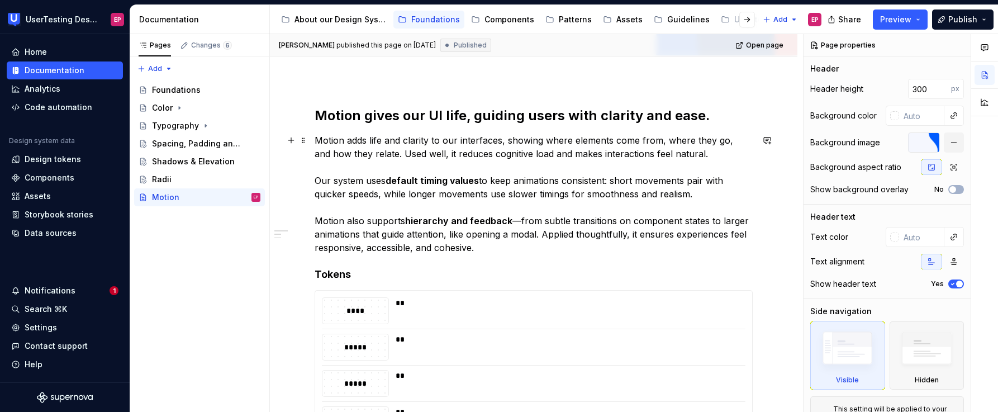
type textarea "*"
click at [502, 251] on p "Motion adds life and clarity to our interfaces, showing where elements come fro…" at bounding box center [534, 194] width 438 height 121
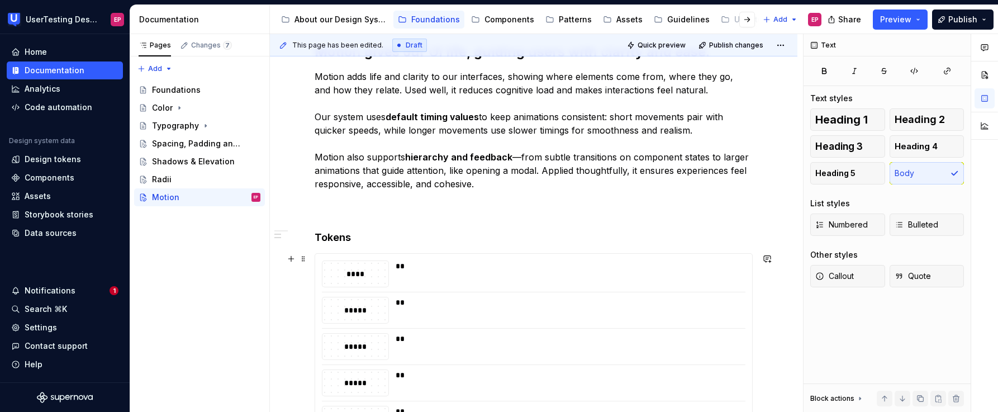
scroll to position [316, 0]
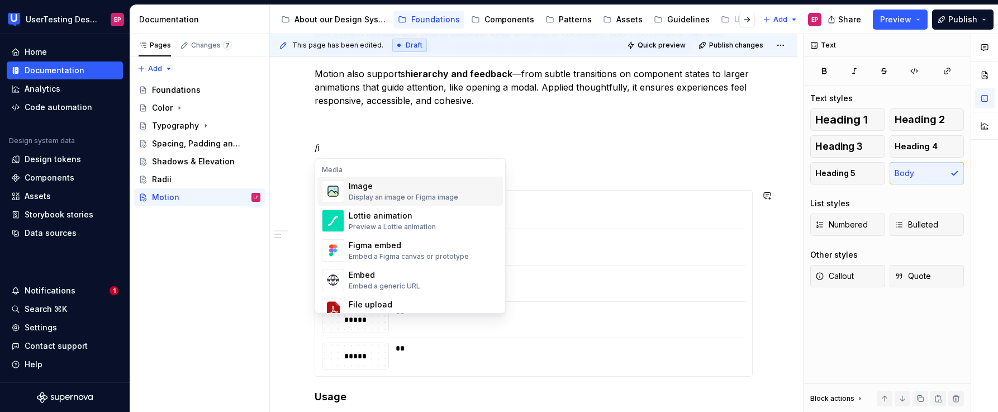
click at [422, 194] on div "Display an image or Figma image" at bounding box center [403, 197] width 109 height 9
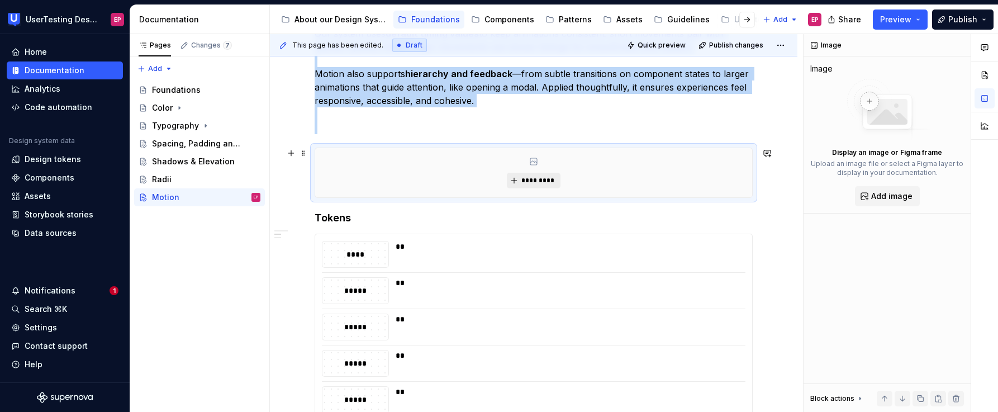
click at [544, 178] on span "*********" at bounding box center [538, 180] width 34 height 9
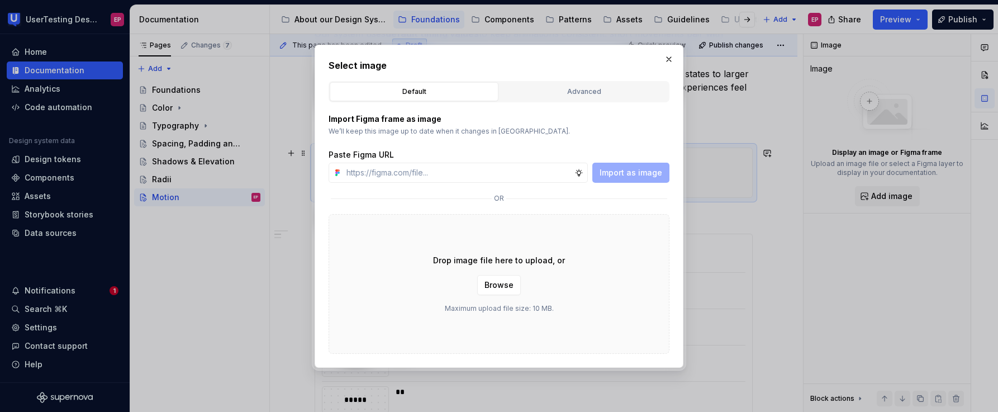
type textarea "*"
type input "[URL][DOMAIN_NAME]"
click at [633, 169] on span "Import as image" at bounding box center [630, 172] width 63 height 11
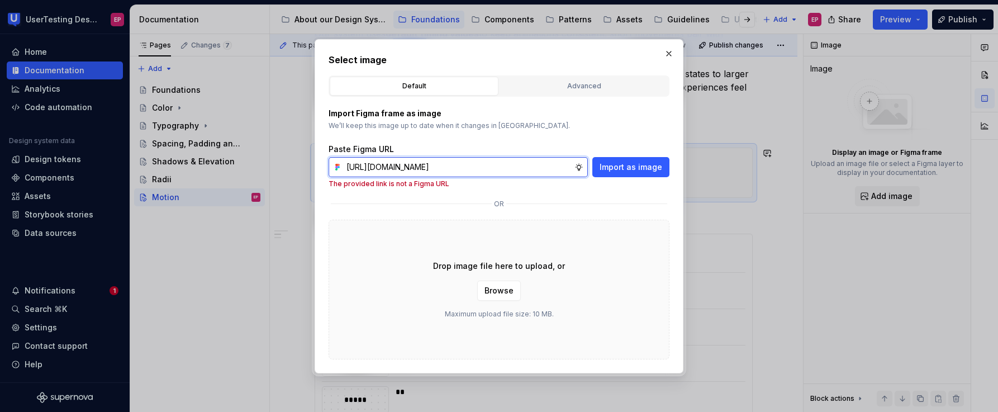
scroll to position [0, 0]
drag, startPoint x: 571, startPoint y: 166, endPoint x: 223, endPoint y: 170, distance: 347.5
click at [223, 170] on div "Select image Default Advanced Import Figma frame as image We’ll keep this image…" at bounding box center [499, 206] width 998 height 412
click at [532, 92] on button "Advanced" at bounding box center [583, 86] width 169 height 19
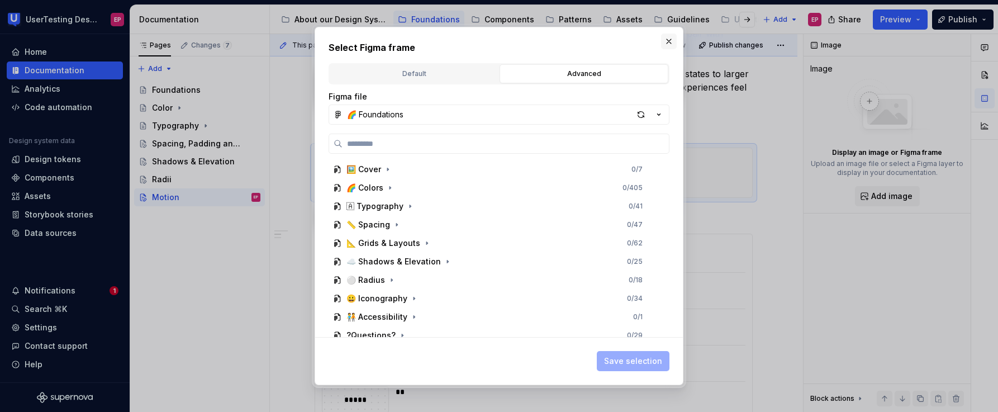
click at [671, 40] on button "button" at bounding box center [669, 42] width 16 height 16
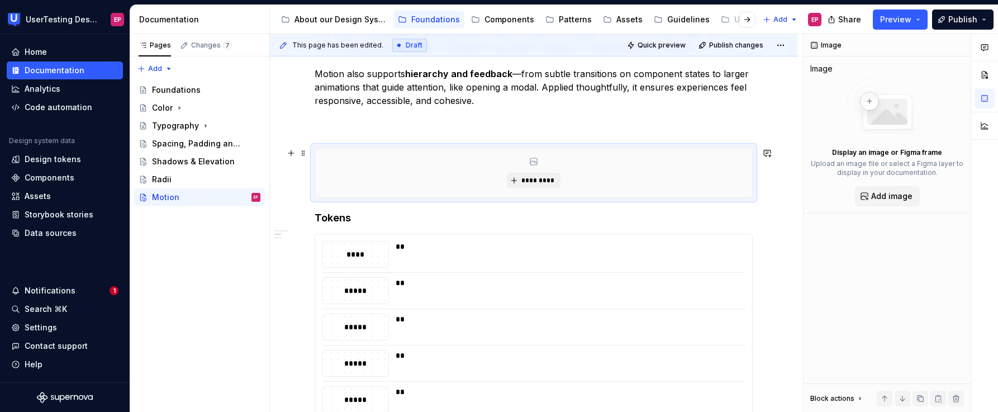
click at [581, 154] on div "*********" at bounding box center [533, 172] width 437 height 49
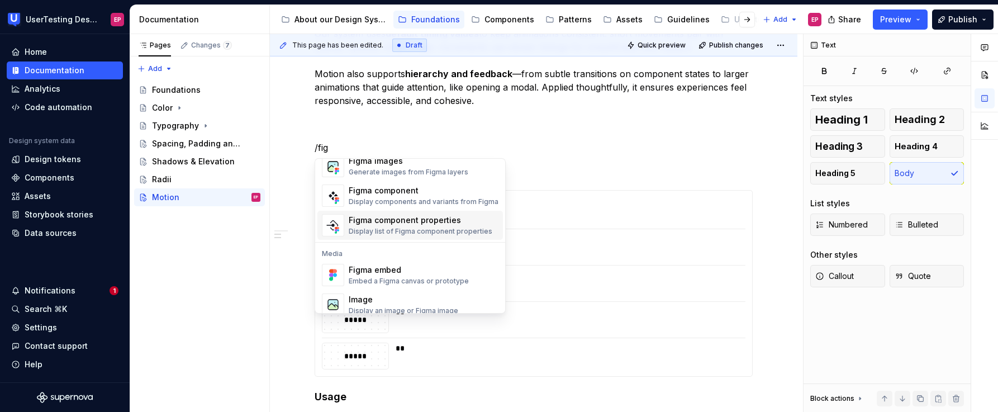
scroll to position [32, 0]
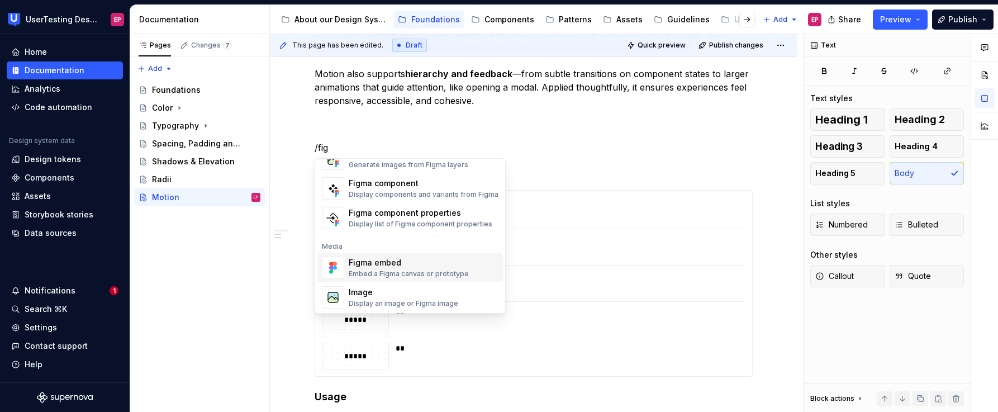
click at [390, 268] on div "Figma embed" at bounding box center [409, 262] width 120 height 11
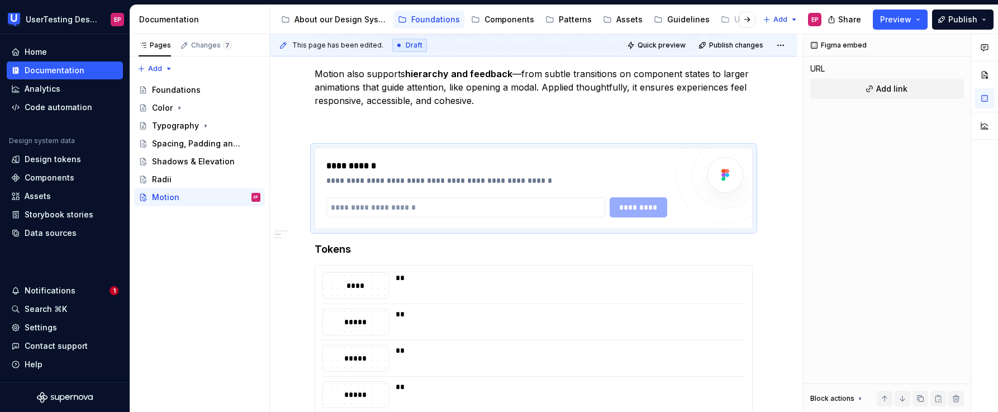
type textarea "*"
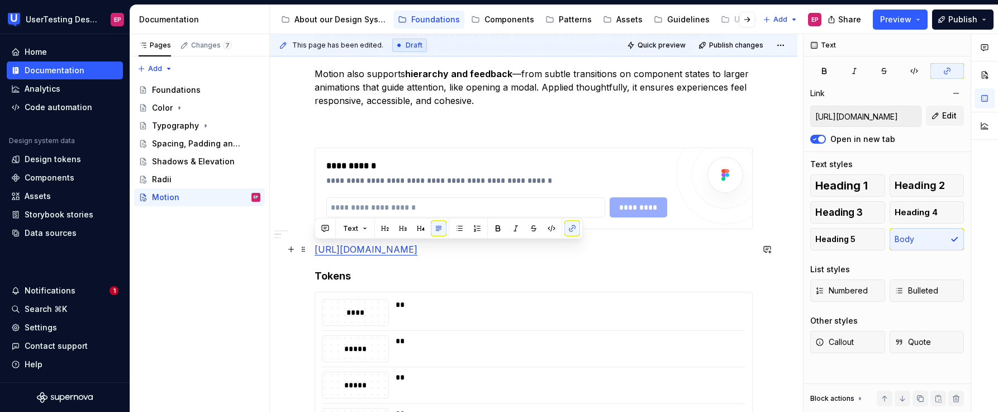
drag, startPoint x: 550, startPoint y: 278, endPoint x: 314, endPoint y: 249, distance: 237.6
click at [314, 249] on div "**********" at bounding box center [533, 398] width 527 height 930
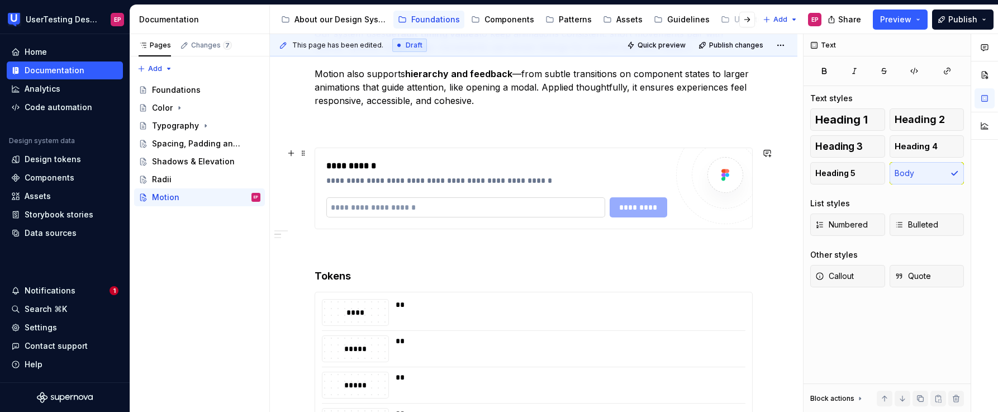
click at [423, 208] on input "text" at bounding box center [465, 207] width 279 height 20
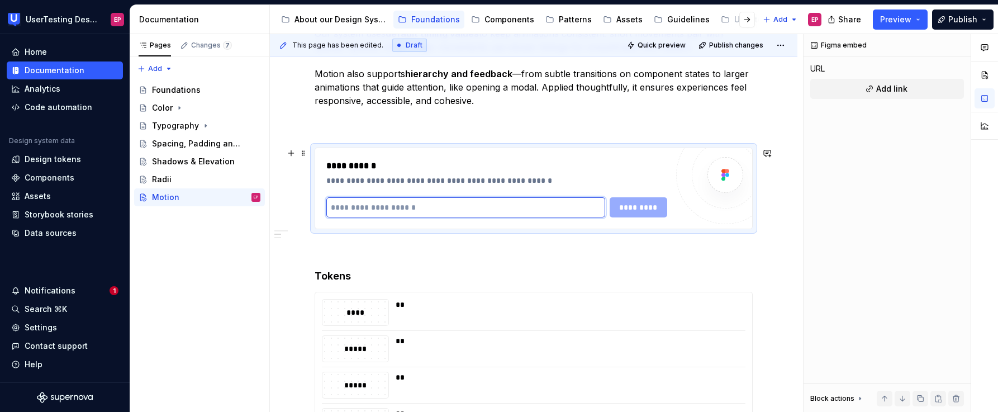
paste input "**********"
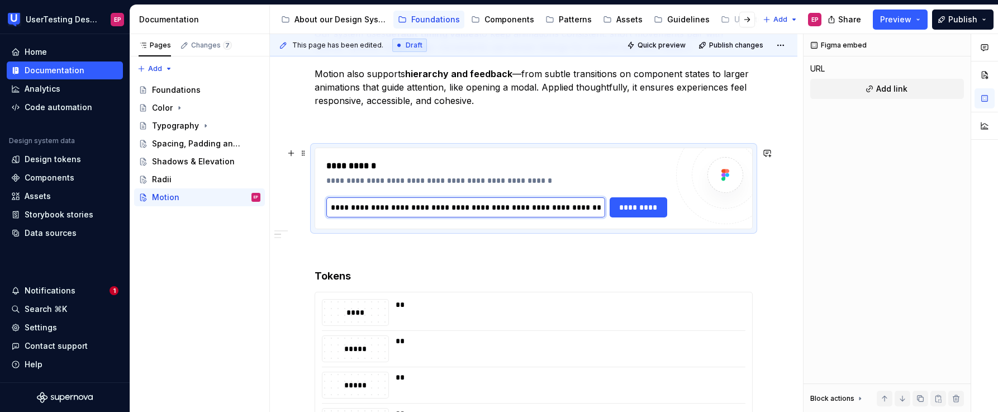
scroll to position [0, 617]
type input "**********"
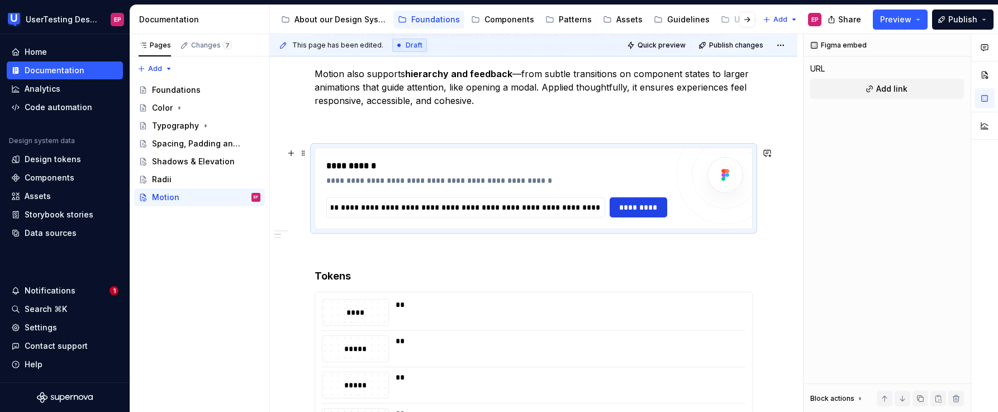
click at [625, 209] on span "*********" at bounding box center [638, 207] width 43 height 11
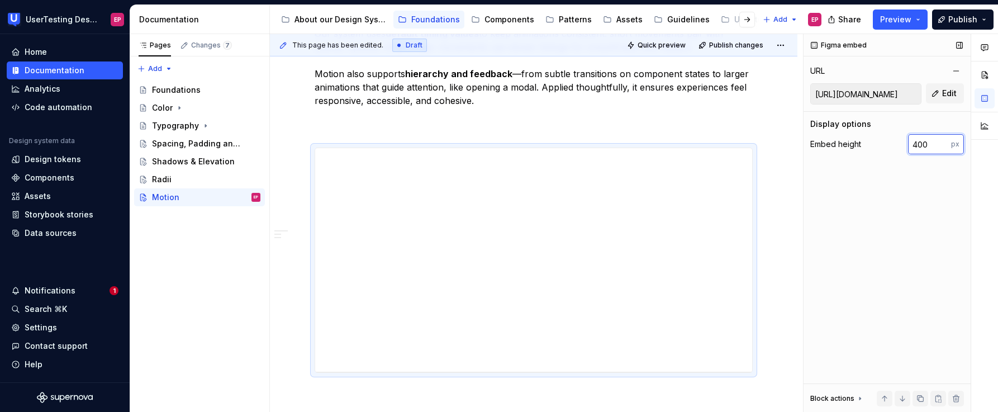
drag, startPoint x: 928, startPoint y: 145, endPoint x: 905, endPoint y: 145, distance: 23.5
click at [905, 145] on div "Embed height 400 px" at bounding box center [887, 144] width 154 height 20
type textarea "*"
drag, startPoint x: 928, startPoint y: 143, endPoint x: 913, endPoint y: 139, distance: 16.1
click at [913, 139] on input "400" at bounding box center [929, 144] width 43 height 20
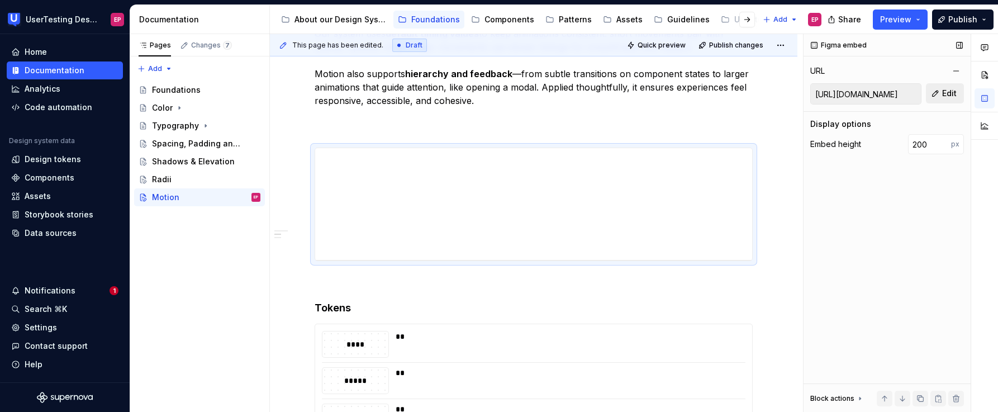
click at [951, 92] on span "Edit" at bounding box center [949, 93] width 15 height 11
drag, startPoint x: 929, startPoint y: 145, endPoint x: 898, endPoint y: 143, distance: 31.4
click at [898, 143] on div "Embed height 200 px" at bounding box center [887, 144] width 154 height 20
type input "300"
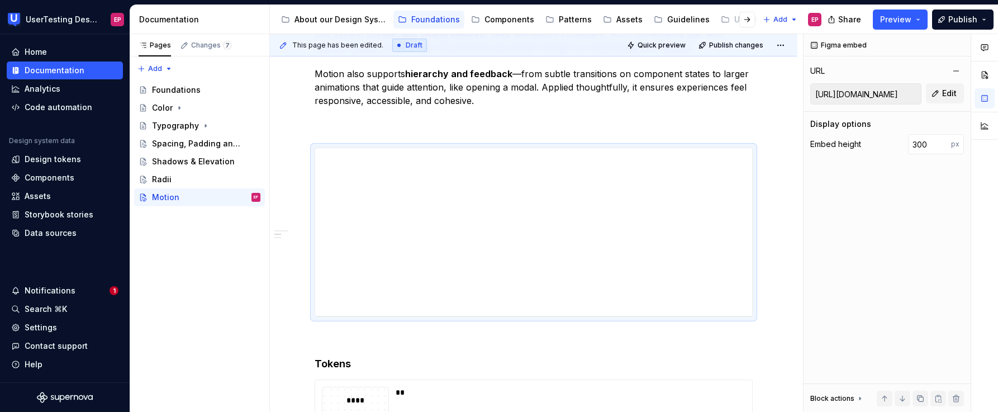
click at [322, 126] on p "Motion adds life and clarity to our interfaces, showing where elements come fro…" at bounding box center [534, 60] width 438 height 147
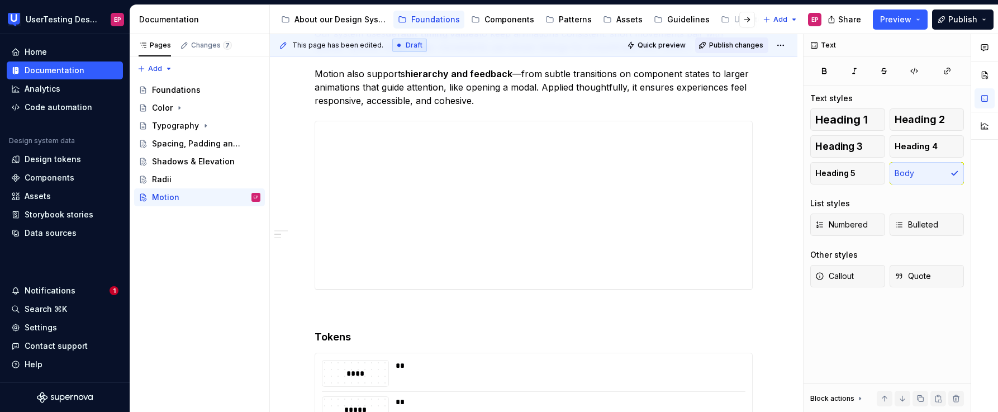
click at [721, 43] on span "Publish changes" at bounding box center [736, 45] width 54 height 9
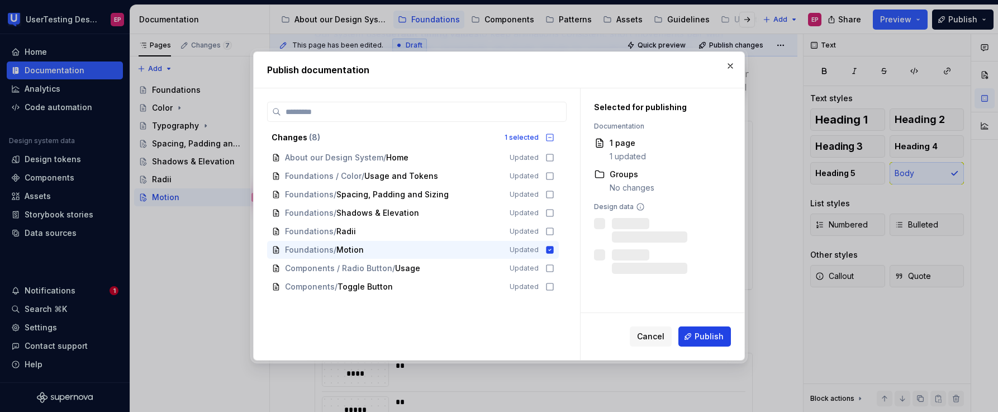
click at [712, 335] on span "Publish" at bounding box center [708, 336] width 29 height 11
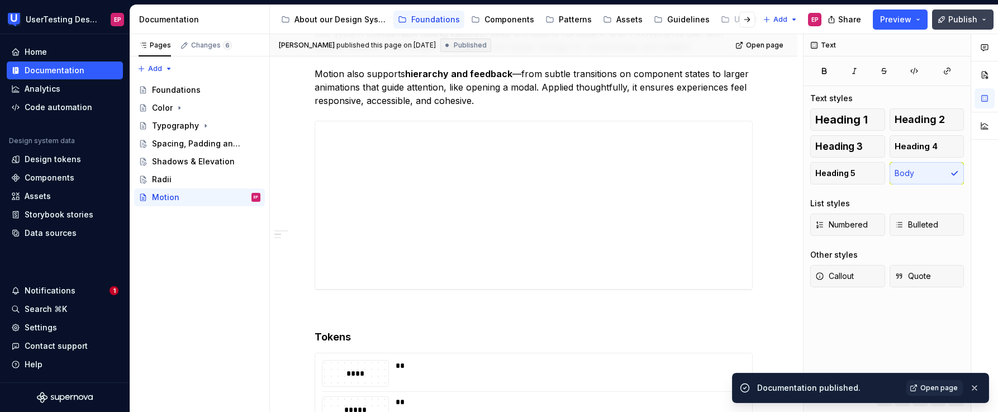
click at [967, 20] on span "Publish" at bounding box center [962, 19] width 29 height 11
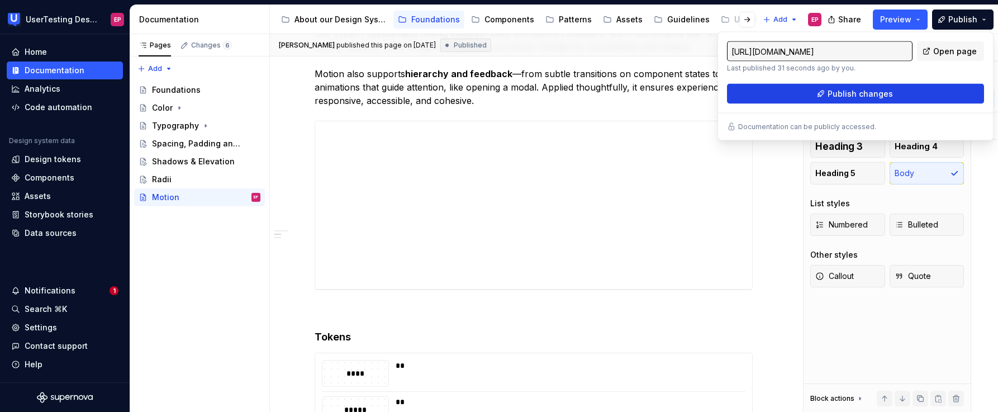
click at [865, 94] on span "Publish changes" at bounding box center [859, 93] width 65 height 11
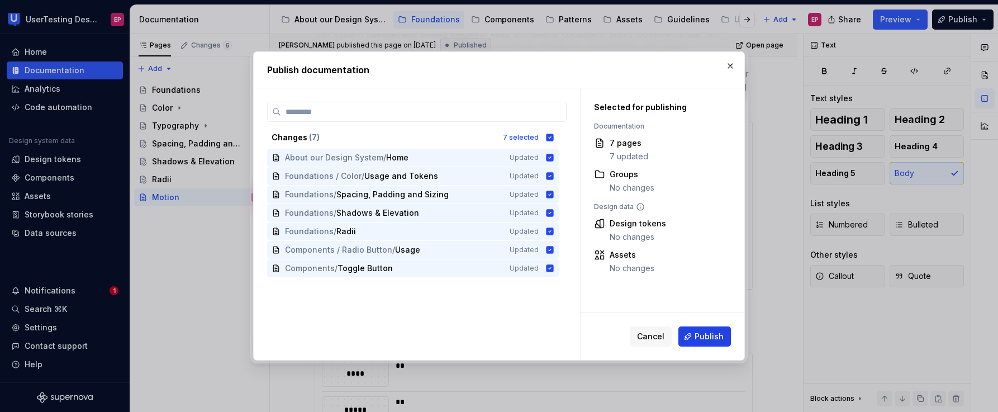
click at [694, 332] on button "Publish" at bounding box center [704, 336] width 53 height 20
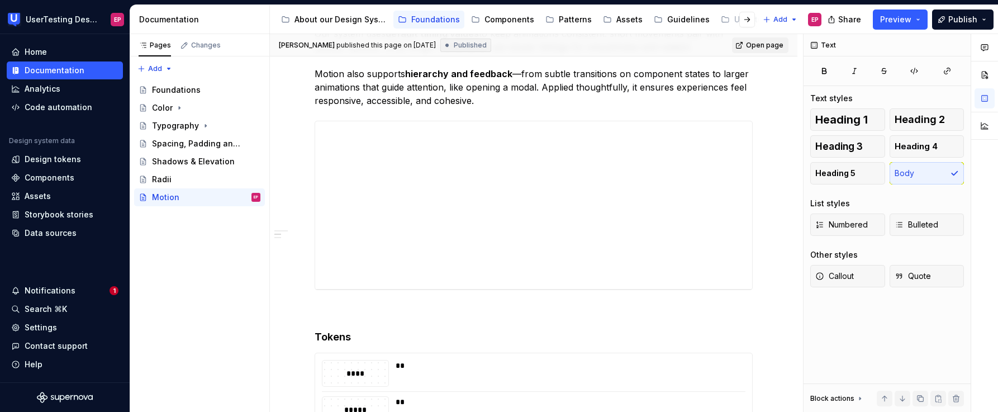
click at [755, 47] on span "Open page" at bounding box center [764, 45] width 37 height 9
type textarea "*"
